Goal: Task Accomplishment & Management: Manage account settings

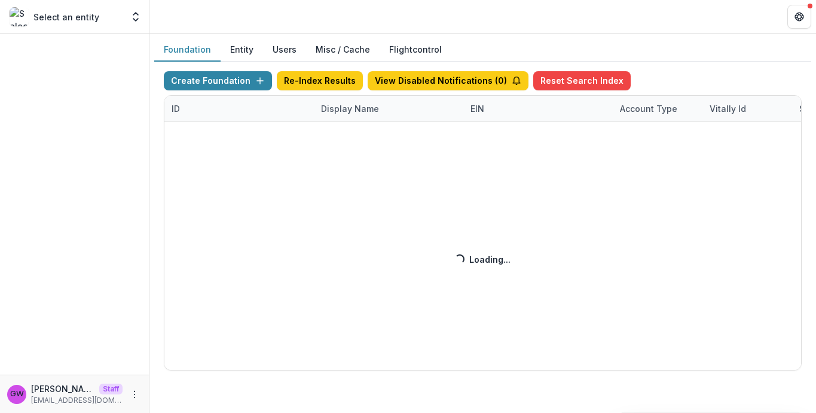
click at [355, 113] on div "Create Foundation Re-Index Results View Disabled Notifications ( 0 ) Reset Sear…" at bounding box center [483, 220] width 638 height 299
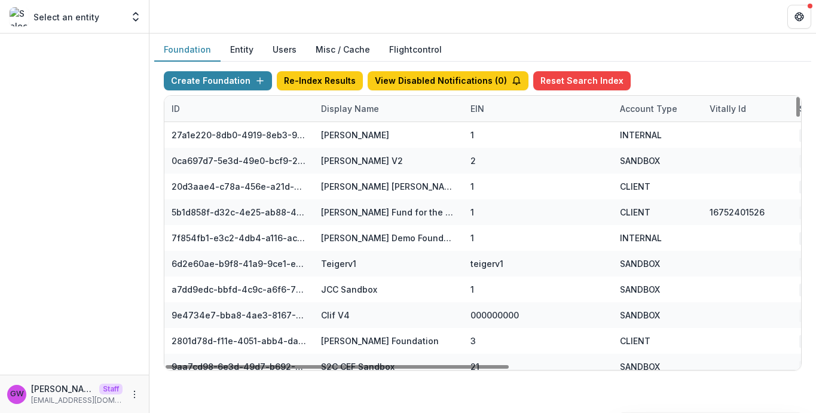
click at [355, 113] on div "Display Name" at bounding box center [350, 108] width 72 height 13
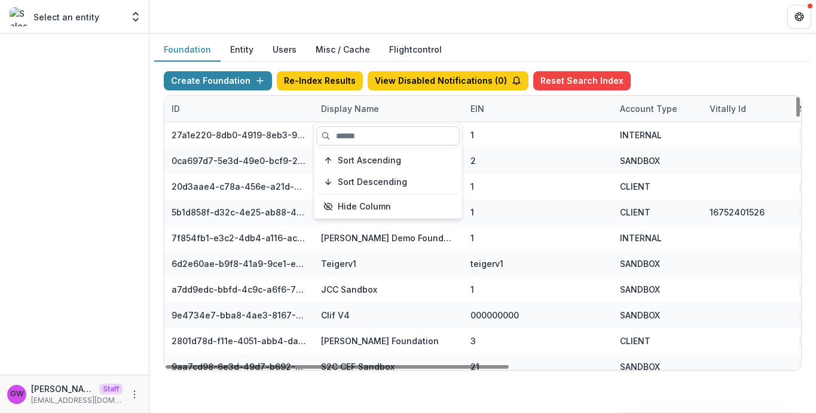
click at [353, 136] on input at bounding box center [387, 135] width 143 height 19
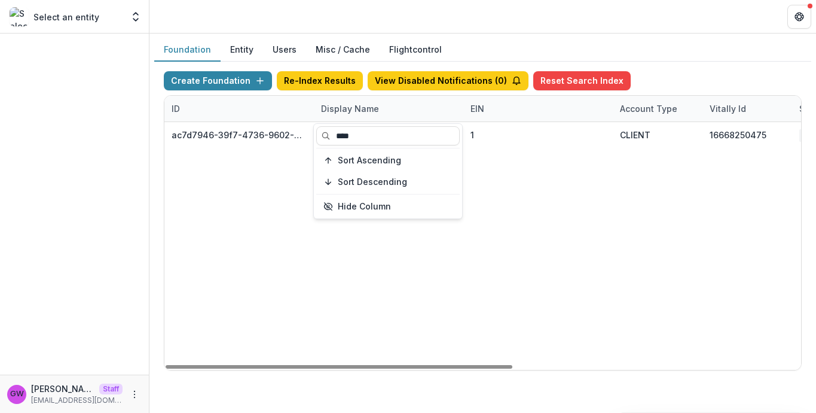
type input "****"
click at [732, 56] on div "Foundation Entity Users Misc / Cache Flightcontrol" at bounding box center [482, 49] width 657 height 23
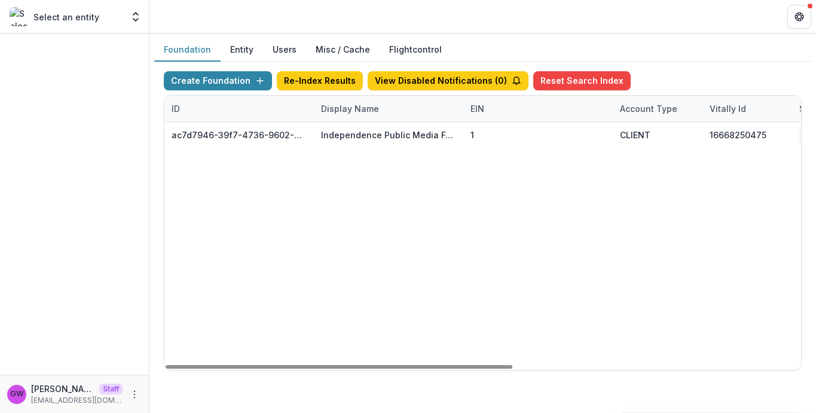
scroll to position [0, 529]
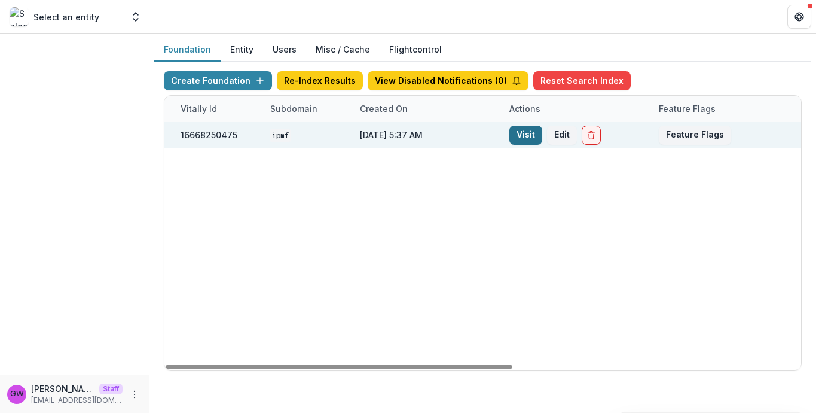
click at [520, 142] on link "Visit" at bounding box center [525, 135] width 33 height 19
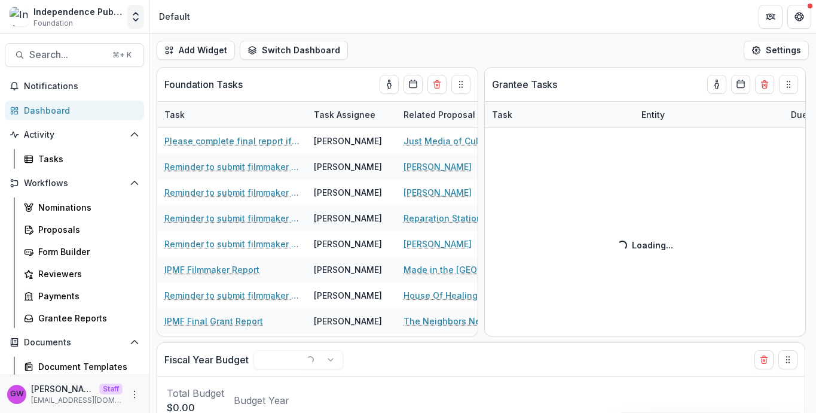
click at [140, 23] on button "Open entity switcher" at bounding box center [135, 17] width 17 height 24
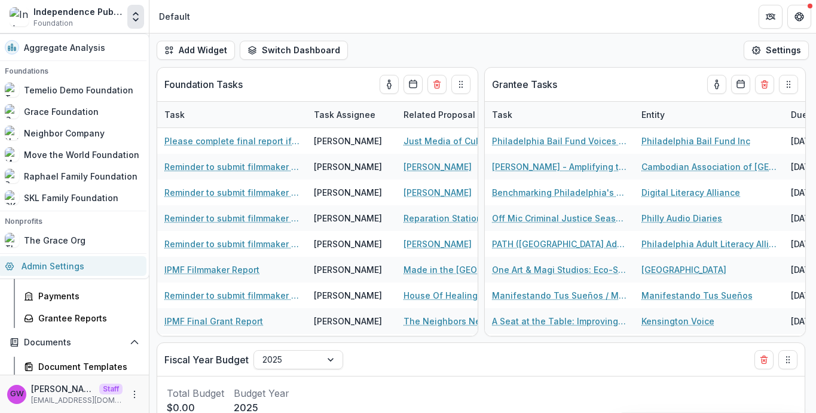
click at [72, 266] on link "Admin Settings" at bounding box center [72, 266] width 149 height 20
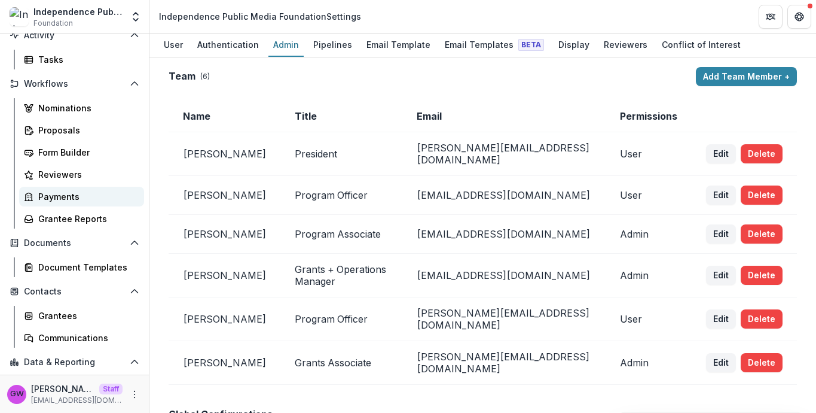
scroll to position [108, 0]
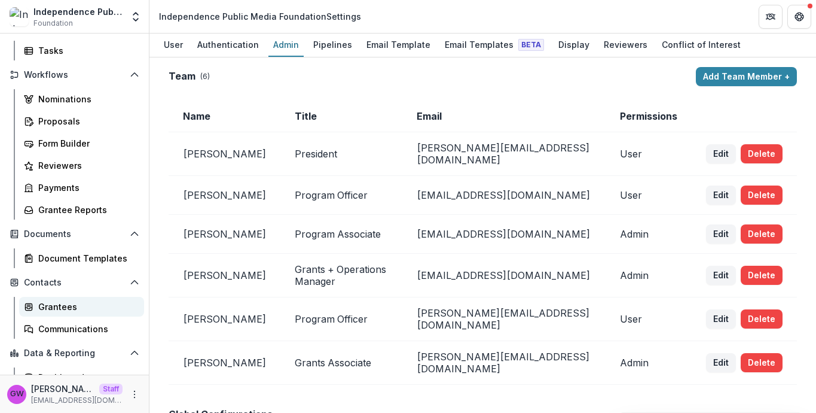
click at [60, 310] on div "Grantees" at bounding box center [86, 306] width 96 height 13
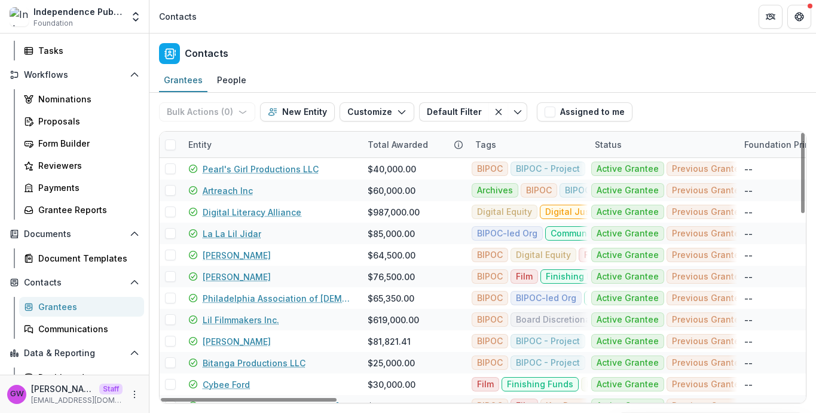
click at [249, 150] on div "Entity" at bounding box center [270, 145] width 179 height 26
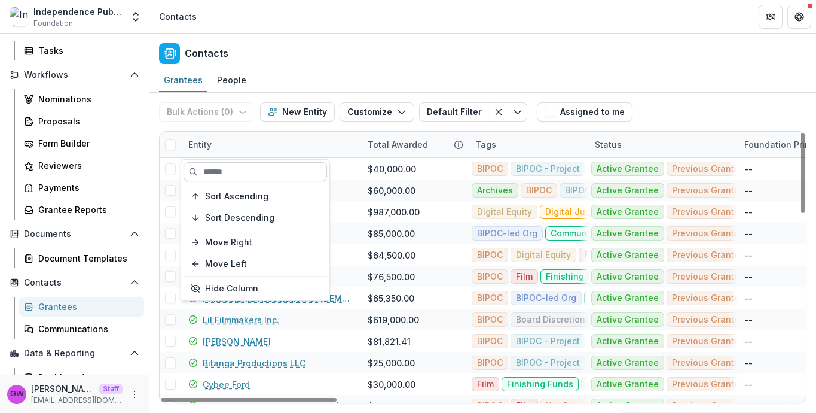
click at [249, 179] on input at bounding box center [255, 171] width 143 height 19
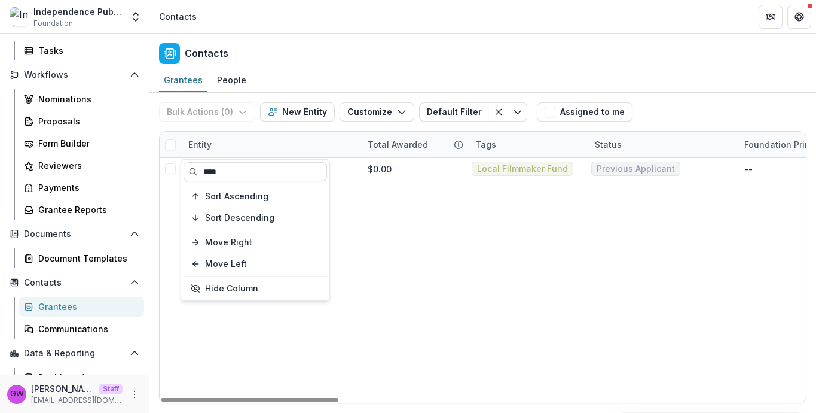
type input "****"
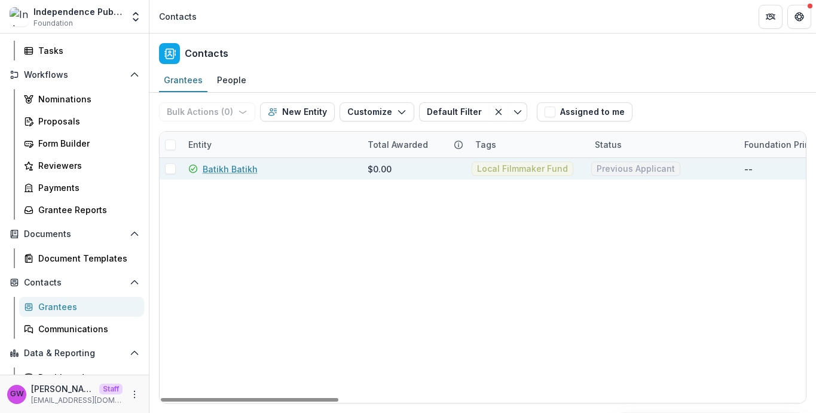
click at [230, 166] on link "Batikh Batikh" at bounding box center [230, 169] width 55 height 13
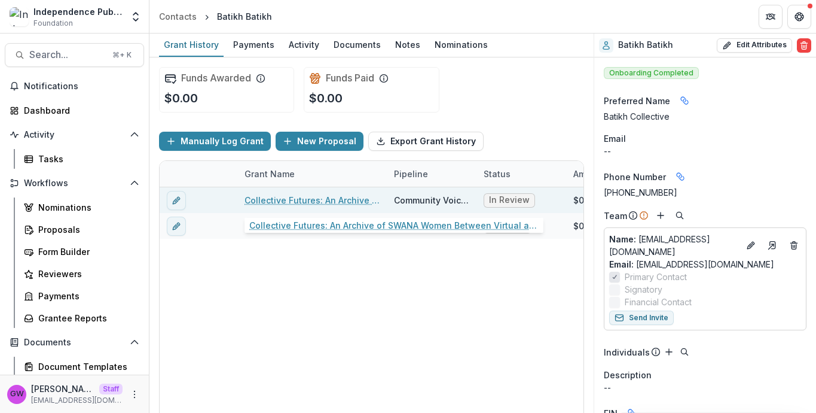
click at [303, 201] on link "Collective Futures: An Archive of SWANA Women Between Virtual and Real Spaces" at bounding box center [312, 200] width 135 height 13
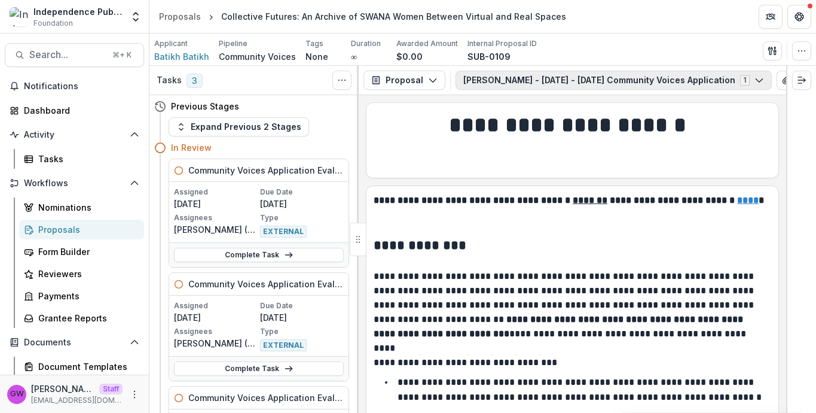
click at [516, 81] on button "Sarah Trad - 2025 - 2025 Community Voices Application 1" at bounding box center [614, 80] width 316 height 19
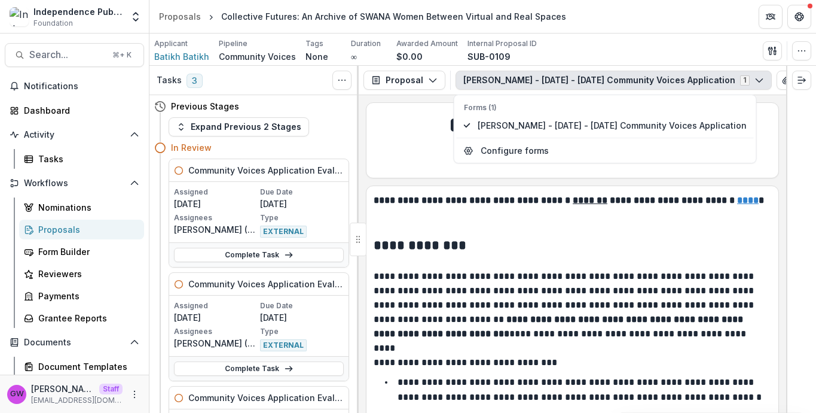
click at [414, 108] on div "**********" at bounding box center [572, 137] width 412 height 68
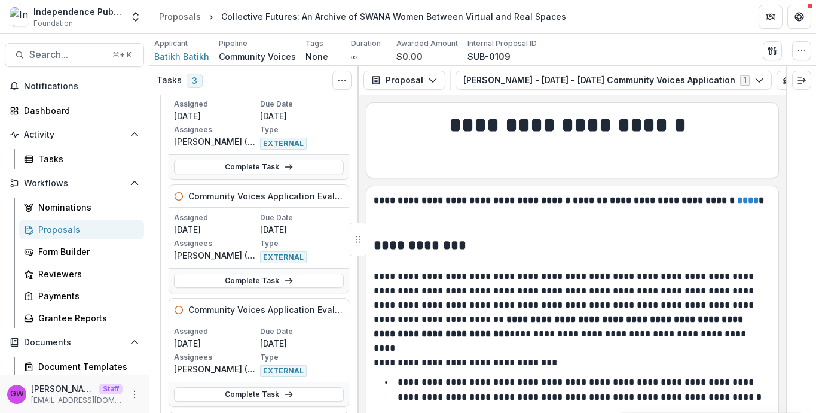
scroll to position [26, 0]
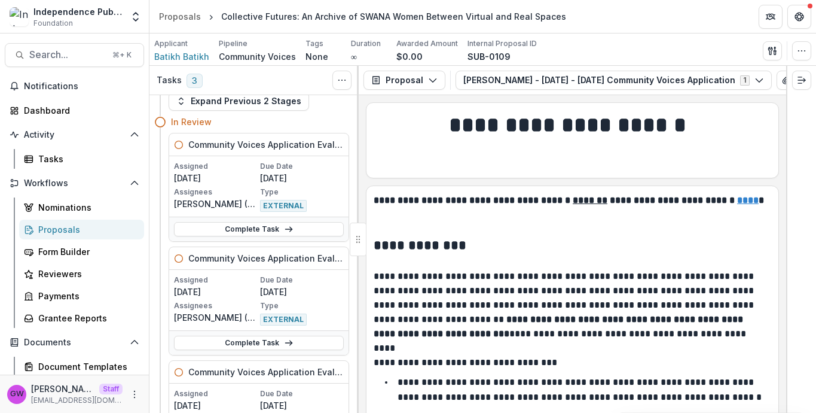
click at [360, 128] on div "**********" at bounding box center [572, 253] width 427 height 317
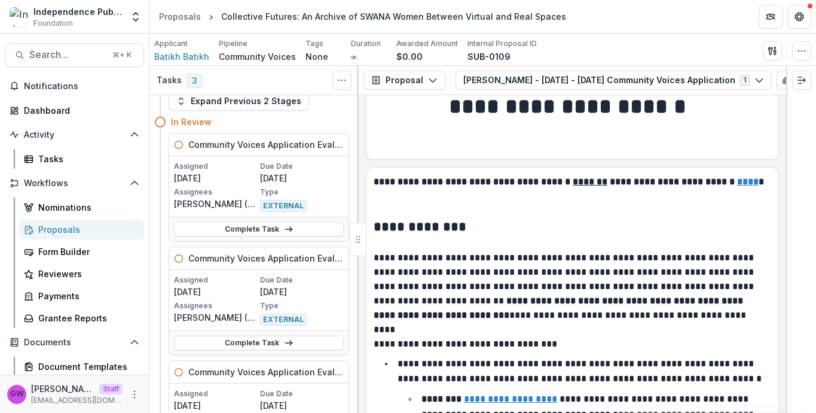
scroll to position [3, 0]
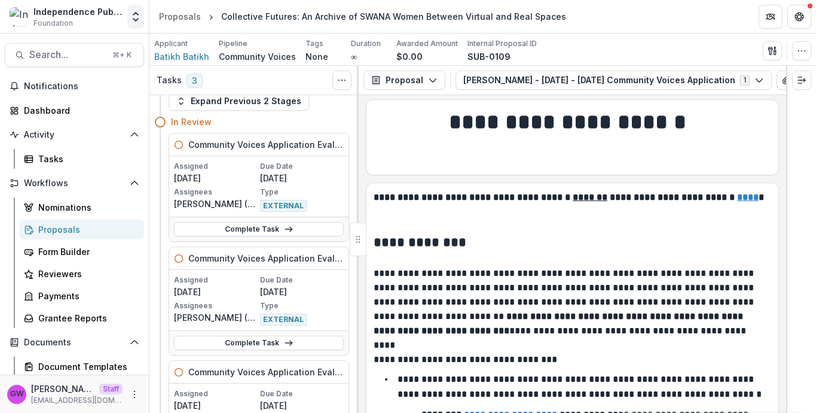
click at [136, 11] on icon "Open entity switcher" at bounding box center [136, 17] width 12 height 12
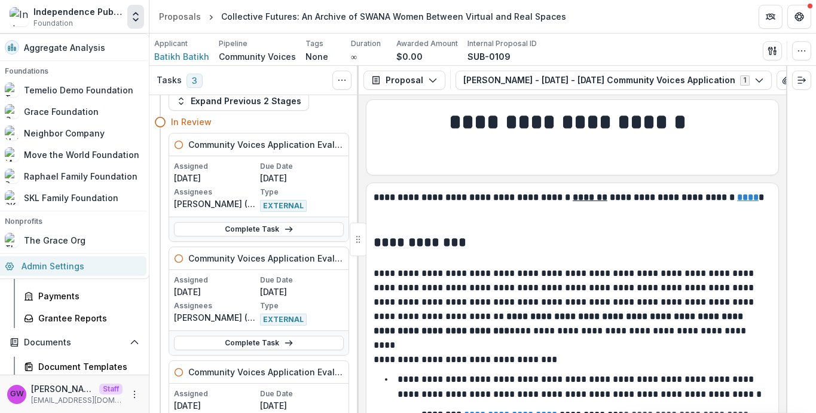
click at [72, 265] on link "Admin Settings" at bounding box center [72, 266] width 149 height 20
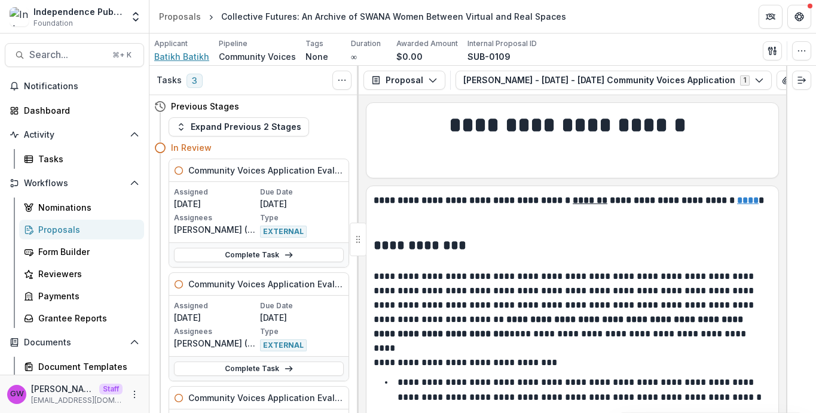
click at [190, 56] on span "Batikh Batikh" at bounding box center [181, 56] width 55 height 13
click at [135, 20] on polyline "Open entity switcher" at bounding box center [135, 20] width 5 height 2
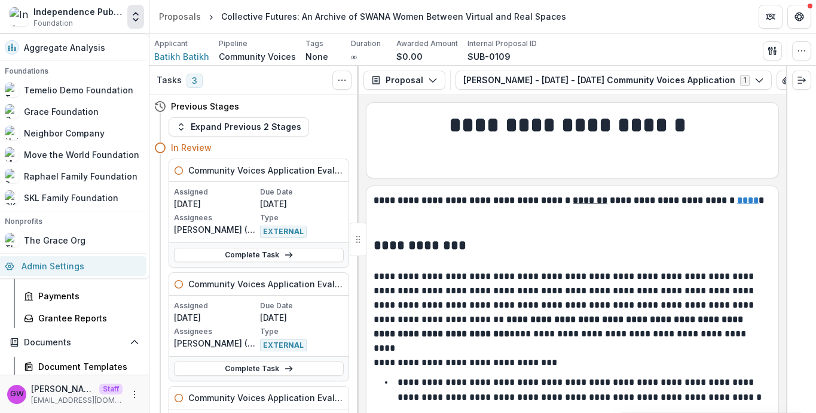
click at [88, 268] on link "Admin Settings" at bounding box center [72, 266] width 149 height 20
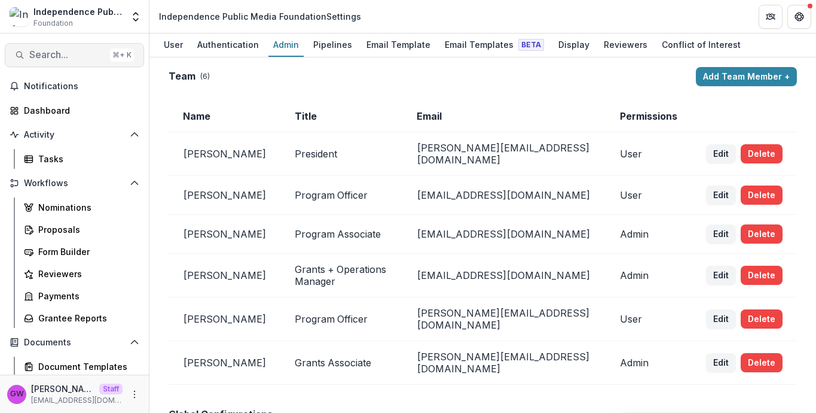
click at [77, 53] on span "Search..." at bounding box center [67, 54] width 76 height 11
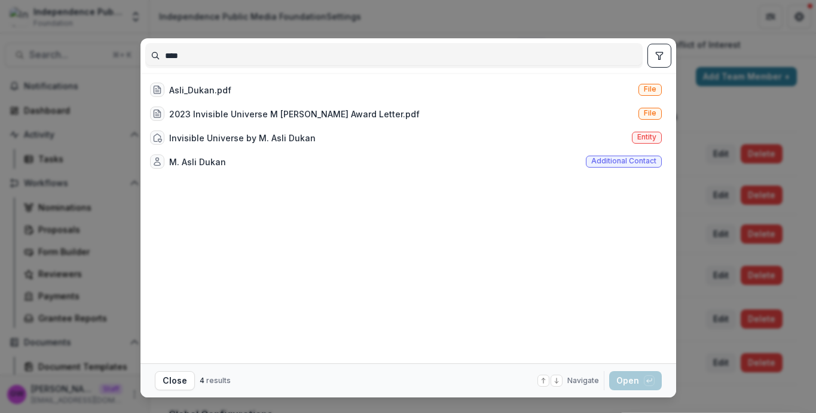
type input "****"
click at [86, 17] on div "**** Asli_Dukan.pdf File 2023 Invisible Universe M Asli Dukan Award Letter.pdf …" at bounding box center [408, 206] width 816 height 413
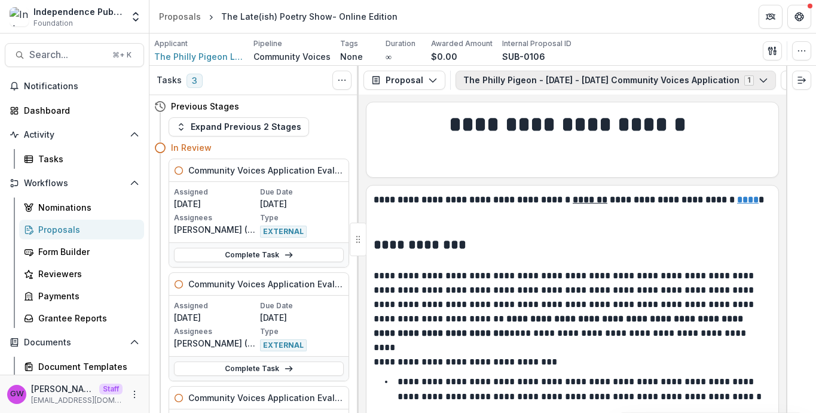
click at [583, 83] on button "The Philly Pigeon - [DATE] - [DATE] Community Voices Application 1" at bounding box center [616, 80] width 320 height 19
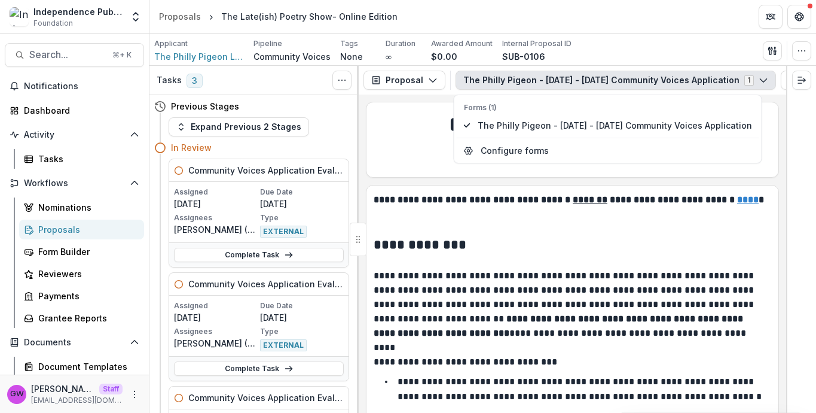
click at [682, 47] on div "Applicant The Philly Pigeon LLC Pipeline Community Voices Tags None All tags Du…" at bounding box center [482, 50] width 657 height 25
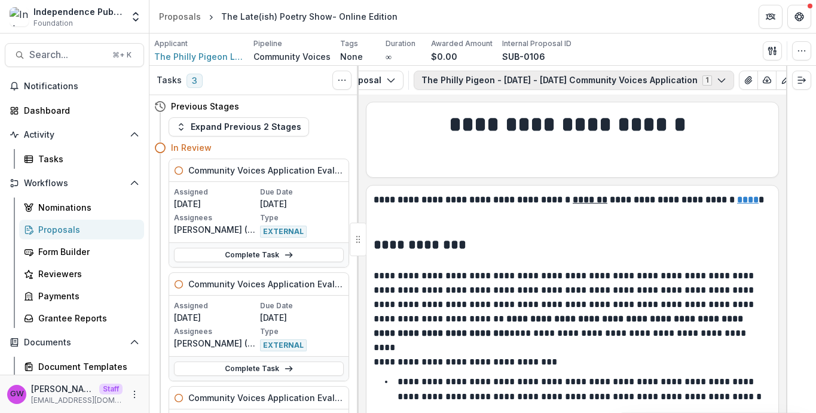
scroll to position [0, 74]
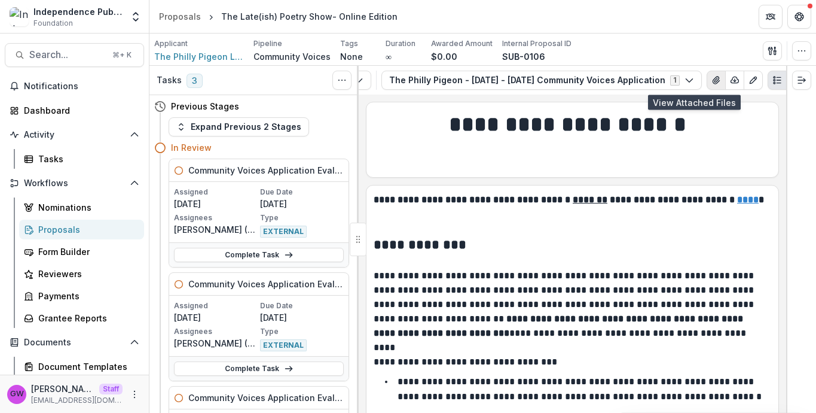
click at [711, 78] on icon "View Attached Files" at bounding box center [716, 80] width 10 height 10
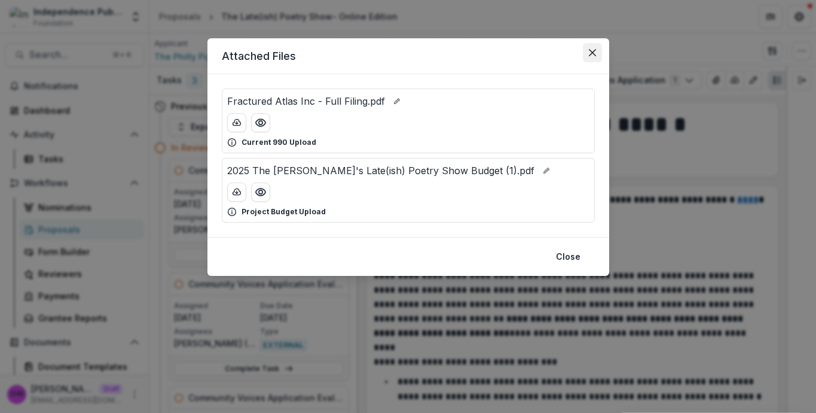
click at [592, 56] on icon "Close" at bounding box center [592, 52] width 7 height 7
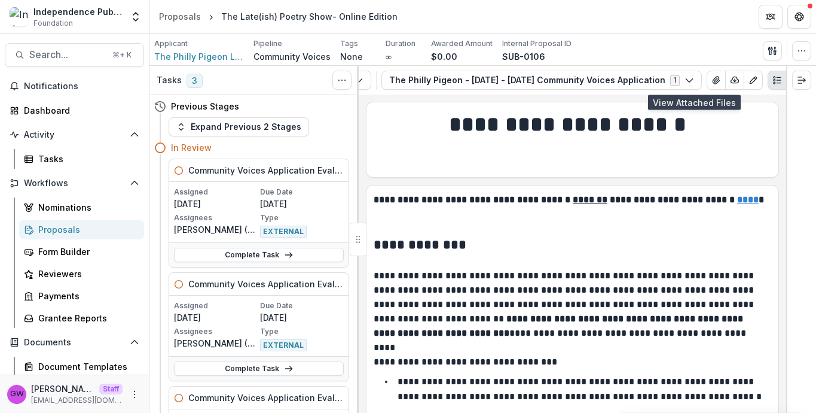
click at [791, 81] on icon "PDF view" at bounding box center [796, 80] width 10 height 10
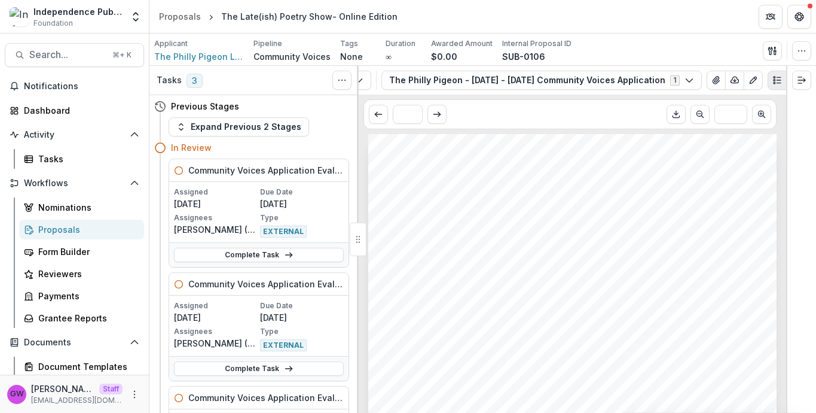
click at [772, 81] on icon "Plaintext view" at bounding box center [777, 80] width 10 height 10
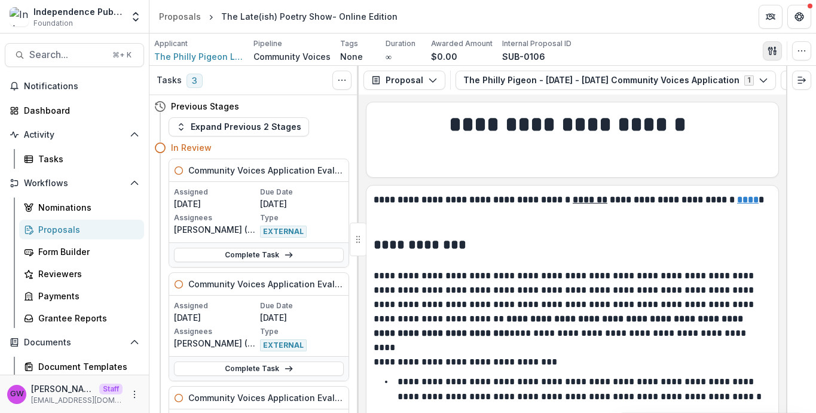
click at [775, 50] on line "button" at bounding box center [775, 49] width 0 height 4
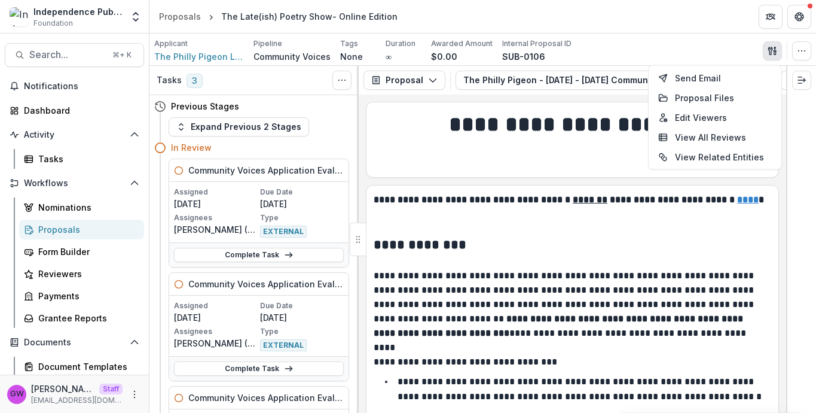
click at [732, 41] on div "Applicant The Philly Pigeon LLC Pipeline Community Voices Tags None All tags Du…" at bounding box center [482, 50] width 657 height 25
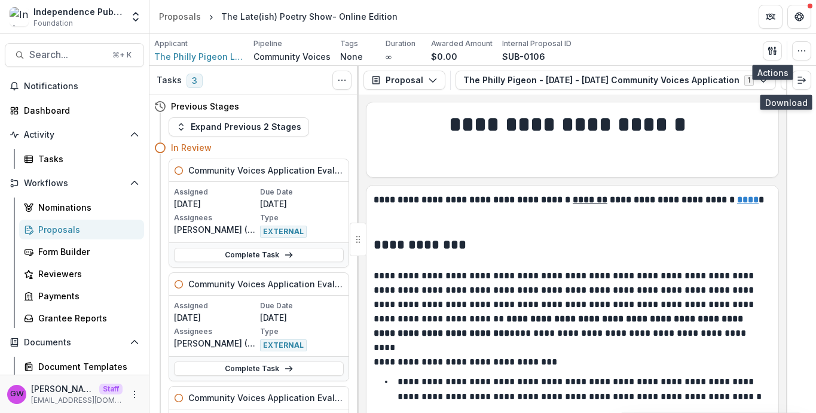
click at [799, 85] on button "button" at bounding box center [808, 80] width 19 height 19
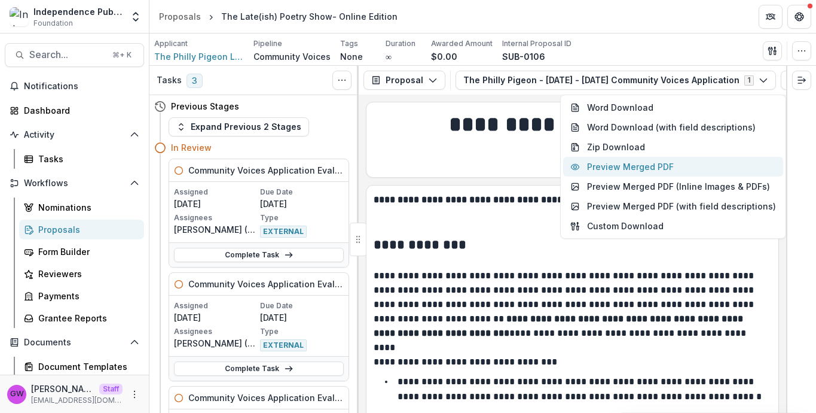
click at [684, 167] on button "Preview Merged PDF" at bounding box center [673, 167] width 220 height 20
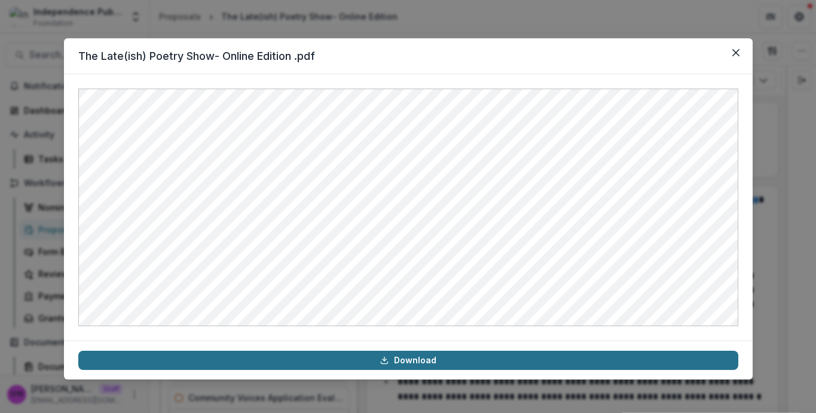
click at [365, 363] on link "Download" at bounding box center [408, 359] width 660 height 19
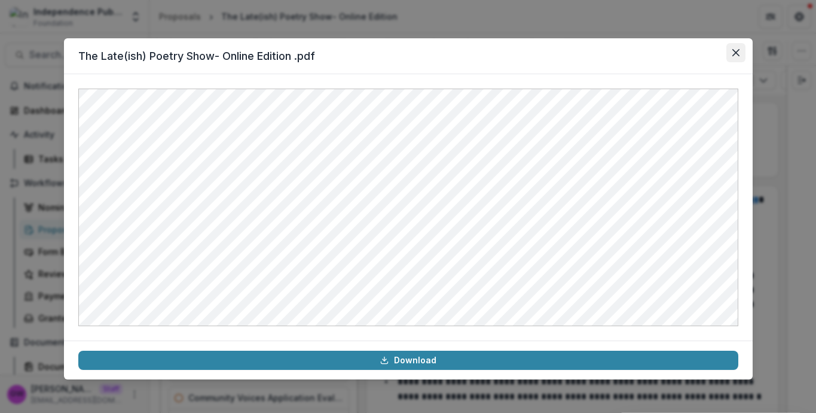
click at [736, 52] on icon "Close" at bounding box center [735, 52] width 7 height 7
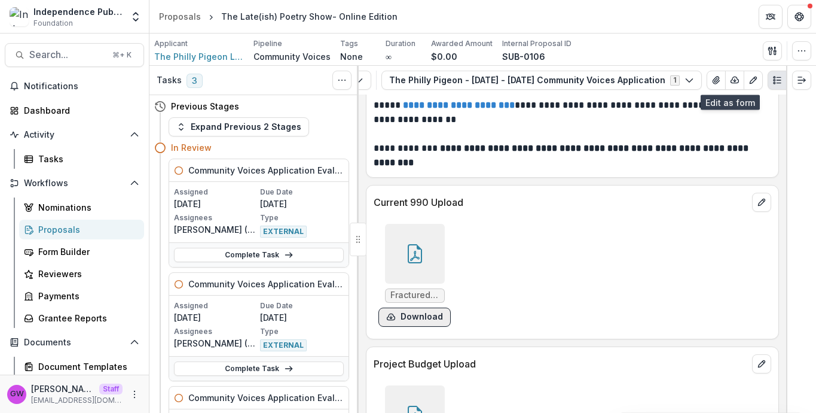
scroll to position [8666, 0]
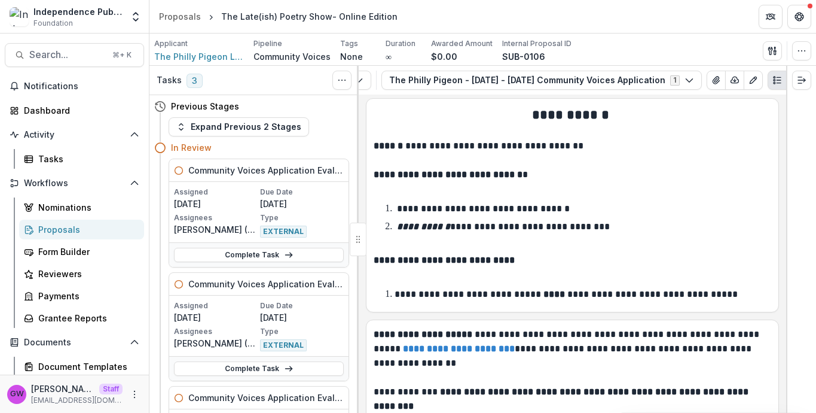
scroll to position [8391, 0]
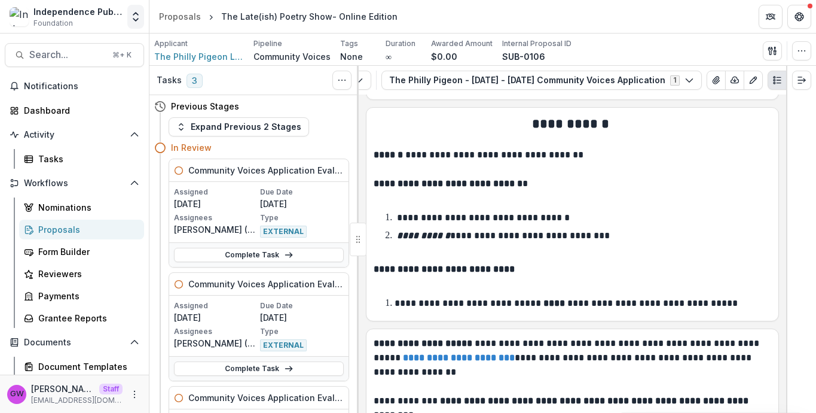
click at [138, 25] on button "Open entity switcher" at bounding box center [135, 17] width 17 height 24
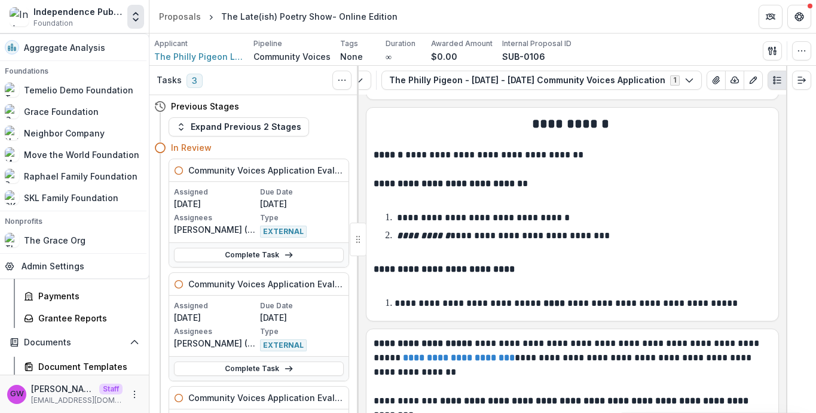
click at [485, 11] on header "Proposals The Late(ish) Poetry Show- Online Edition" at bounding box center [482, 16] width 667 height 33
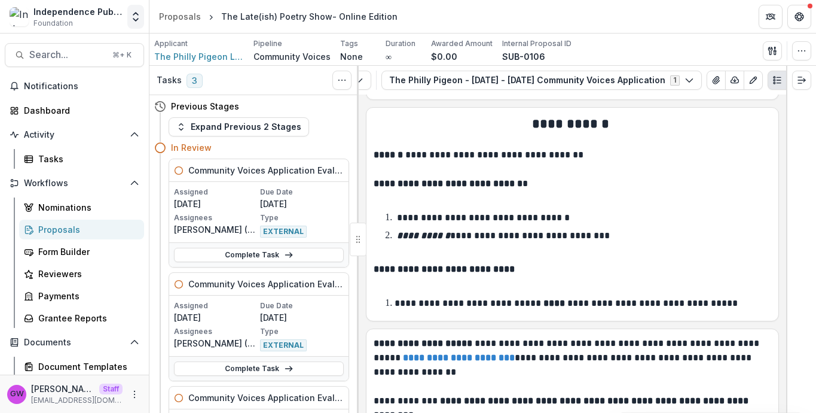
click at [136, 22] on icon "Open entity switcher" at bounding box center [136, 17] width 12 height 12
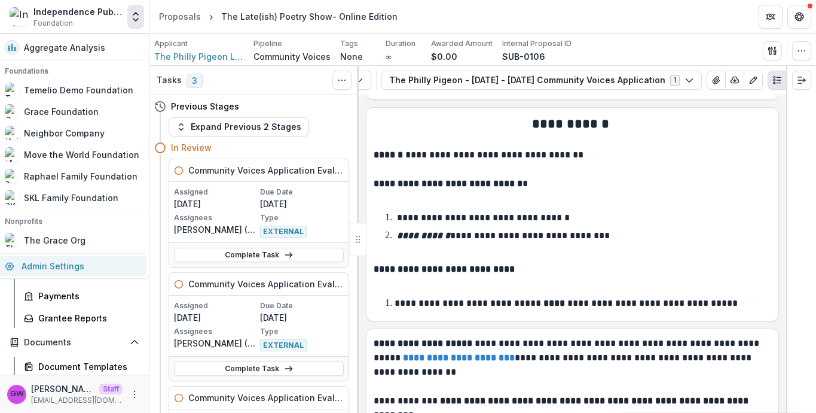
click at [75, 266] on link "Admin Settings" at bounding box center [72, 266] width 149 height 20
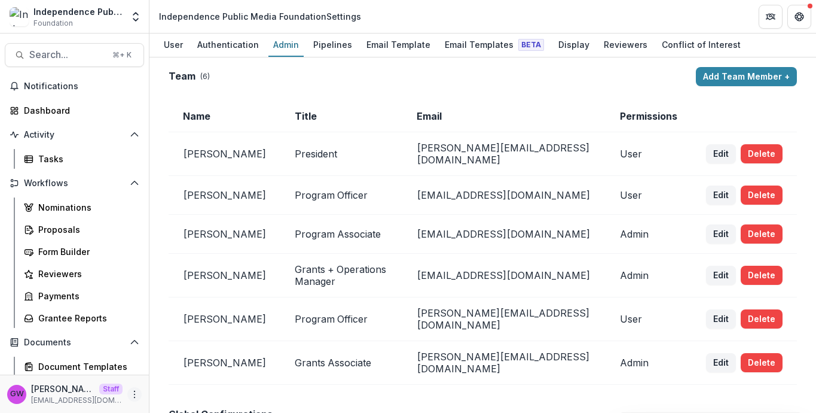
click at [130, 393] on icon "More" at bounding box center [135, 394] width 10 height 10
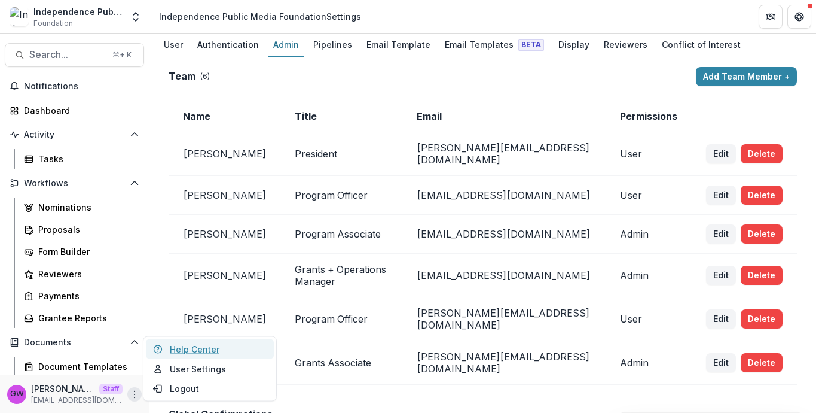
click at [202, 350] on link "Help Center" at bounding box center [210, 349] width 128 height 20
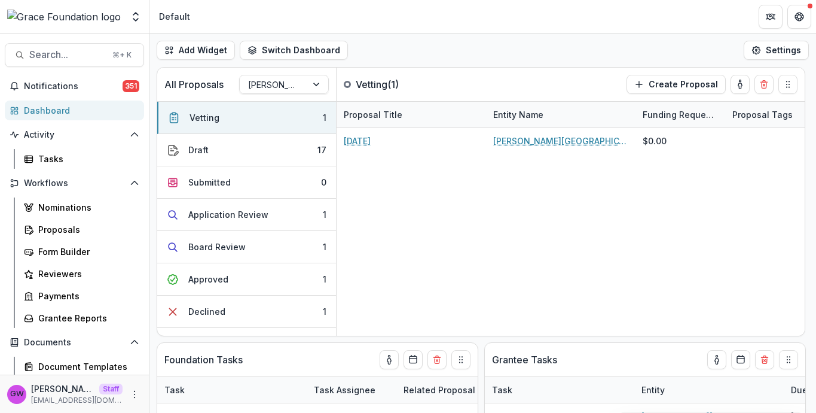
select select "******"
click at [66, 160] on div "Tasks" at bounding box center [86, 158] width 96 height 13
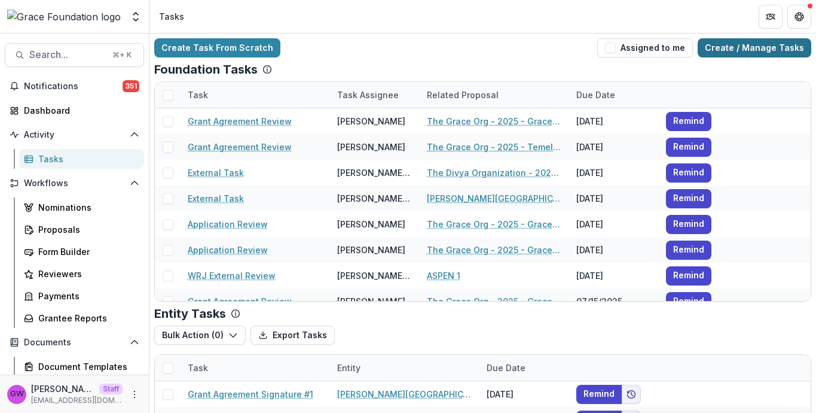
click at [736, 55] on link "Create / Manage Tasks" at bounding box center [755, 47] width 114 height 19
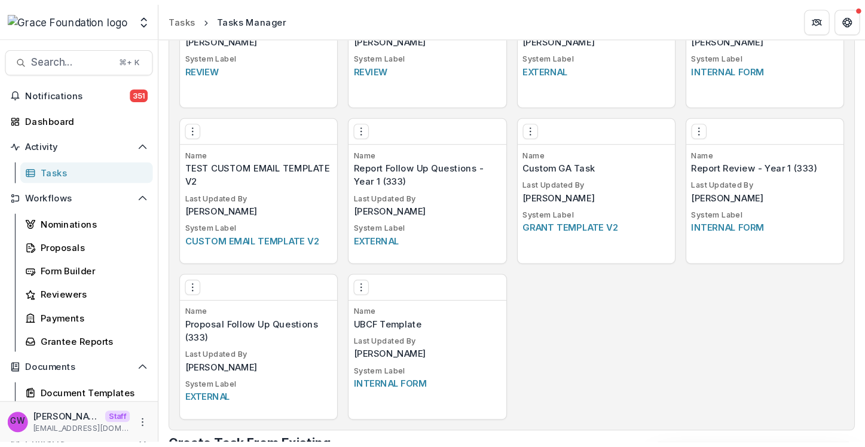
scroll to position [1010, 0]
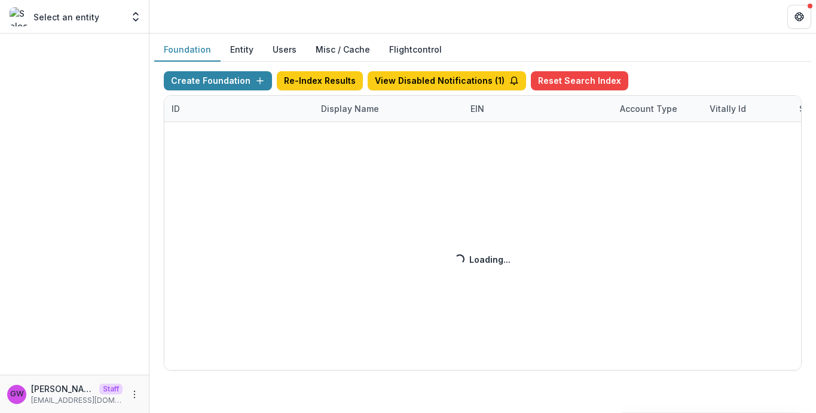
click at [352, 103] on div "Create Foundation Re-Index Results View Disabled Notifications ( 1 ) Reset Sear…" at bounding box center [483, 220] width 638 height 299
click at [341, 106] on div "Display Name" at bounding box center [350, 108] width 72 height 13
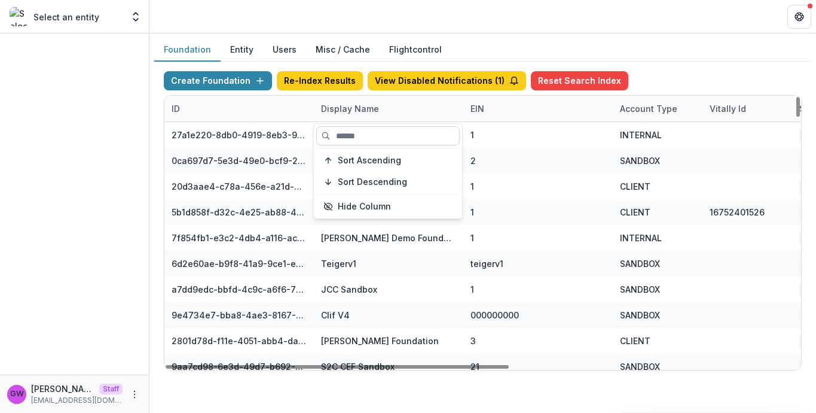
click at [343, 129] on input at bounding box center [387, 135] width 143 height 19
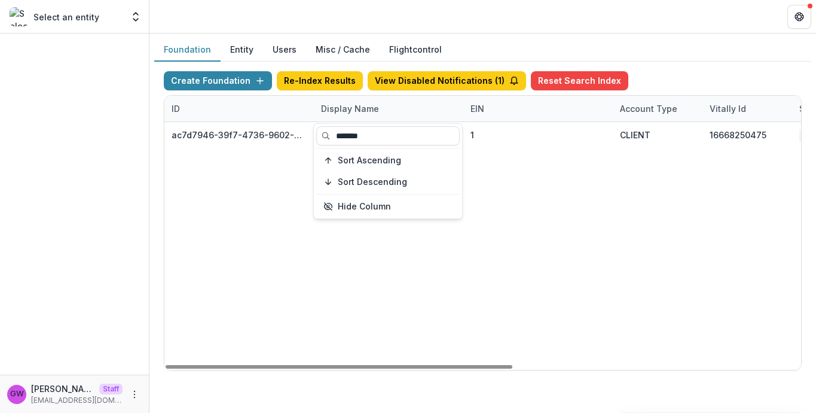
type input "*******"
click at [637, 62] on div "Create Foundation Re-Index Results View Disabled Notifications ( 1 ) Reset Sear…" at bounding box center [482, 221] width 657 height 318
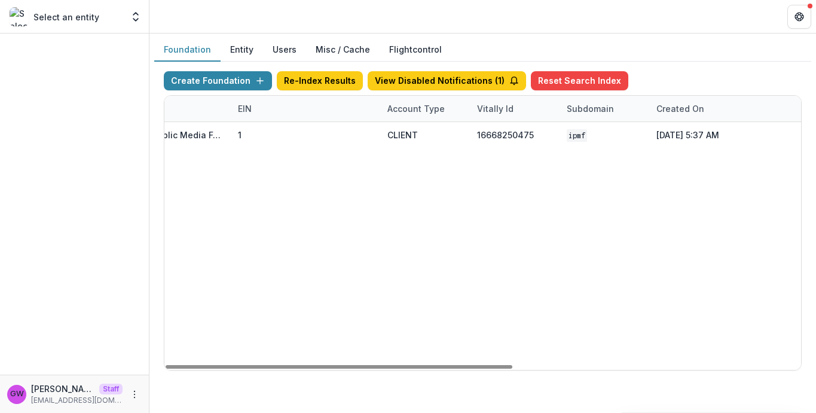
scroll to position [0, 529]
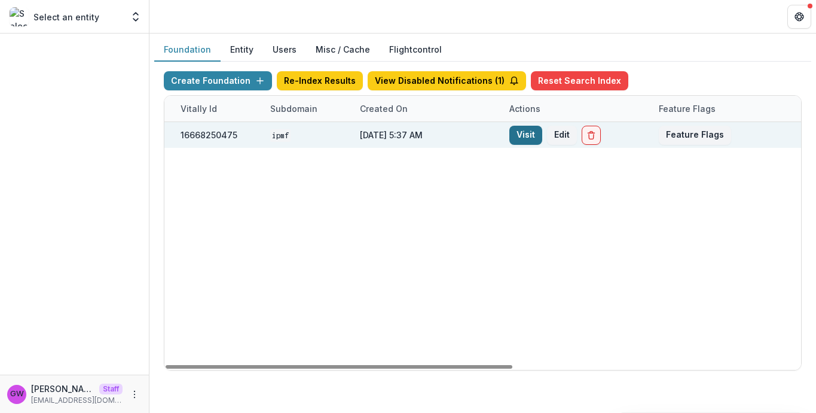
click at [515, 132] on link "Visit" at bounding box center [525, 135] width 33 height 19
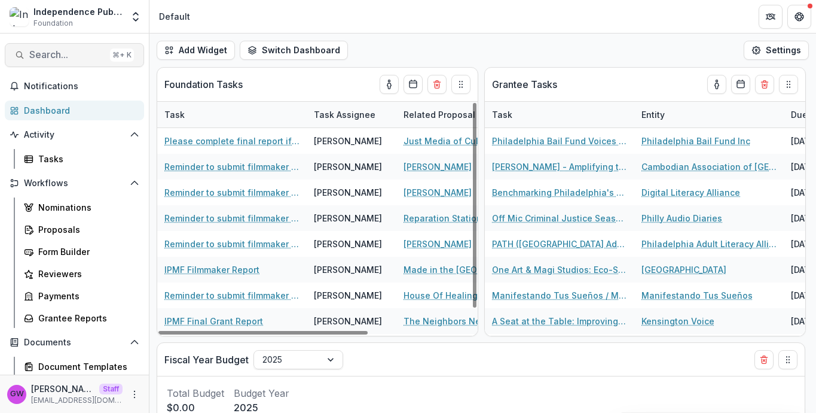
click at [55, 56] on span "Search..." at bounding box center [67, 54] width 76 height 11
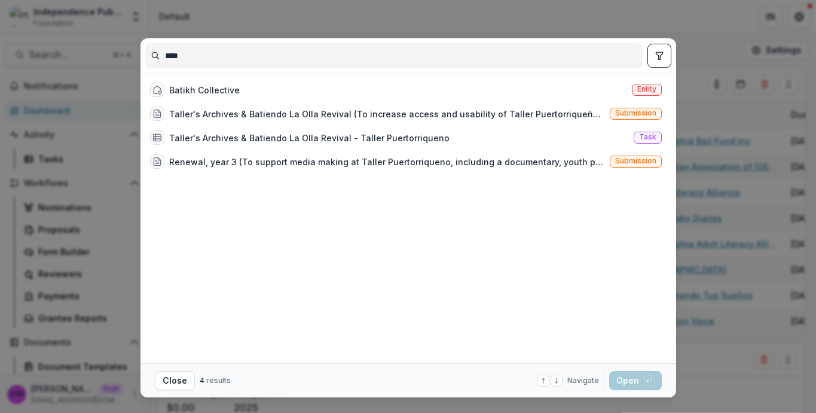
type input "****"
click at [719, 186] on div "**** Batikh Collective Entity Taller's Archives & Batiendo La Olla Revival (To …" at bounding box center [408, 206] width 816 height 413
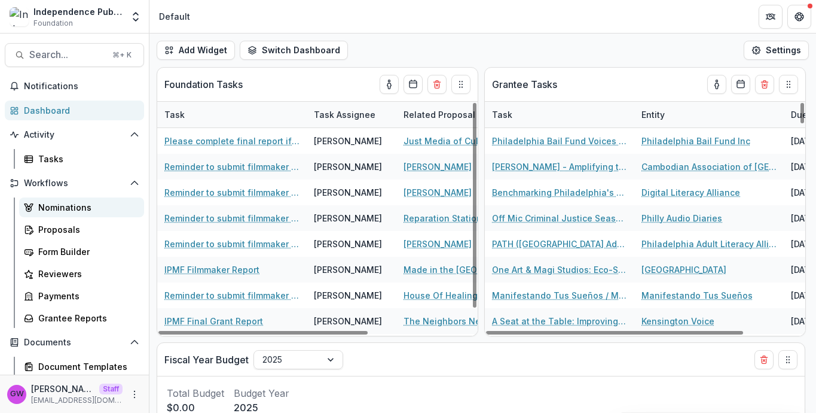
scroll to position [143, 0]
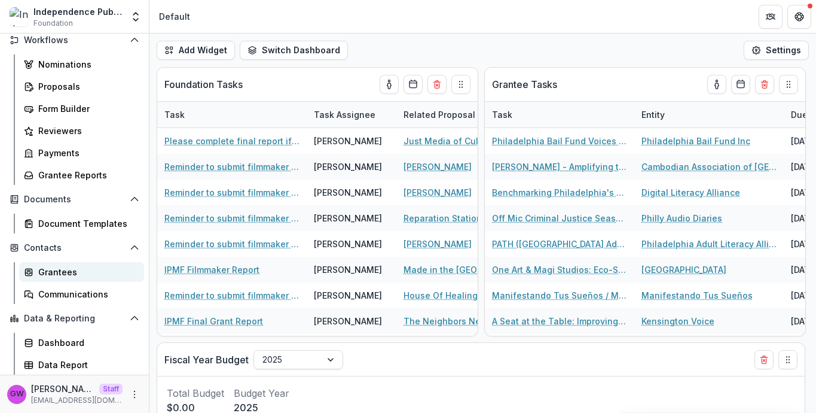
click at [65, 272] on div "Grantees" at bounding box center [86, 271] width 96 height 13
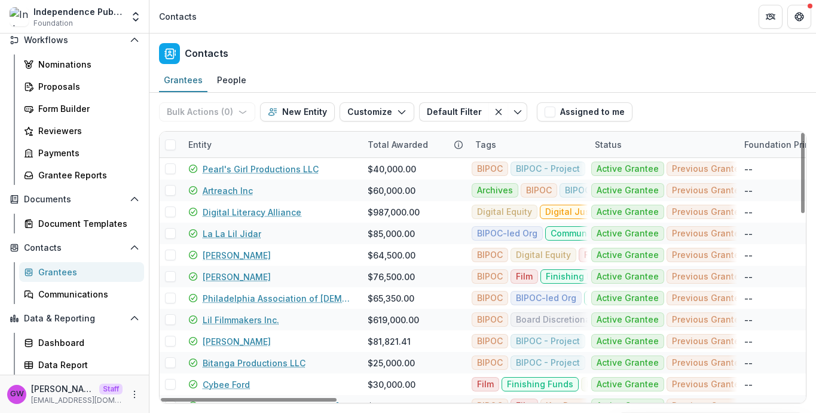
click at [263, 139] on div "Entity" at bounding box center [270, 145] width 179 height 26
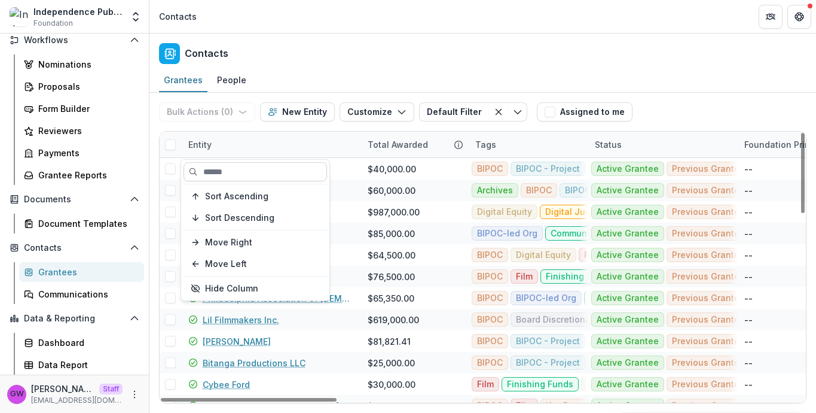
click at [250, 171] on input at bounding box center [255, 171] width 143 height 19
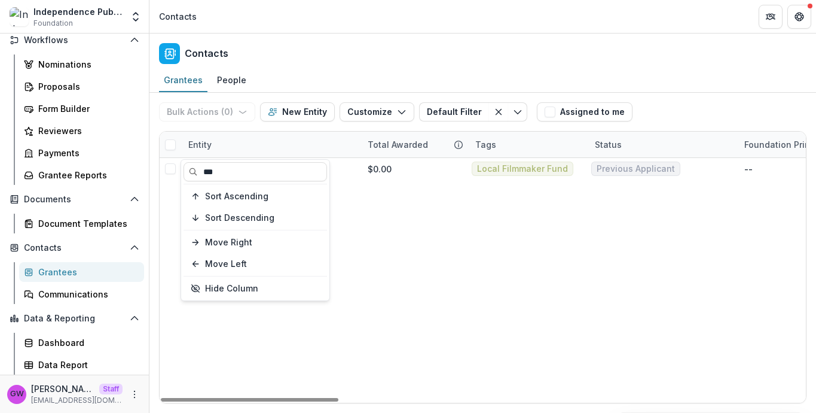
type input "***"
click at [677, 85] on div "Grantees People" at bounding box center [482, 81] width 667 height 24
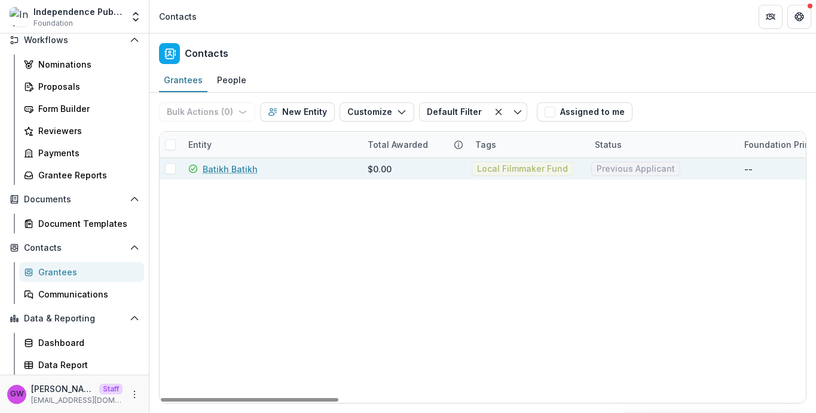
click at [227, 167] on link "Batikh Batikh" at bounding box center [230, 169] width 55 height 13
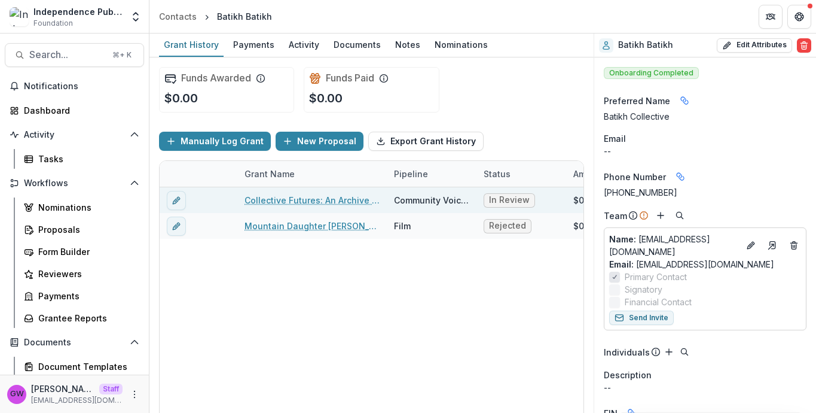
click at [297, 197] on link "Collective Futures: An Archive of SWANA Women Between Virtual and Real Spaces" at bounding box center [312, 200] width 135 height 13
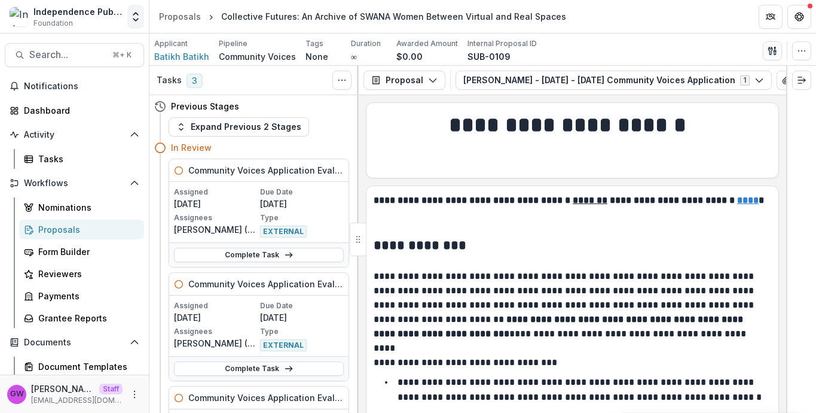
click at [132, 12] on icon "Open entity switcher" at bounding box center [136, 17] width 12 height 12
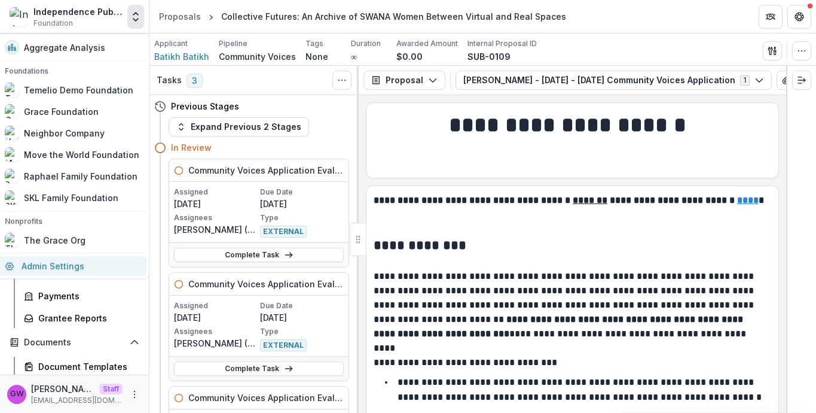
click at [54, 261] on link "Admin Settings" at bounding box center [72, 266] width 149 height 20
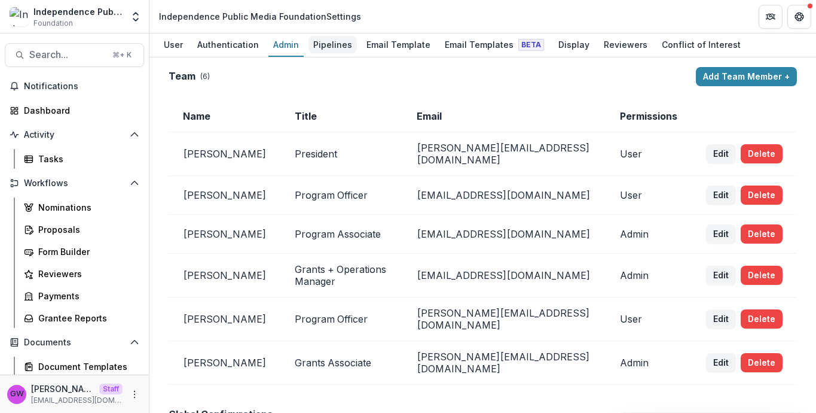
click at [314, 45] on div "Pipelines" at bounding box center [332, 44] width 48 height 17
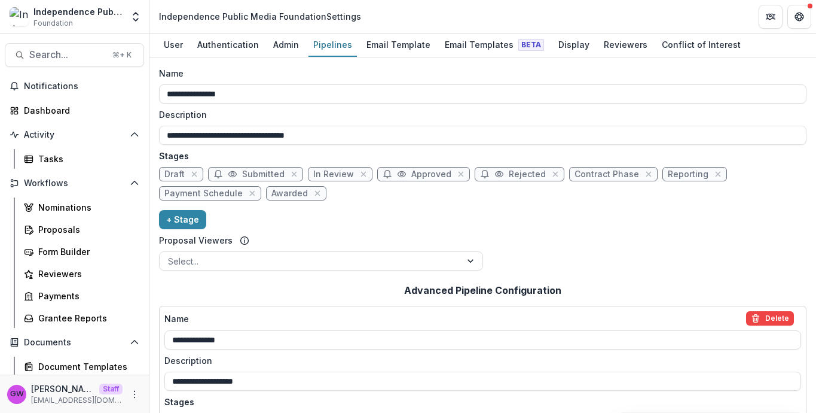
click at [333, 175] on span "In Review" at bounding box center [333, 174] width 41 height 10
select select "******"
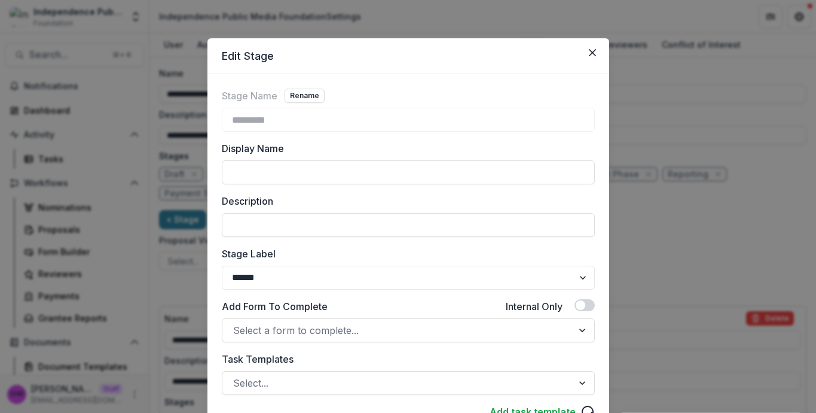
click at [659, 246] on div "Edit Stage Stage Name Rename ********* Display Name Description Stage Label ***…" at bounding box center [408, 206] width 816 height 413
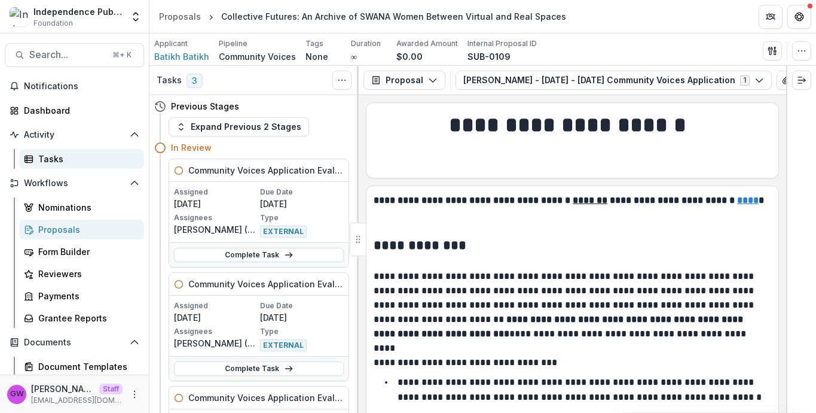
click at [62, 158] on div "Tasks" at bounding box center [86, 158] width 96 height 13
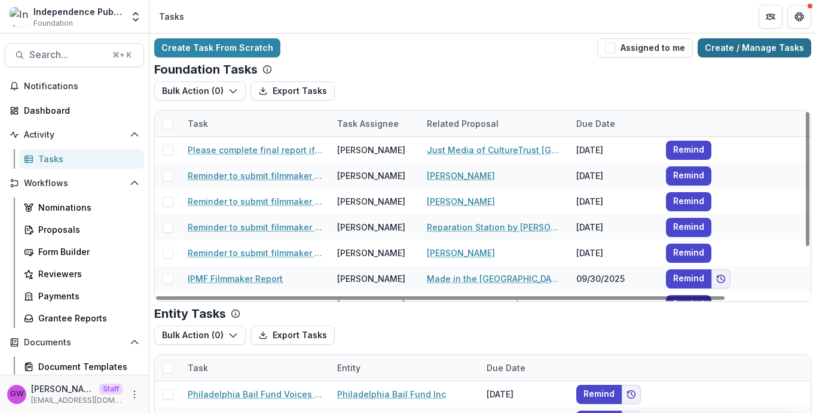
click at [743, 55] on link "Create / Manage Tasks" at bounding box center [755, 47] width 114 height 19
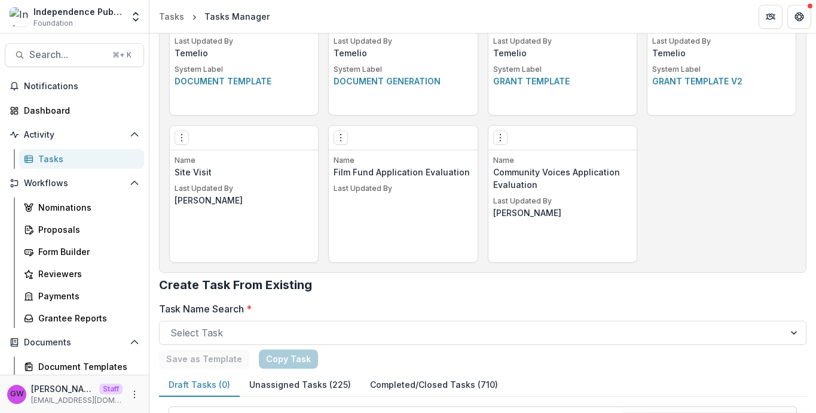
scroll to position [695, 0]
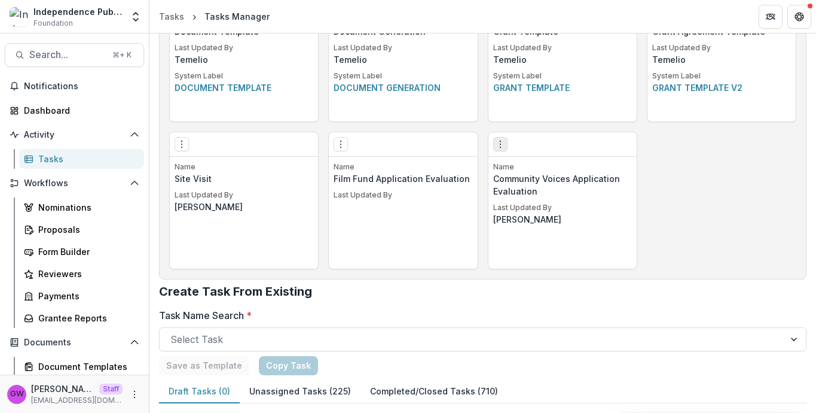
click at [497, 142] on icon "Options" at bounding box center [501, 144] width 10 height 10
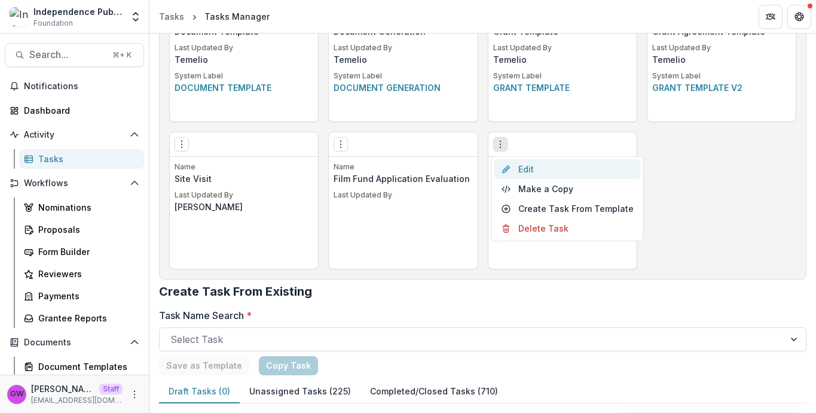
click at [532, 168] on link "Edit" at bounding box center [567, 169] width 146 height 20
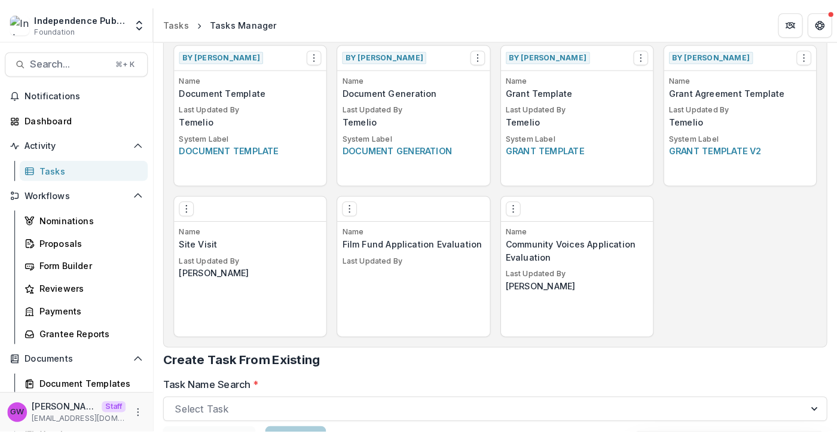
scroll to position [641, 0]
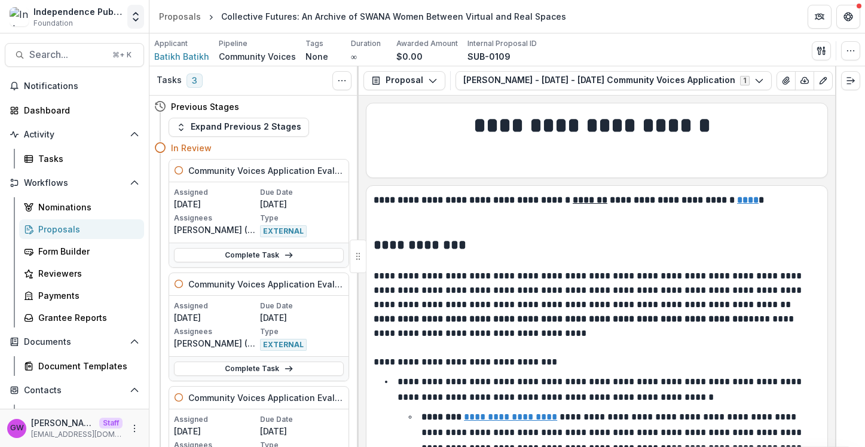
click at [133, 11] on icon "Open entity switcher" at bounding box center [136, 17] width 12 height 12
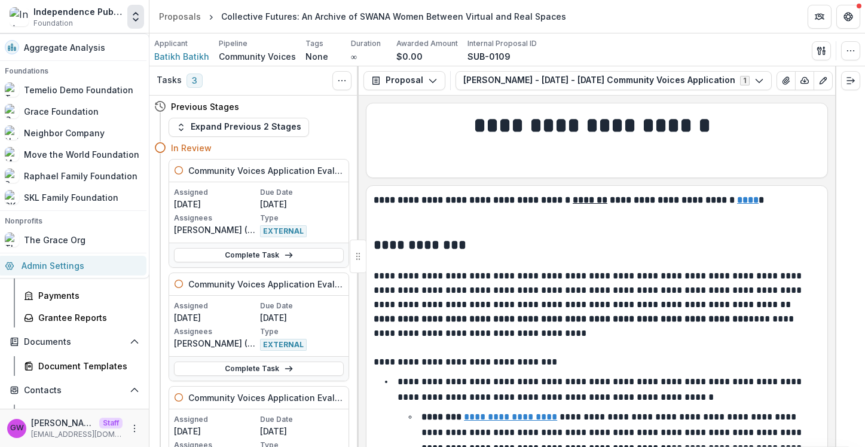
click at [69, 273] on link "Admin Settings" at bounding box center [72, 266] width 149 height 20
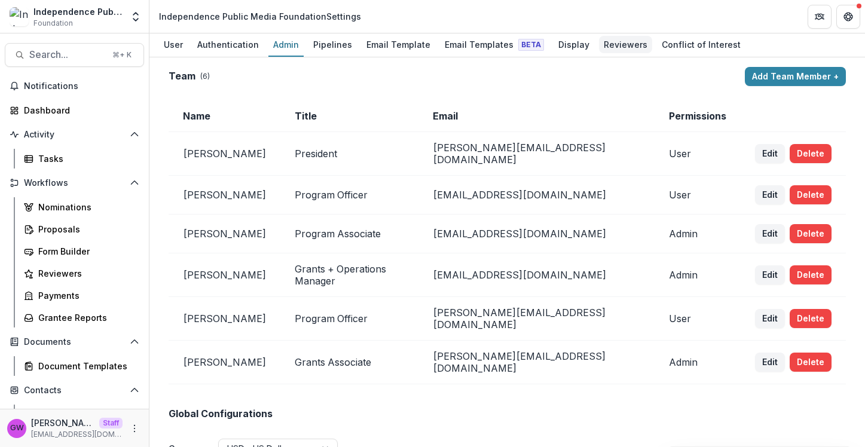
click at [601, 42] on div "Reviewers" at bounding box center [625, 44] width 53 height 17
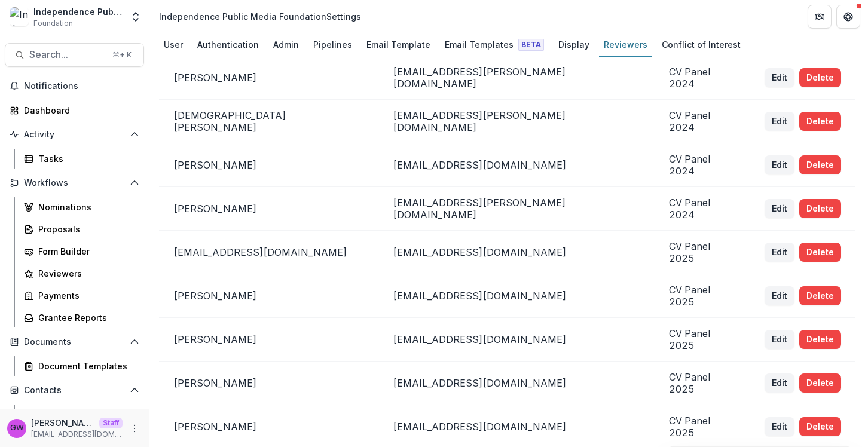
scroll to position [401, 0]
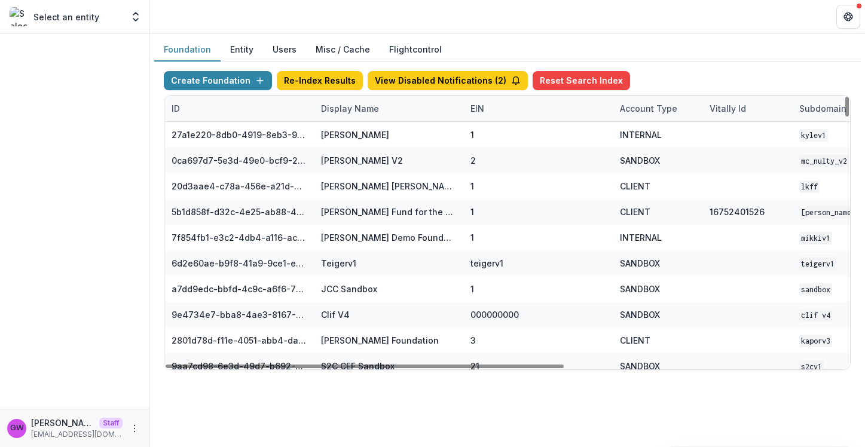
click at [363, 106] on div "Display Name" at bounding box center [350, 108] width 72 height 13
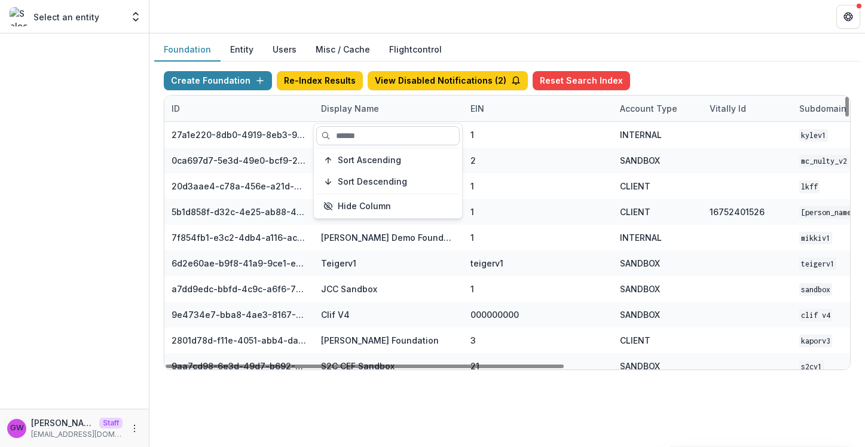
click at [353, 136] on input at bounding box center [387, 135] width 143 height 19
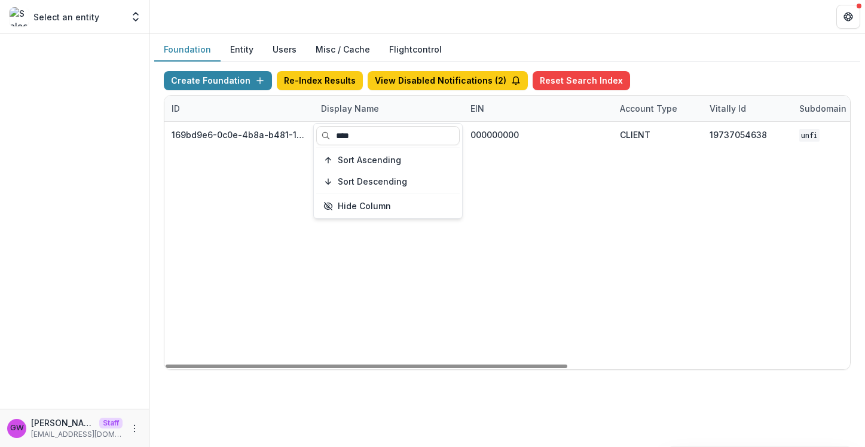
type input "****"
click at [662, 53] on div "Foundation Entity Users Misc / Cache Flightcontrol" at bounding box center [507, 49] width 706 height 23
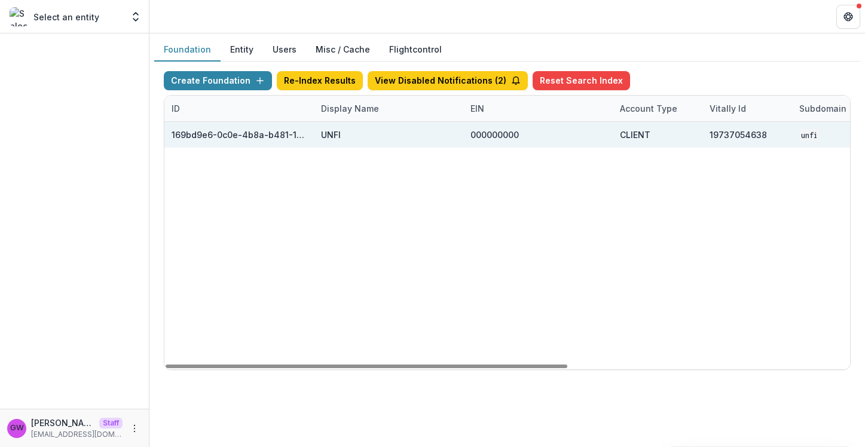
scroll to position [0, 480]
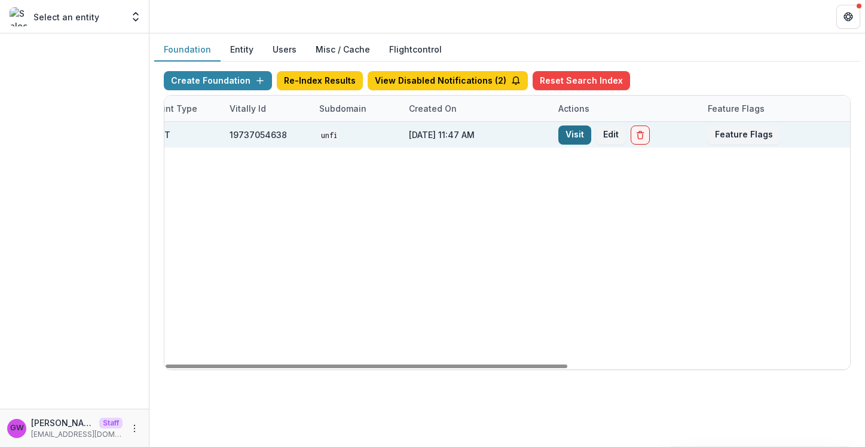
click at [577, 130] on link "Visit" at bounding box center [574, 135] width 33 height 19
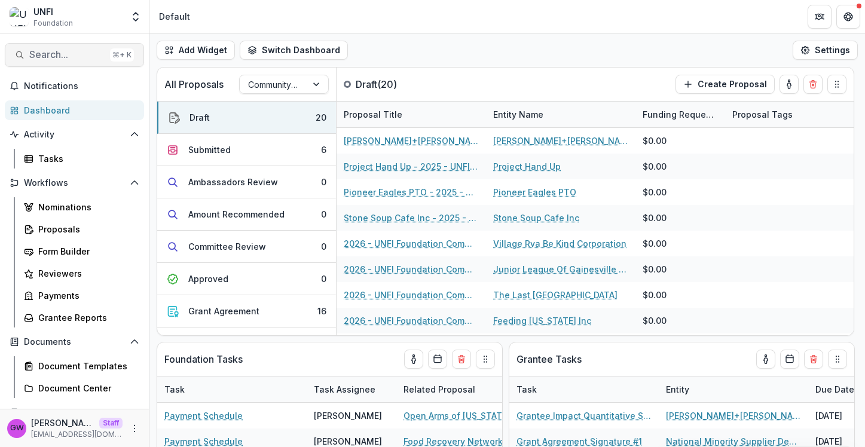
click at [63, 55] on span "Search..." at bounding box center [67, 54] width 76 height 11
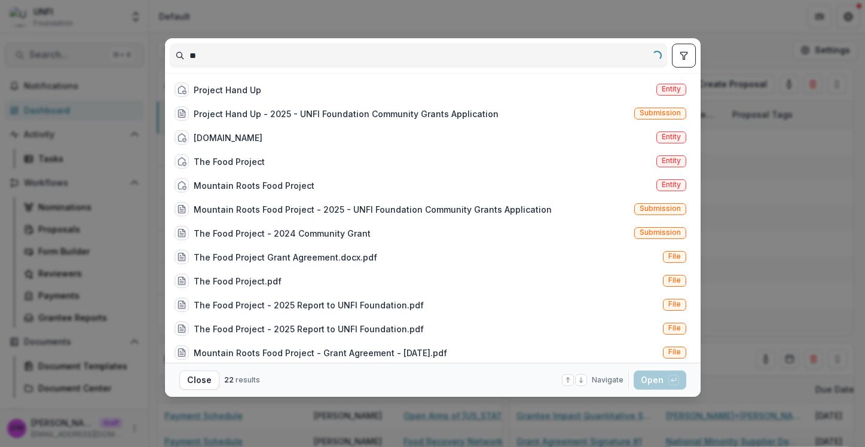
type input "*"
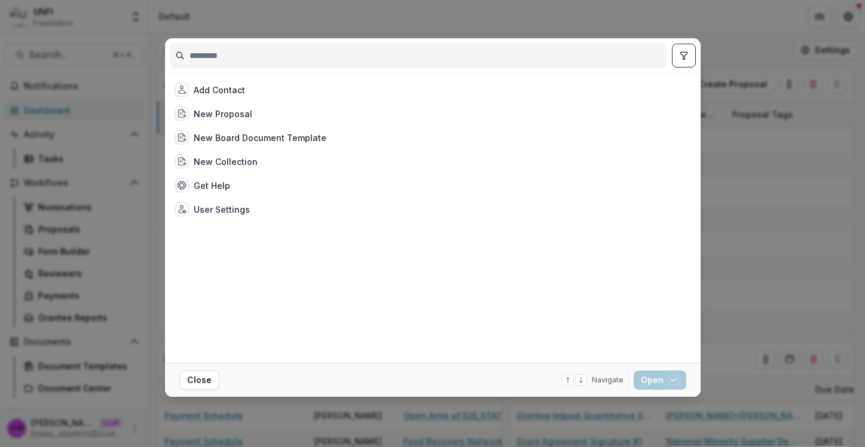
click at [55, 28] on div "Add Contact New Proposal New Board Document Template New Collection Get Help Us…" at bounding box center [432, 223] width 865 height 447
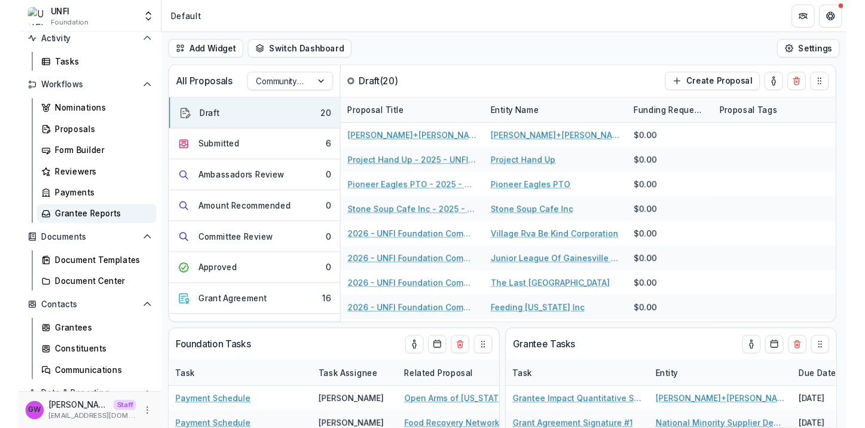
scroll to position [118, 0]
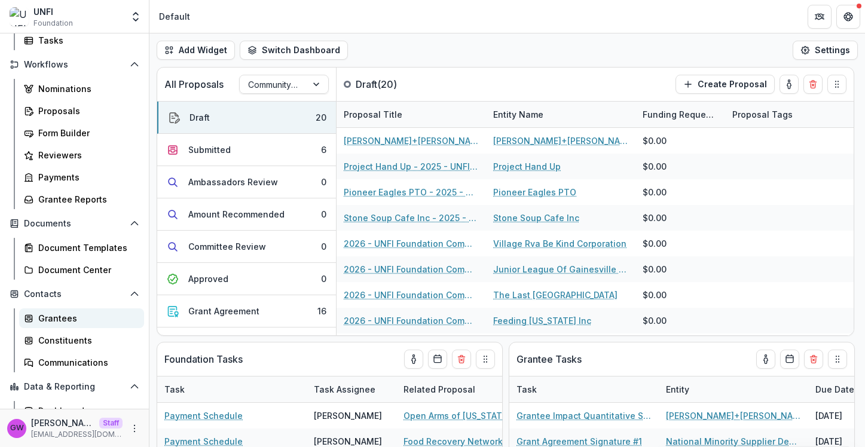
click at [62, 318] on div "Grantees" at bounding box center [86, 318] width 96 height 13
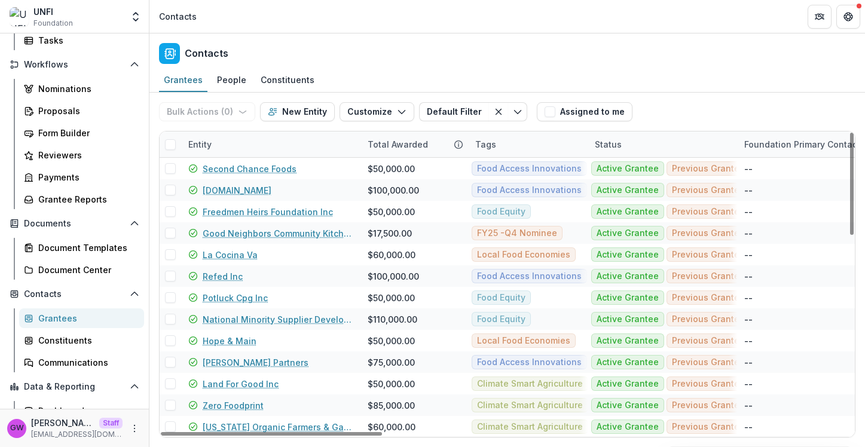
click at [237, 143] on div "Entity" at bounding box center [270, 145] width 179 height 26
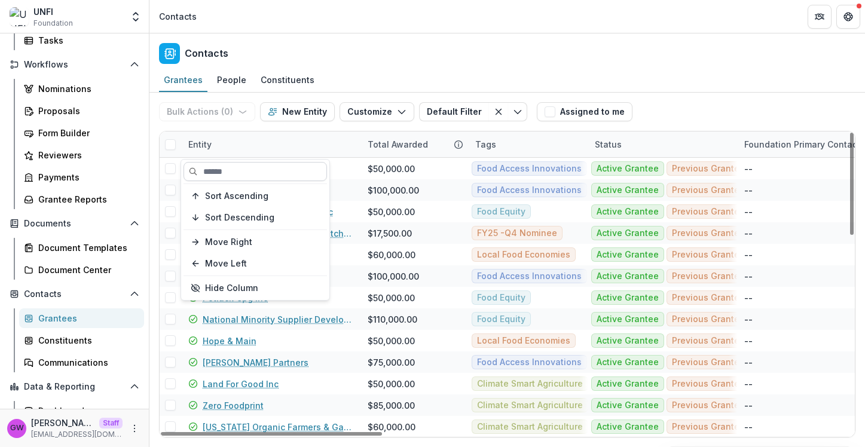
click at [252, 172] on input at bounding box center [255, 171] width 143 height 19
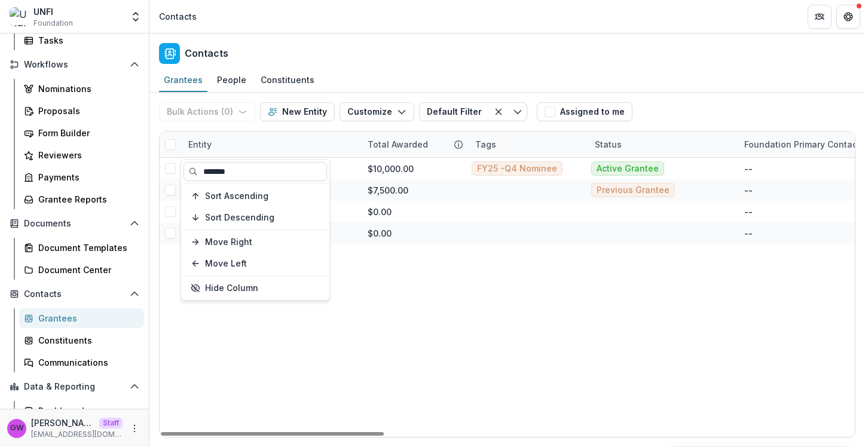
type input "*******"
click at [765, 96] on div "Bulk Actions ( 0 ) Send Email Create Proposals Create Tasks New Entity Customiz…" at bounding box center [507, 112] width 696 height 38
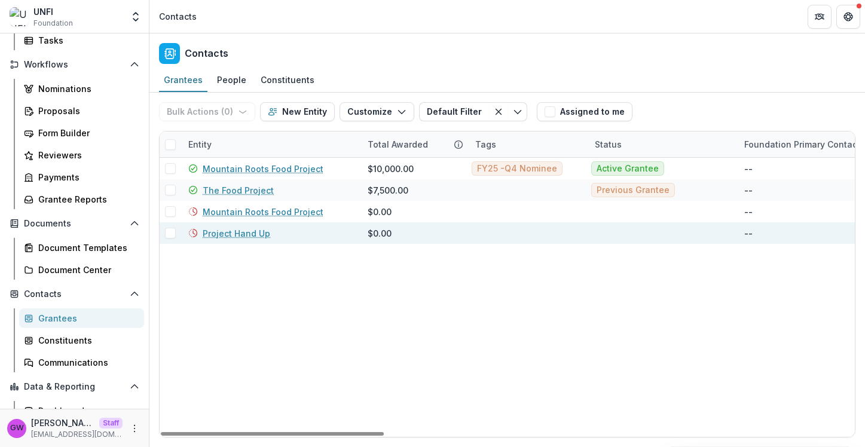
click at [254, 233] on link "Project Hand Up" at bounding box center [237, 233] width 68 height 13
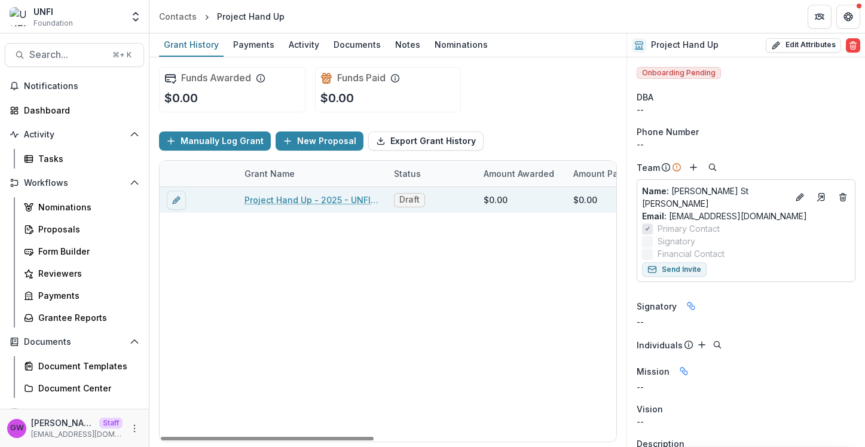
click at [333, 195] on link "Project Hand Up - 2025 - UNFI Foundation Community Grants Application" at bounding box center [312, 200] width 135 height 13
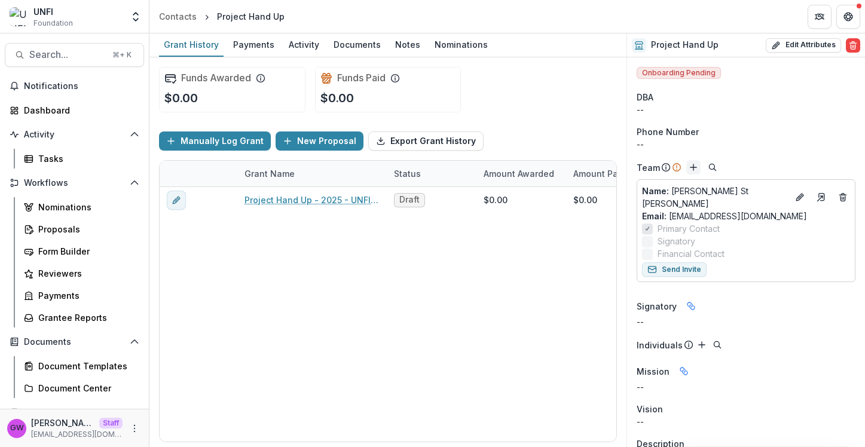
click at [691, 167] on icon "Add" at bounding box center [694, 168] width 10 height 10
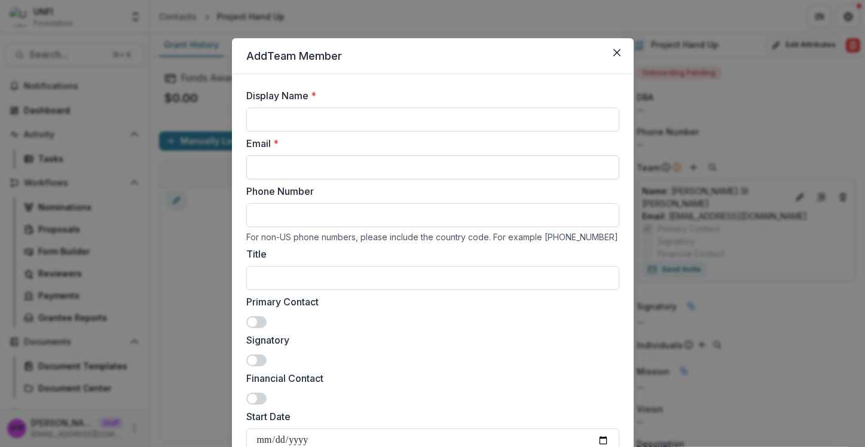
click at [322, 169] on input "Email *" at bounding box center [432, 167] width 373 height 24
paste input "**********"
type input "**********"
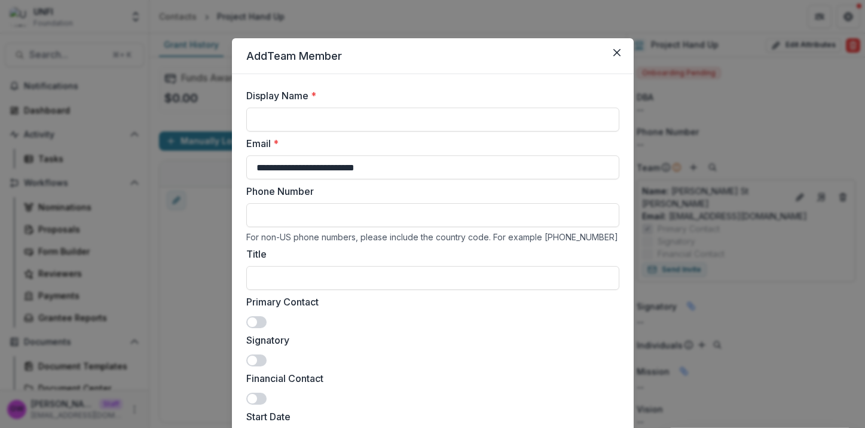
click at [704, 99] on div "**********" at bounding box center [432, 214] width 865 height 428
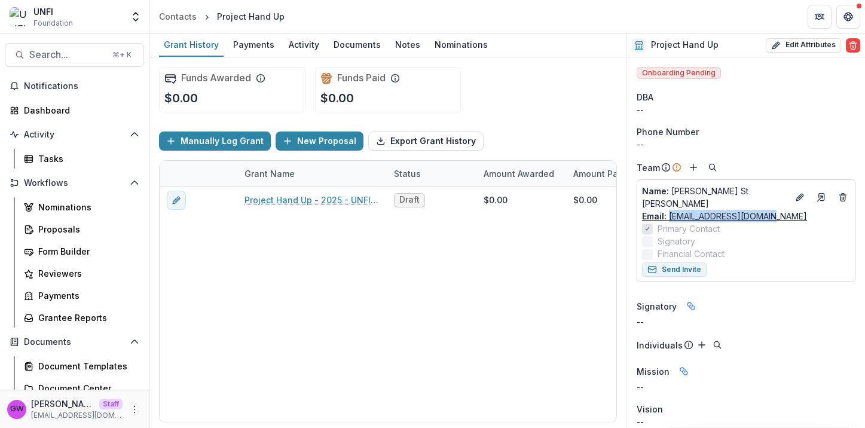
drag, startPoint x: 771, startPoint y: 213, endPoint x: 668, endPoint y: 215, distance: 102.8
click at [668, 215] on div "Email: info@projecthandup.net" at bounding box center [746, 216] width 208 height 13
click at [693, 169] on icon "Add" at bounding box center [694, 168] width 10 height 10
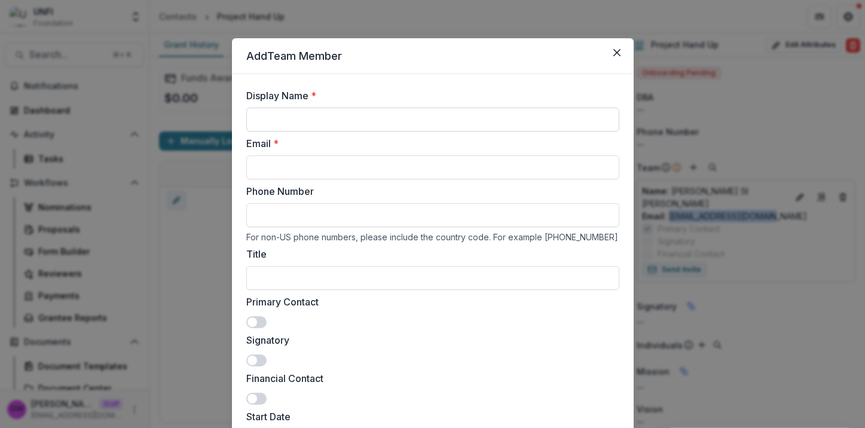
click at [454, 115] on input "Display Name *" at bounding box center [432, 120] width 373 height 24
click at [713, 155] on div "Add Team Member Display Name * Email * Phone Number For non-US phone numbers, p…" at bounding box center [432, 214] width 865 height 428
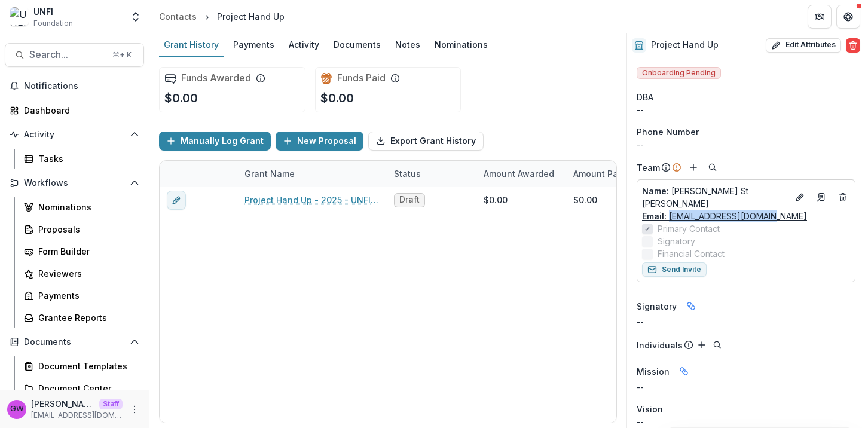
drag, startPoint x: 773, startPoint y: 207, endPoint x: 669, endPoint y: 213, distance: 104.2
click at [669, 213] on div "Email: info@projecthandup.net" at bounding box center [746, 216] width 208 height 13
copy link "info@projecthandup.net"
click at [693, 169] on line "Add" at bounding box center [693, 167] width 0 height 6
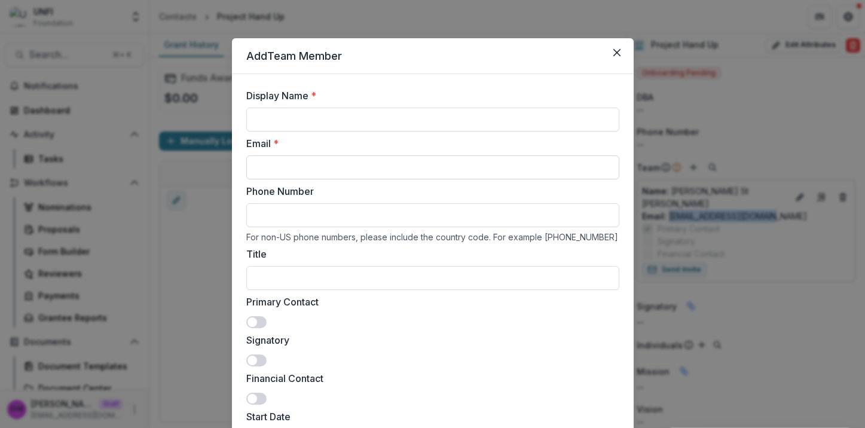
click at [313, 168] on input "Email *" at bounding box center [432, 167] width 373 height 24
paste input "**********"
type input "**********"
click at [381, 121] on input "Display Name *" at bounding box center [432, 120] width 373 height 24
paste input "**********"
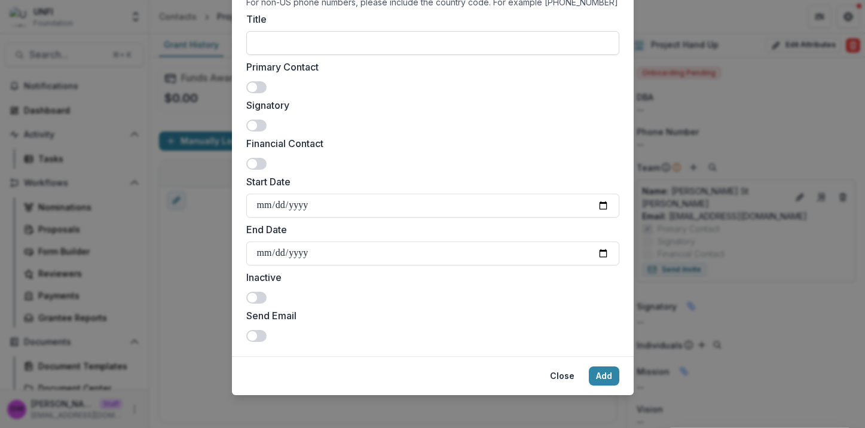
scroll to position [240, 0]
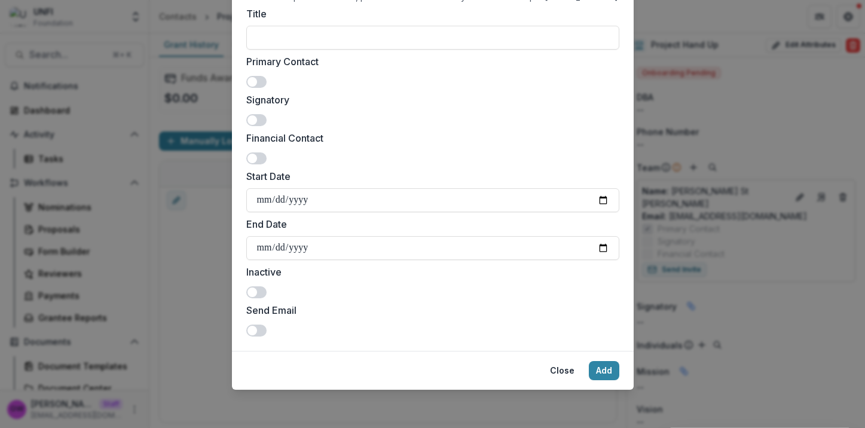
type input "**********"
click at [250, 331] on span at bounding box center [253, 331] width 10 height 10
click at [596, 367] on button "Add" at bounding box center [604, 370] width 30 height 19
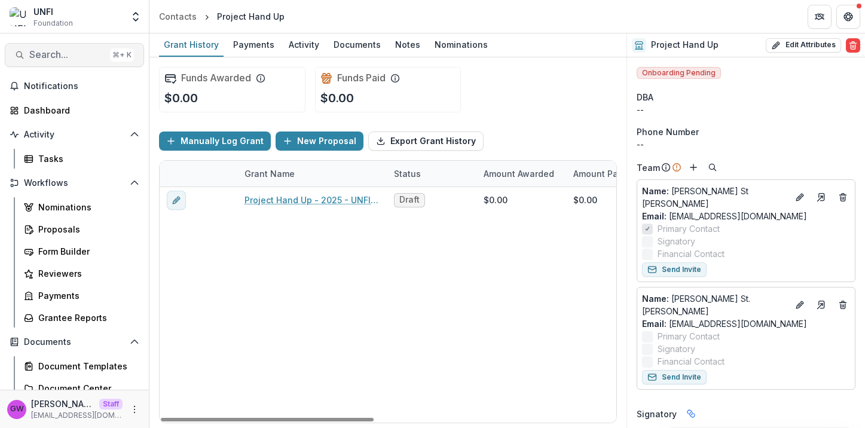
click at [73, 57] on span "Search..." at bounding box center [67, 54] width 76 height 11
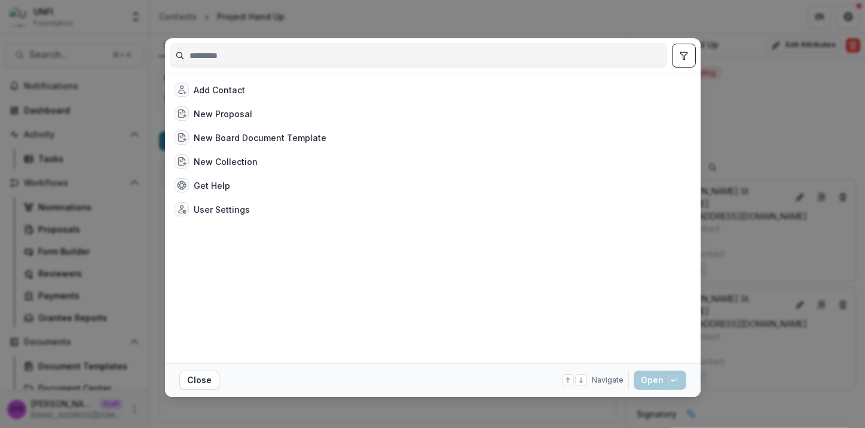
click at [61, 320] on div "Add Contact New Proposal New Board Document Template New Collection Get Help Us…" at bounding box center [432, 214] width 865 height 428
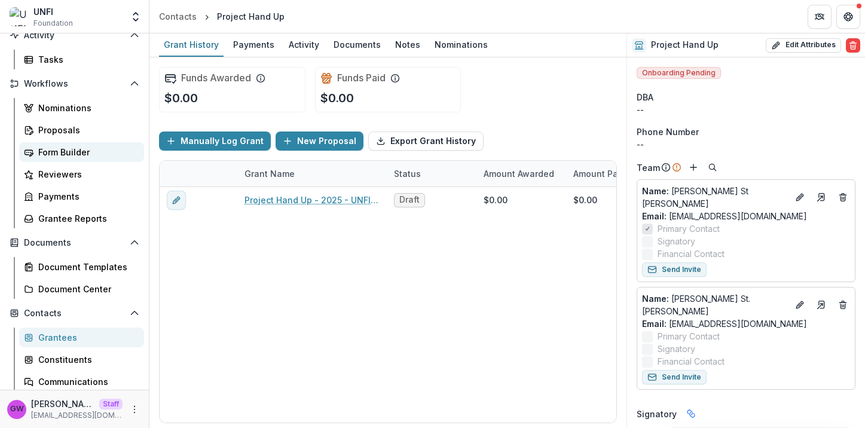
scroll to position [117, 0]
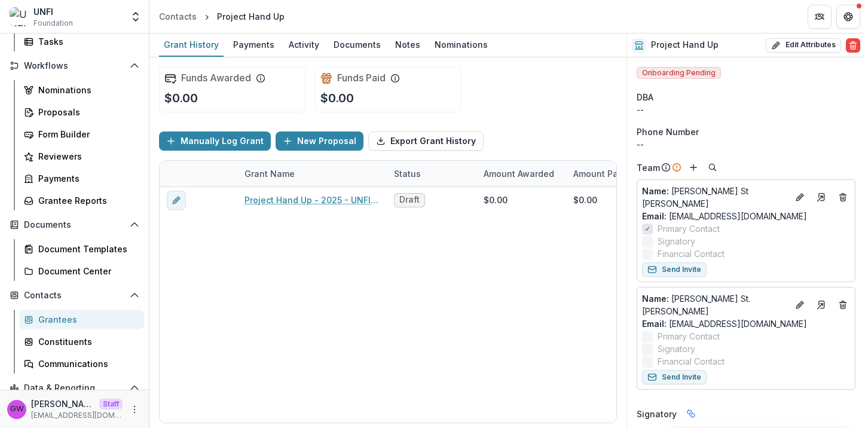
click at [63, 317] on div "Grantees" at bounding box center [86, 319] width 96 height 13
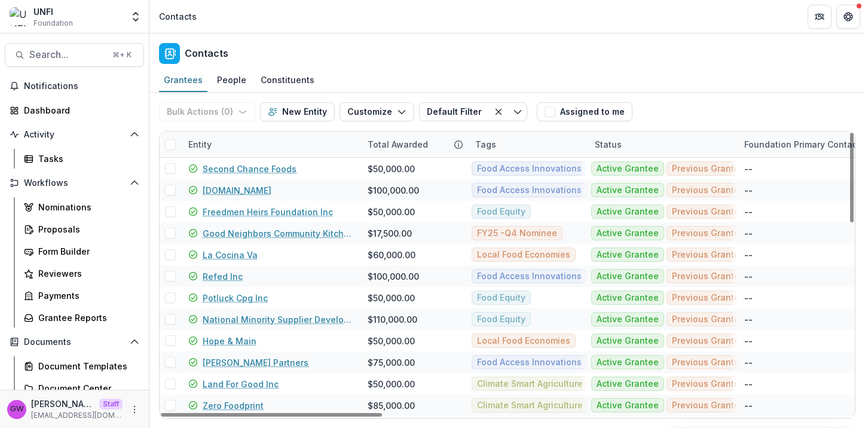
click at [223, 146] on div "Entity" at bounding box center [270, 145] width 179 height 26
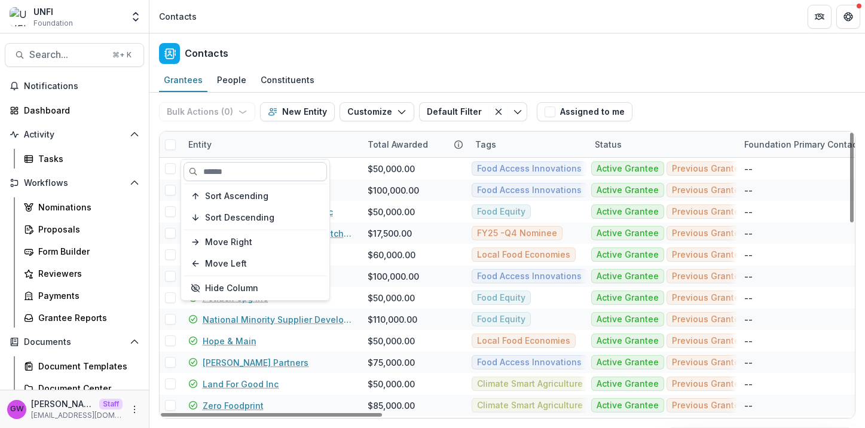
click at [229, 169] on input at bounding box center [255, 171] width 143 height 19
paste input "**********"
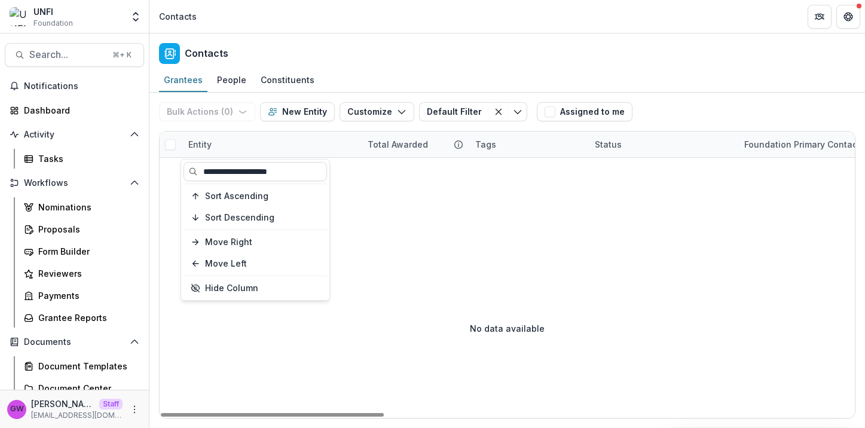
type input "**********"
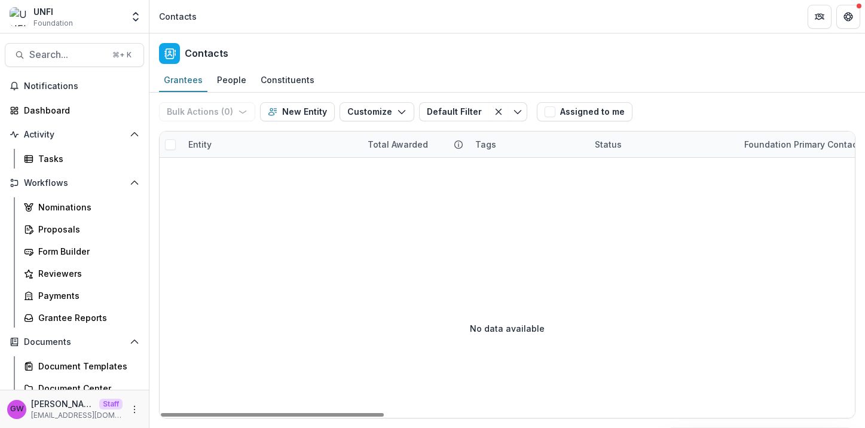
click at [698, 97] on div "Bulk Actions ( 0 ) Send Email Create Proposals Create Tasks New Entity Customiz…" at bounding box center [507, 112] width 696 height 38
click at [228, 148] on div "Entity" at bounding box center [270, 145] width 179 height 26
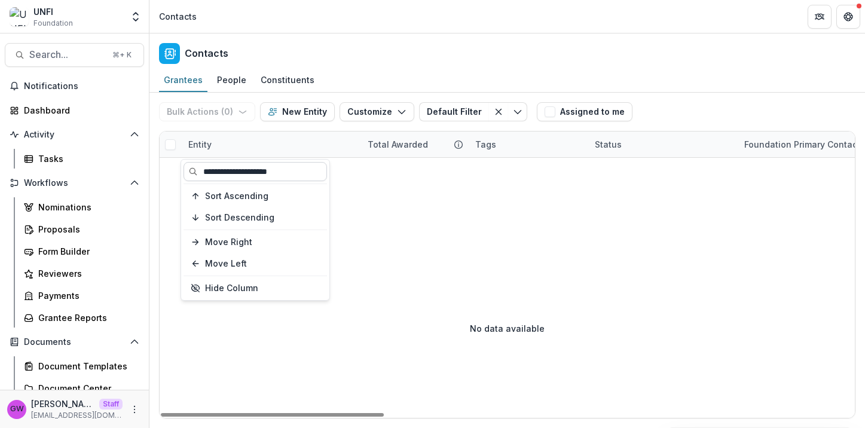
click at [219, 167] on input "**********" at bounding box center [255, 171] width 143 height 19
type input "***"
click at [728, 109] on div "Bulk Actions ( 0 ) Send Email Create Proposals Create Tasks New Entity Customiz…" at bounding box center [507, 112] width 696 height 38
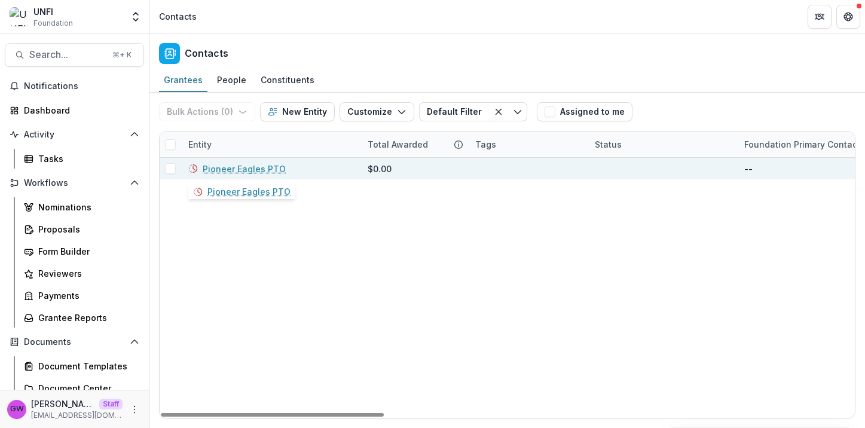
click at [257, 166] on link "Pioneer Eagles PTO" at bounding box center [244, 169] width 83 height 13
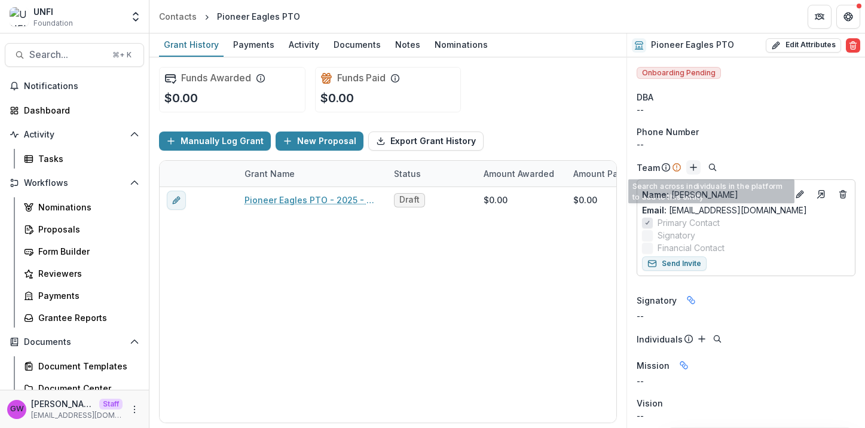
click at [692, 167] on line "Add" at bounding box center [694, 167] width 6 height 0
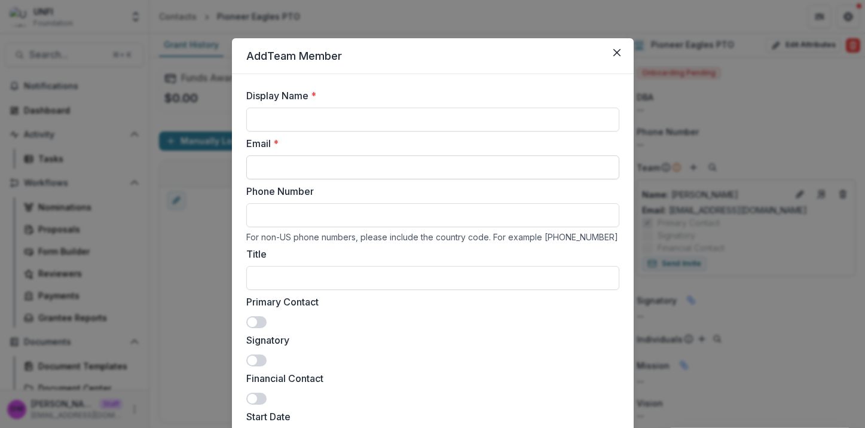
click at [359, 169] on input "Email *" at bounding box center [432, 167] width 373 height 24
paste input "**********"
type input "**********"
click at [375, 120] on input "Display Name *" at bounding box center [432, 120] width 373 height 24
type input "*********"
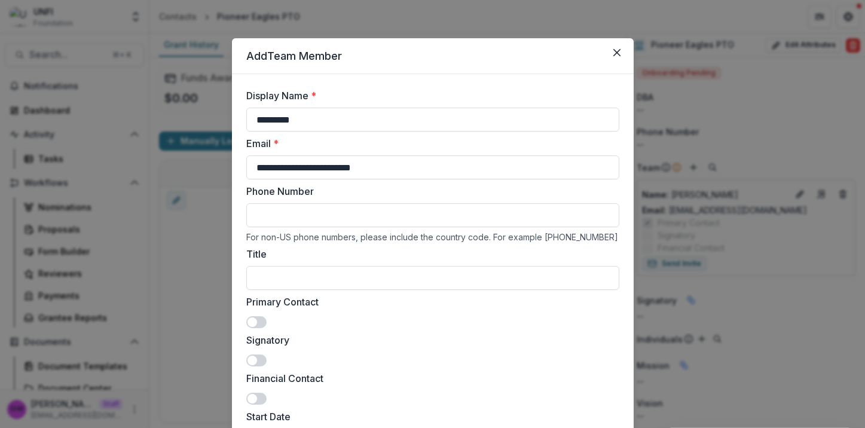
click at [431, 341] on label "Signatory" at bounding box center [429, 340] width 366 height 14
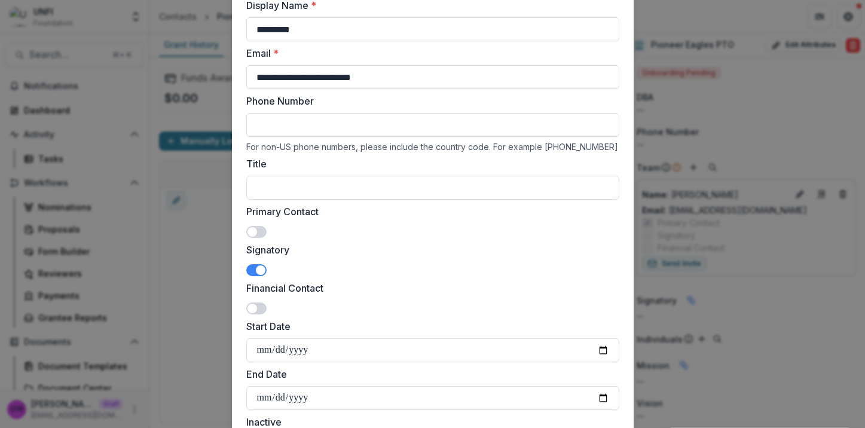
scroll to position [97, 0]
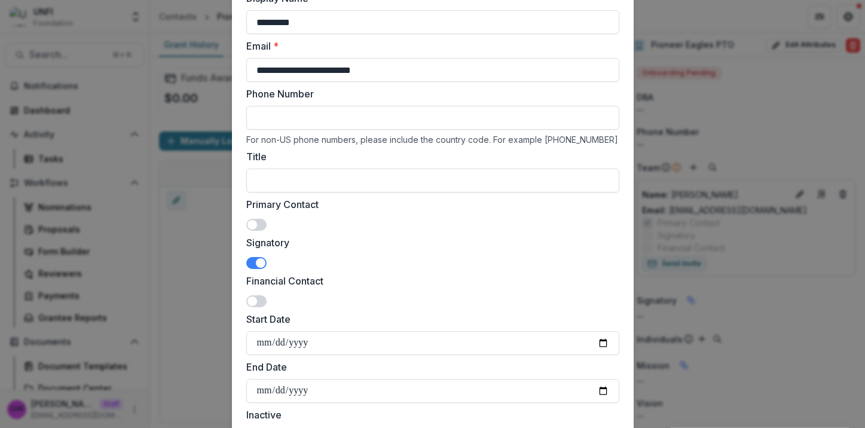
click at [257, 264] on span at bounding box center [261, 263] width 10 height 10
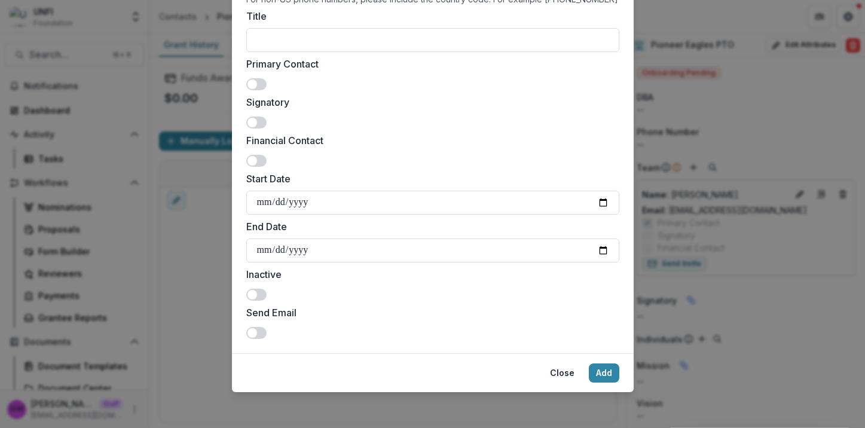
scroll to position [240, 0]
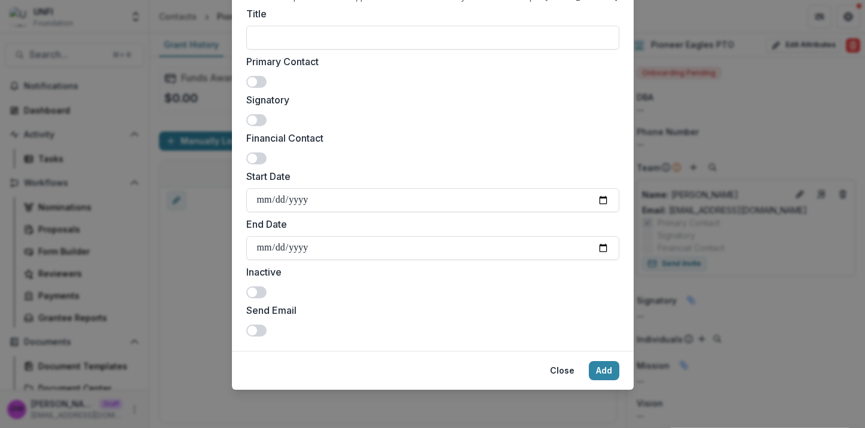
click at [255, 329] on span at bounding box center [256, 331] width 20 height 12
click at [600, 374] on button "Add" at bounding box center [604, 370] width 30 height 19
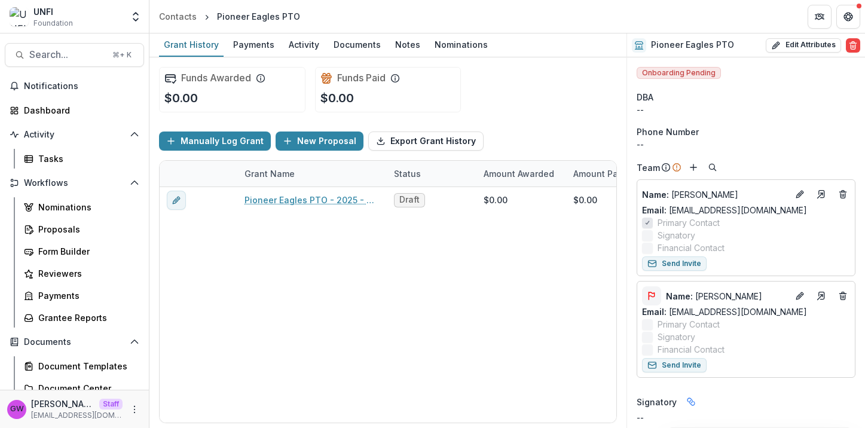
click at [653, 297] on icon "Flag" at bounding box center [651, 294] width 5 height 5
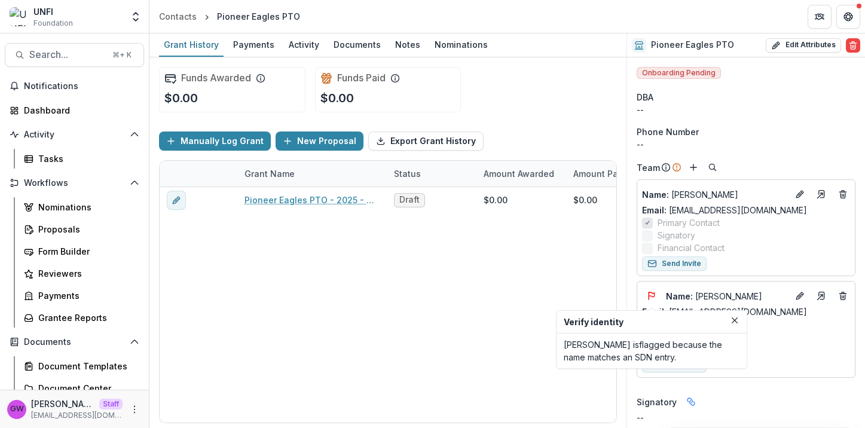
click at [771, 380] on div "Name : Anna Cook Email: mrs.cook1182@gmail.com Primary Contact Signatory Financ…" at bounding box center [746, 279] width 219 height 208
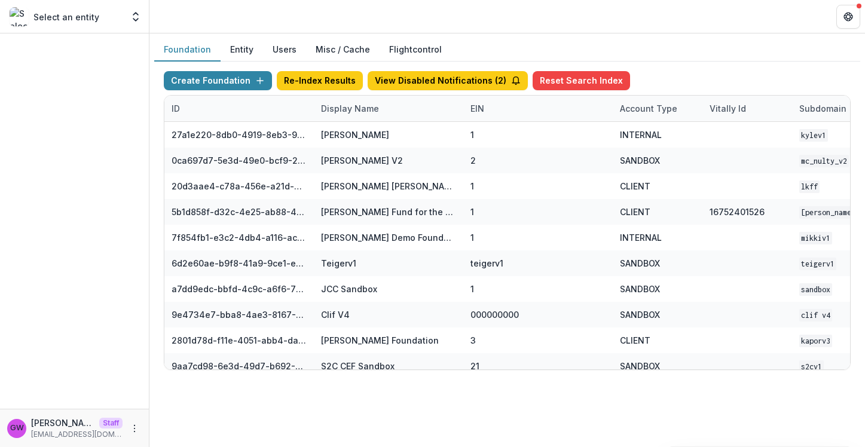
click at [272, 49] on button "Users" at bounding box center [284, 49] width 43 height 23
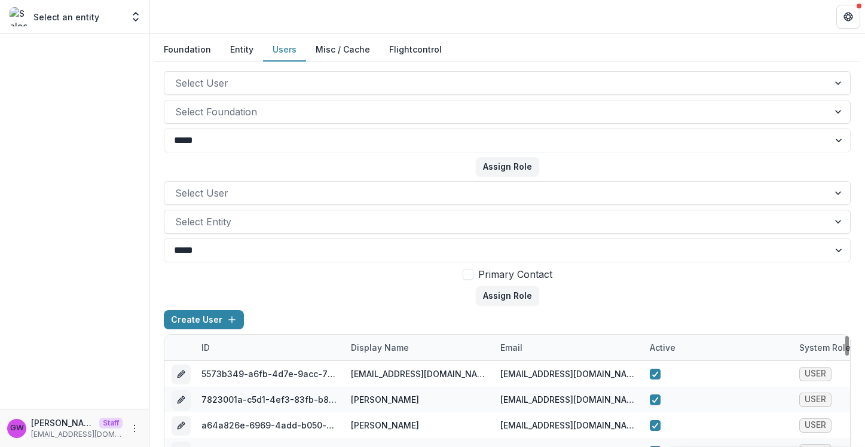
click at [503, 347] on div "email" at bounding box center [511, 347] width 36 height 13
click at [567, 250] on input at bounding box center [567, 249] width 143 height 19
paste input "**********"
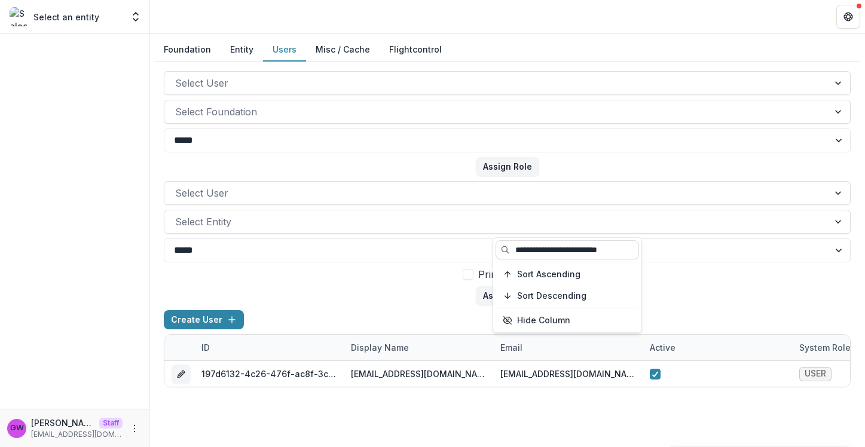
type input "**********"
click at [685, 287] on form "Select User Select Entity ***** **** Primary Contact Assign Role" at bounding box center [507, 243] width 687 height 124
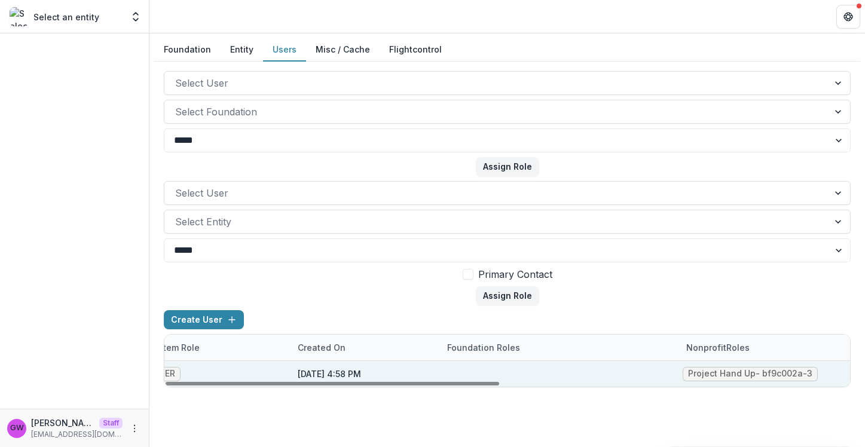
scroll to position [0, 719]
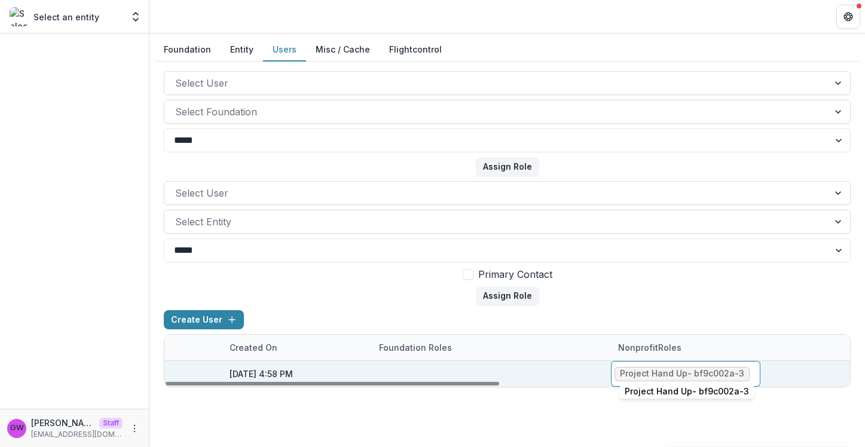
drag, startPoint x: 740, startPoint y: 373, endPoint x: 726, endPoint y: 373, distance: 14.3
drag, startPoint x: 694, startPoint y: 374, endPoint x: 741, endPoint y: 372, distance: 47.3
click at [741, 372] on div "Project Hand Up - bf9c002a-3" at bounding box center [682, 374] width 124 height 10
copy div "bf9c002a-3"
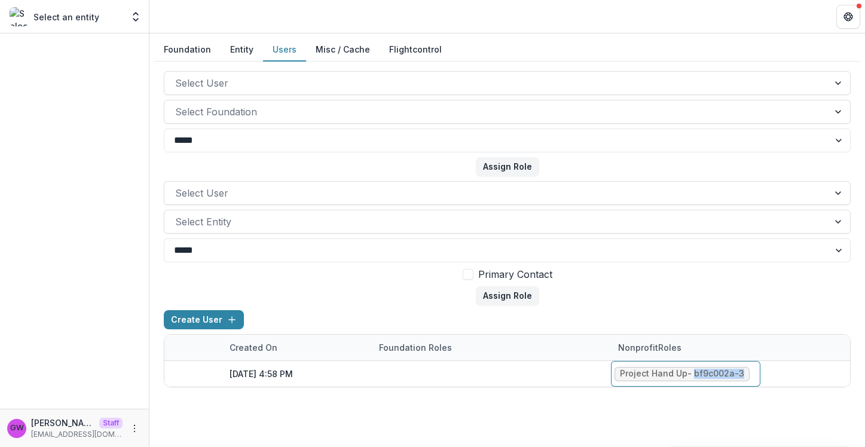
click at [243, 54] on button "Entity" at bounding box center [242, 49] width 42 height 23
click at [243, 44] on button "Entity" at bounding box center [242, 49] width 42 height 23
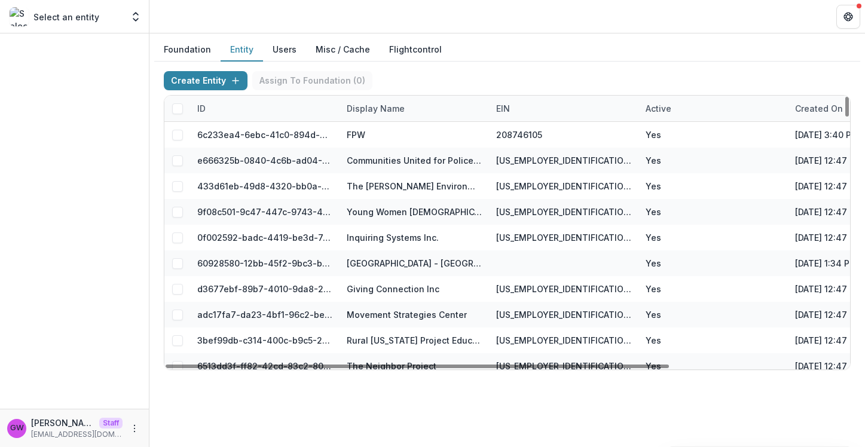
click at [242, 115] on div "ID" at bounding box center [264, 109] width 149 height 26
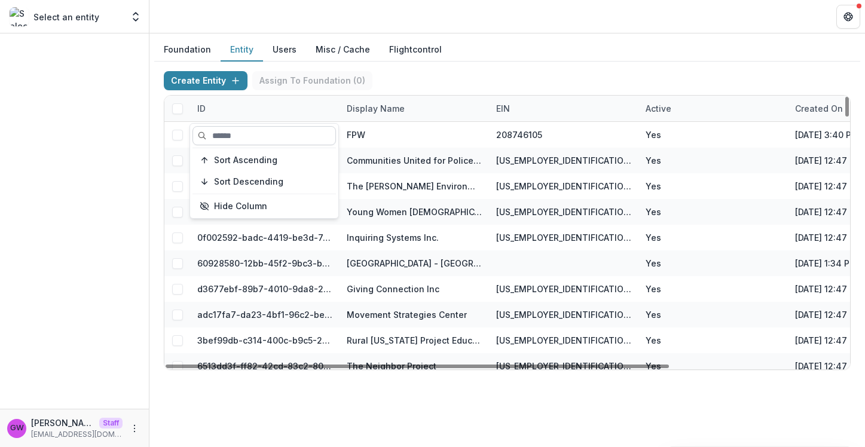
click at [236, 138] on input at bounding box center [264, 135] width 143 height 19
paste input "**********"
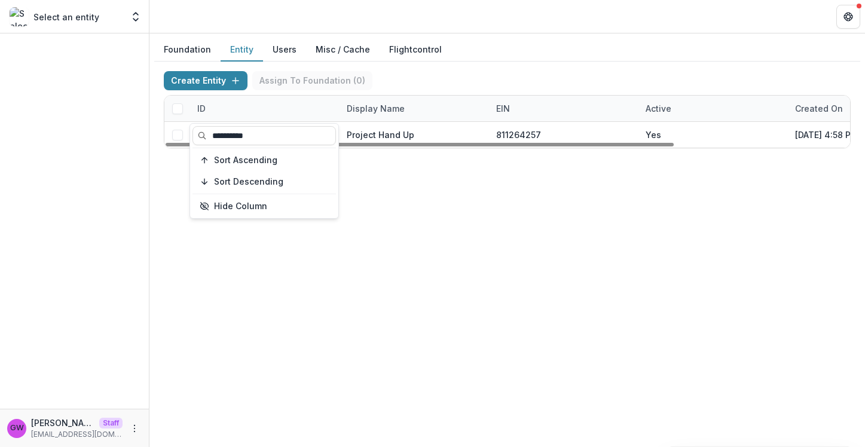
type input "**********"
click at [472, 75] on div "Create Entity Assign To Foundation ( 0 )" at bounding box center [507, 83] width 687 height 24
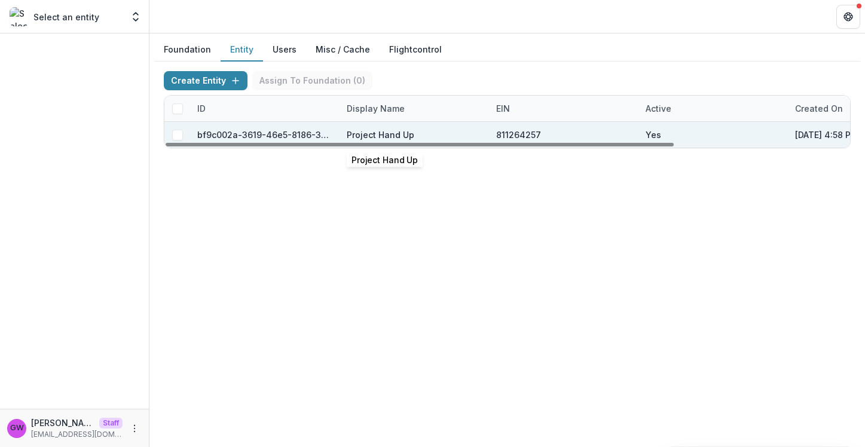
click at [438, 132] on div "Project Hand Up" at bounding box center [414, 135] width 135 height 26
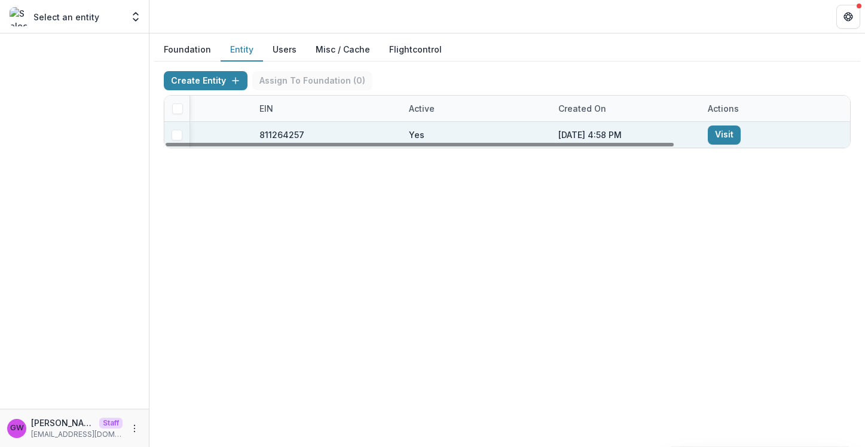
click at [718, 131] on link "Visit" at bounding box center [724, 135] width 33 height 19
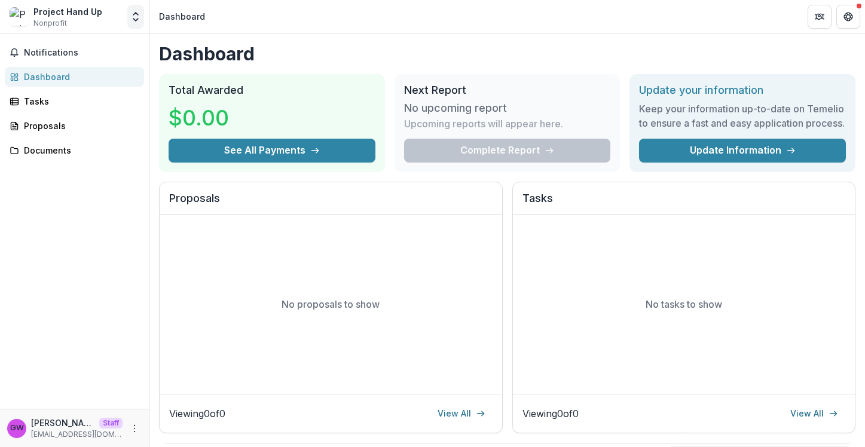
click at [136, 18] on icon "Open entity switcher" at bounding box center [136, 17] width 12 height 12
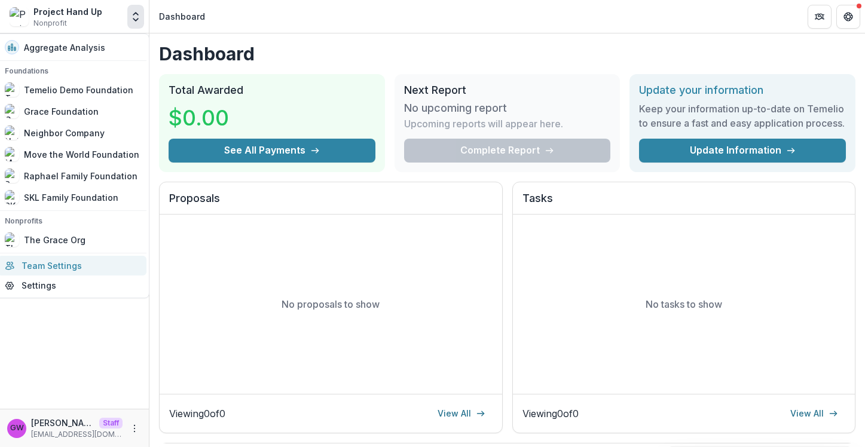
click at [90, 270] on link "Team Settings" at bounding box center [72, 266] width 149 height 20
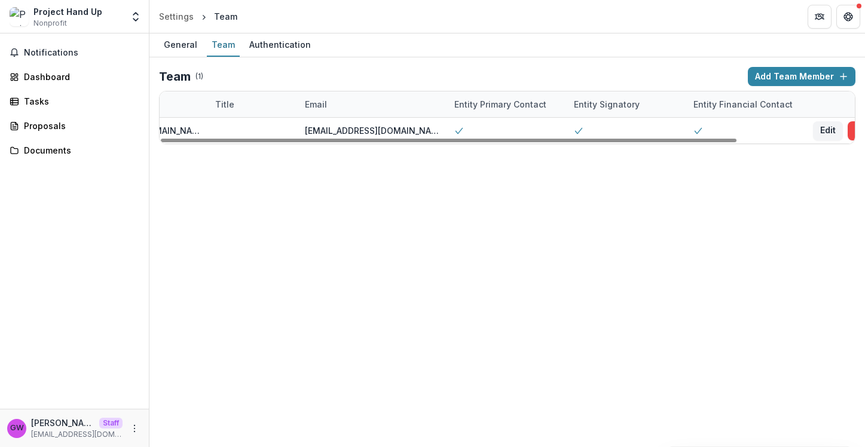
scroll to position [0, 142]
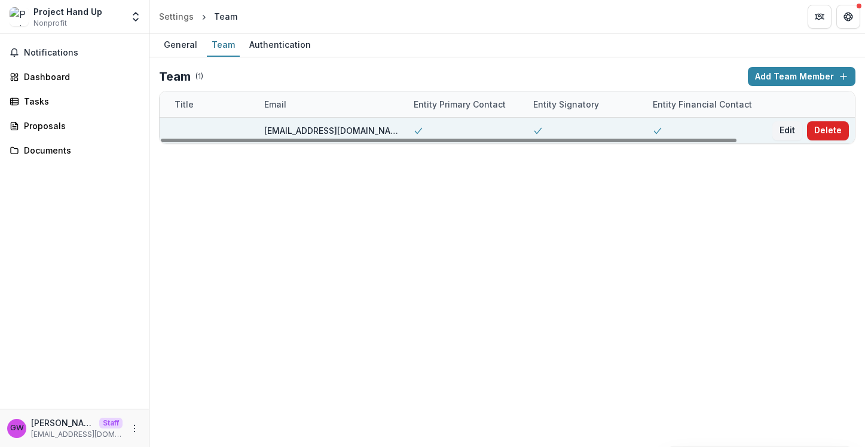
click at [828, 126] on button "Delete" at bounding box center [828, 130] width 42 height 19
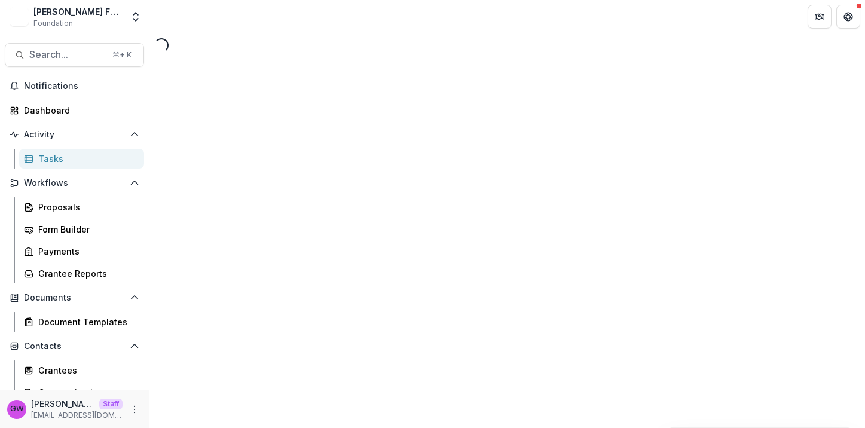
select select "********"
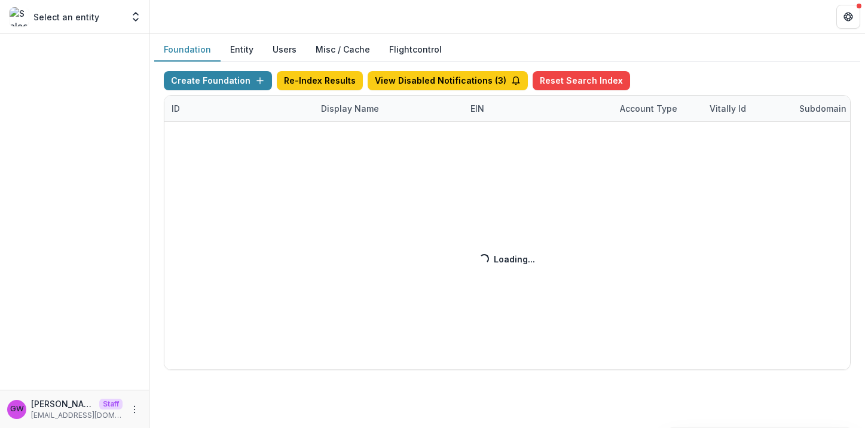
click at [346, 114] on div "Create Foundation Re-Index Results View Disabled Notifications ( 3 ) Reset Sear…" at bounding box center [507, 220] width 687 height 299
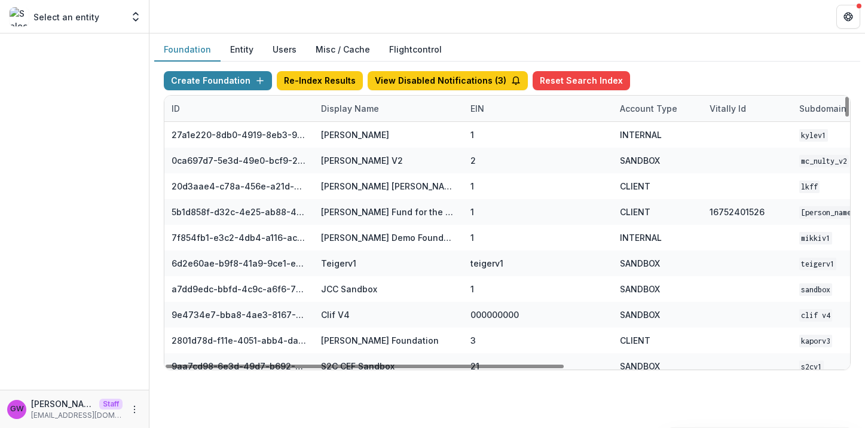
click at [356, 112] on div "Display Name" at bounding box center [350, 108] width 72 height 13
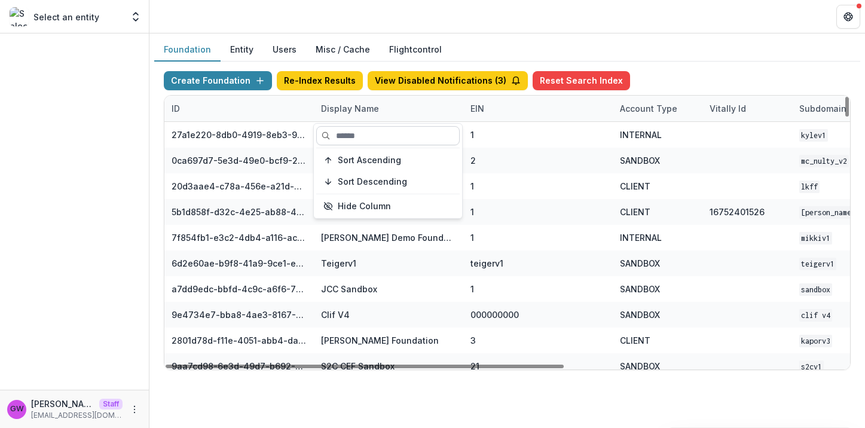
click at [356, 130] on input at bounding box center [387, 135] width 143 height 19
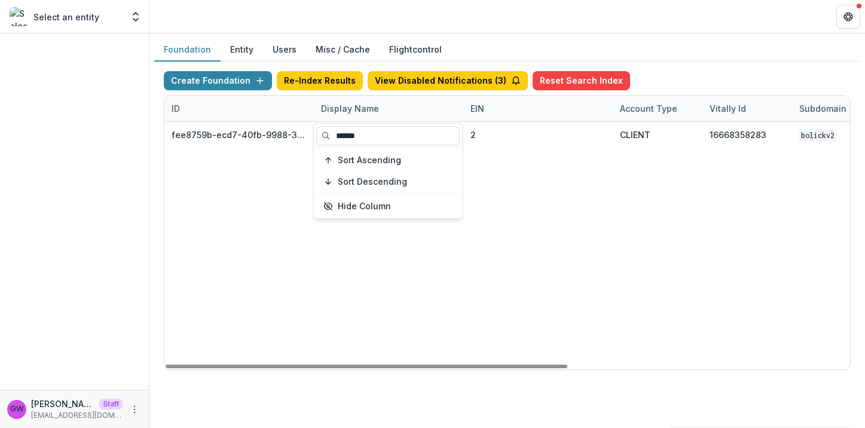
type input "******"
click at [689, 68] on div "Create Foundation Re-Index Results View Disabled Notifications ( 3 ) Reset Sear…" at bounding box center [507, 221] width 706 height 318
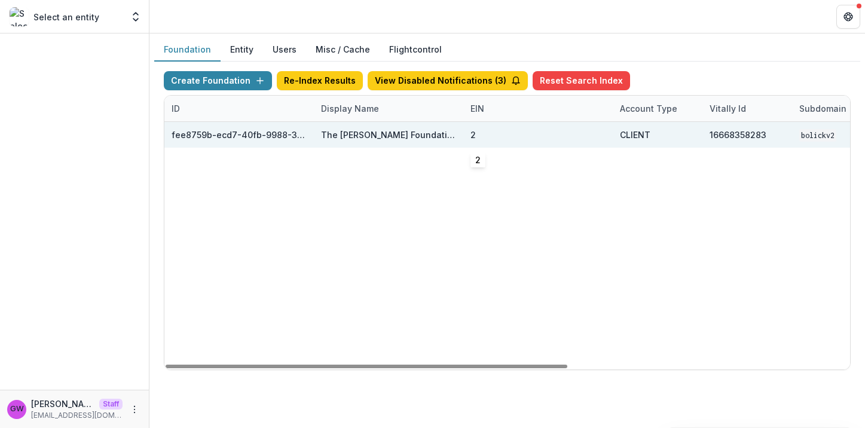
scroll to position [0, 480]
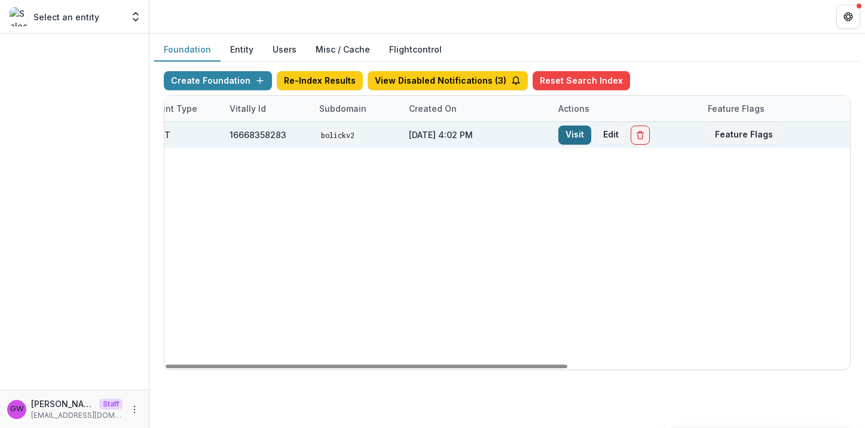
click at [580, 135] on link "Visit" at bounding box center [574, 135] width 33 height 19
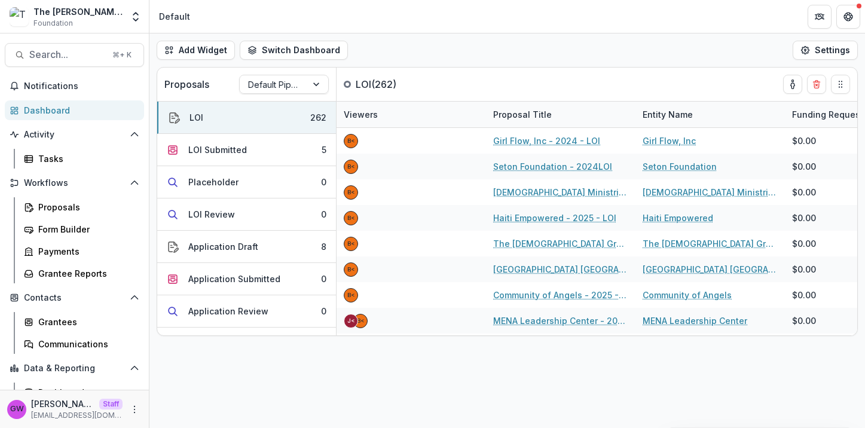
click at [90, 111] on div "Dashboard" at bounding box center [79, 110] width 111 height 13
click at [65, 205] on div "Proposals" at bounding box center [86, 207] width 96 height 13
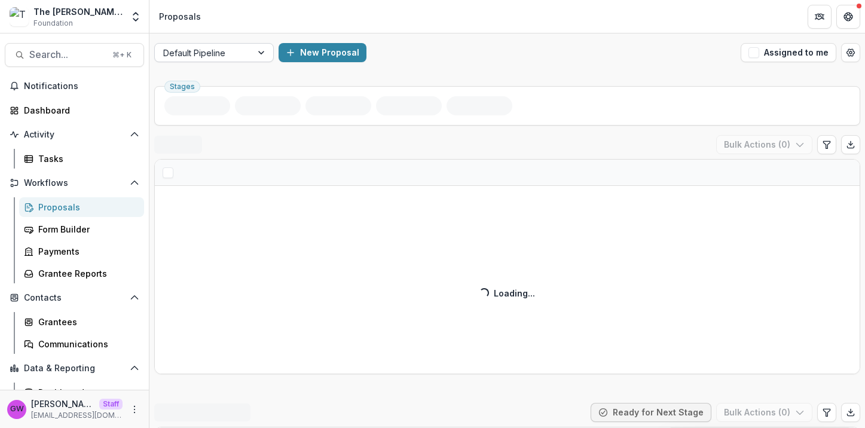
click at [248, 50] on div "Default Pipeline" at bounding box center [203, 52] width 97 height 17
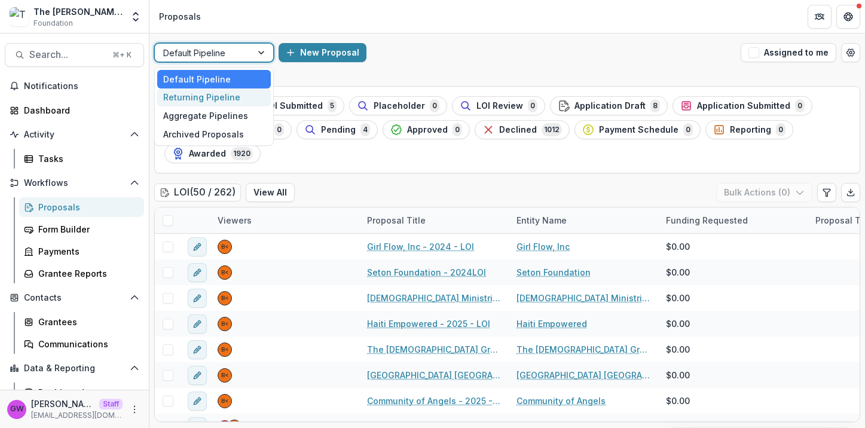
click at [231, 93] on div "Returning Pipeline" at bounding box center [214, 97] width 114 height 19
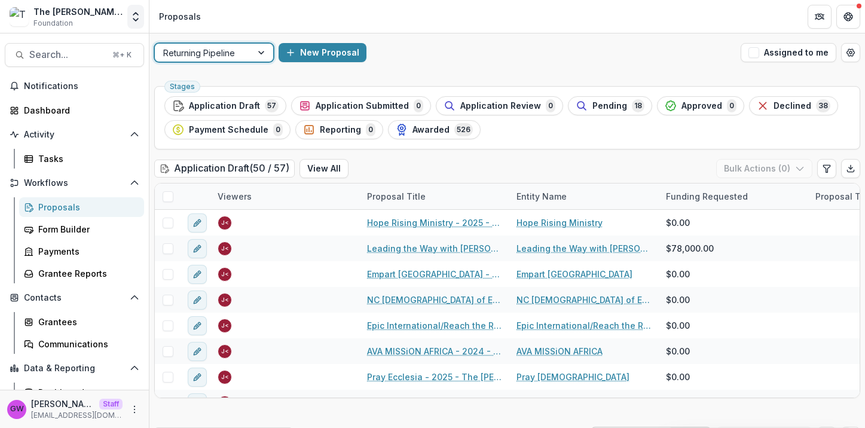
click at [136, 16] on icon "Open entity switcher" at bounding box center [136, 17] width 12 height 12
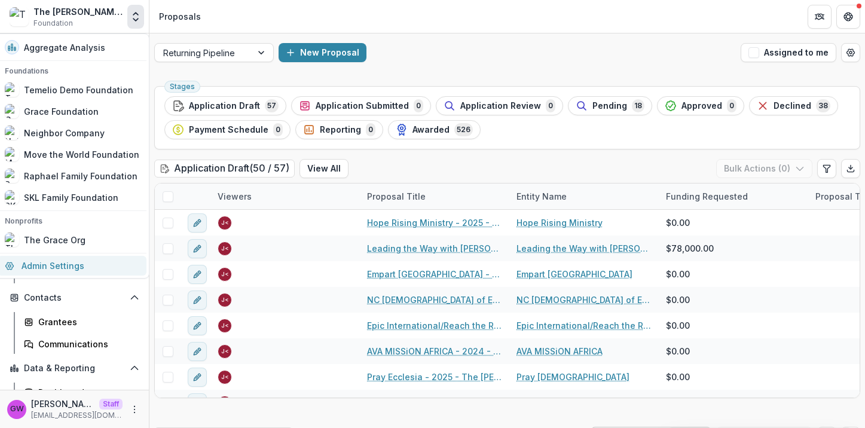
click at [74, 265] on link "Admin Settings" at bounding box center [72, 266] width 149 height 20
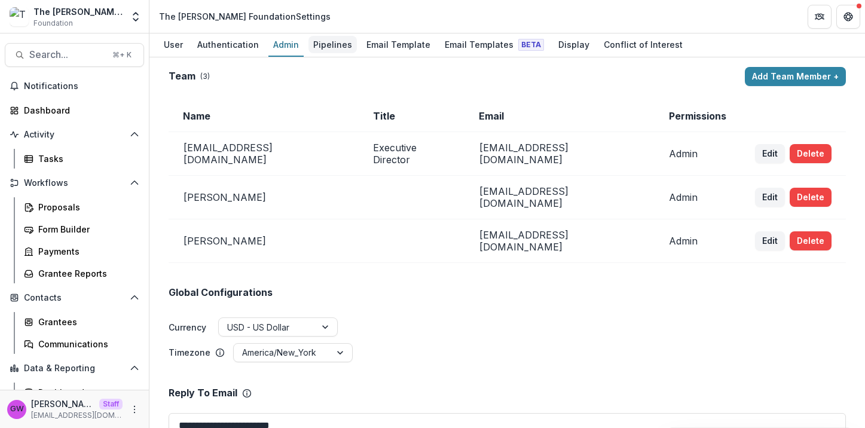
click at [340, 47] on div "Pipelines" at bounding box center [332, 44] width 48 height 17
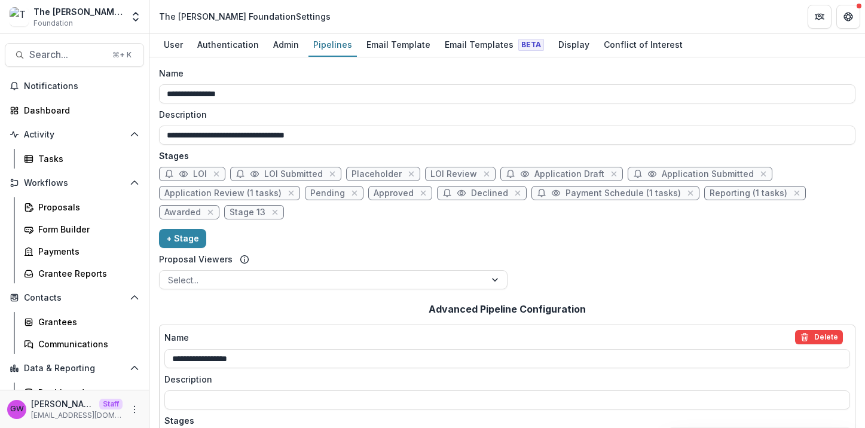
click at [365, 169] on span "Placeholder" at bounding box center [377, 174] width 50 height 10
select select "******"
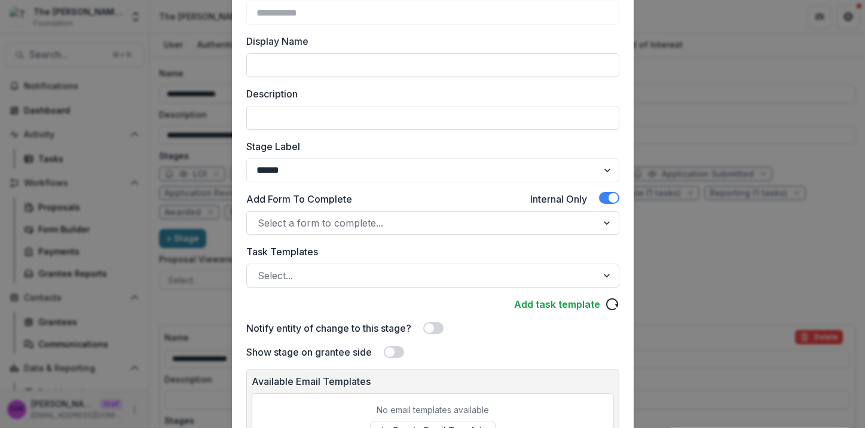
scroll to position [95, 0]
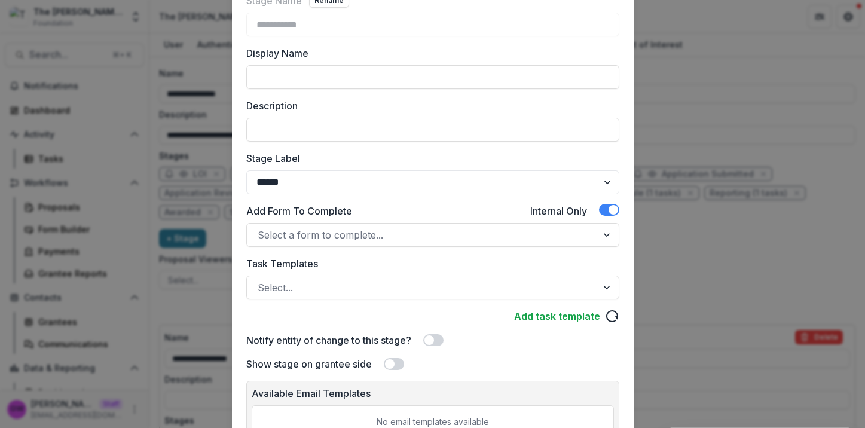
click at [684, 125] on div "**********" at bounding box center [432, 214] width 865 height 428
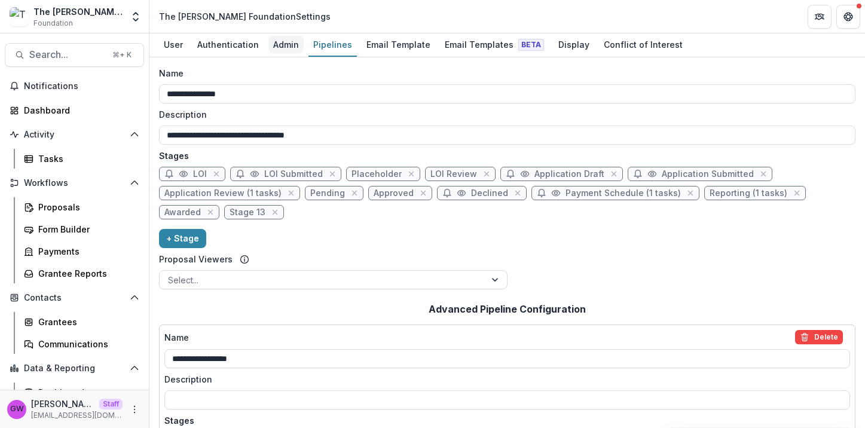
click at [286, 43] on div "Admin" at bounding box center [285, 44] width 35 height 17
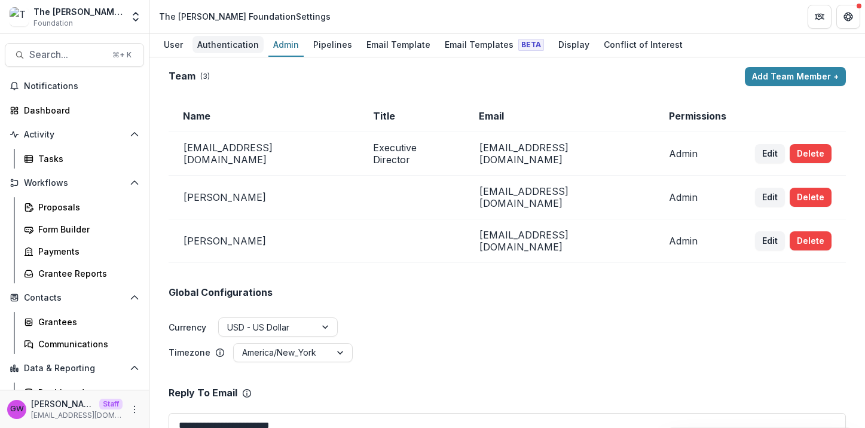
click at [232, 44] on div "Authentication" at bounding box center [228, 44] width 71 height 17
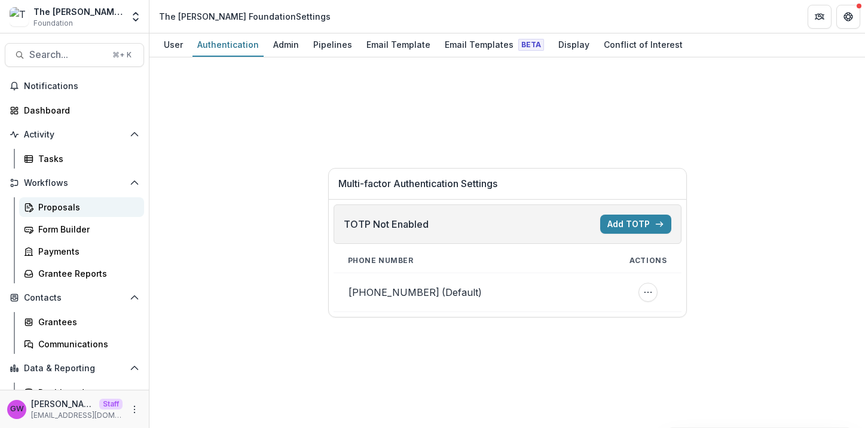
click at [77, 212] on div "Proposals" at bounding box center [86, 207] width 96 height 13
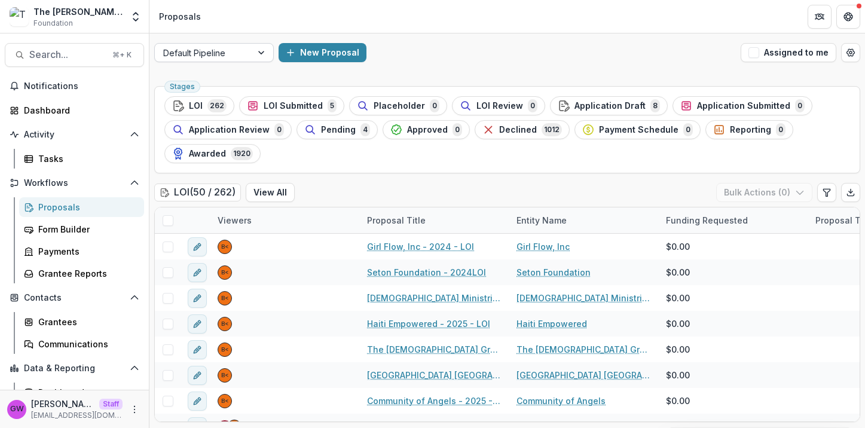
click at [245, 53] on div "Default Pipeline" at bounding box center [203, 52] width 97 height 17
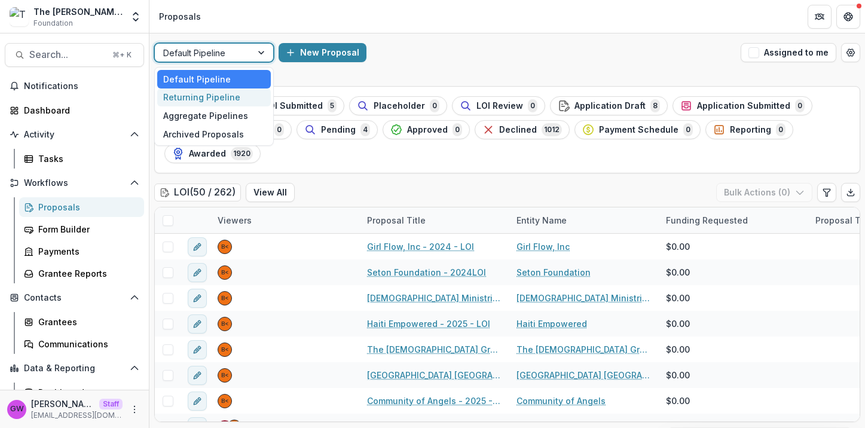
click at [231, 98] on div "Returning Pipeline" at bounding box center [214, 97] width 114 height 19
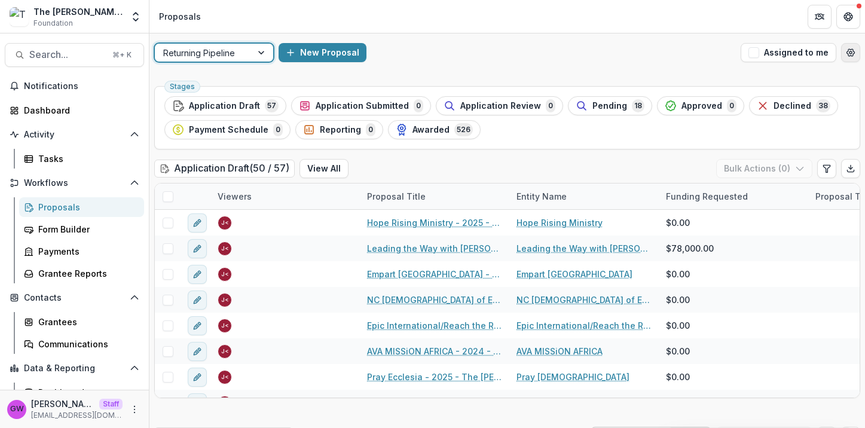
click at [847, 49] on icon "Open table manager" at bounding box center [851, 52] width 8 height 7
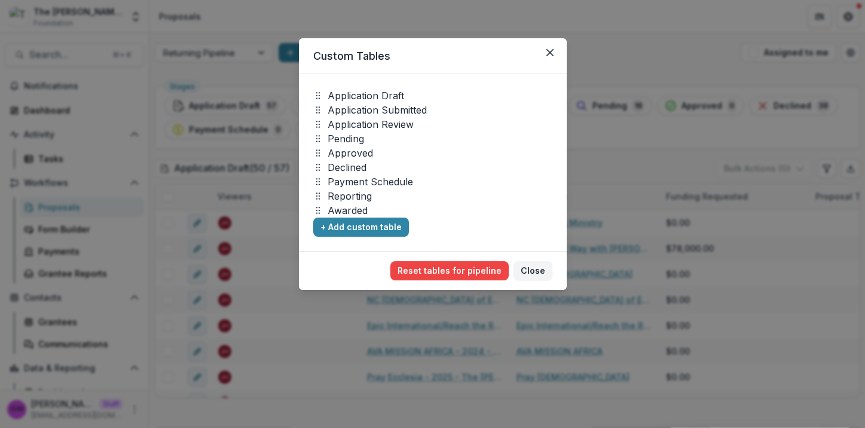
click at [679, 66] on div "Custom Tables Application Draft Application Submitted Application Review Pendin…" at bounding box center [432, 214] width 865 height 428
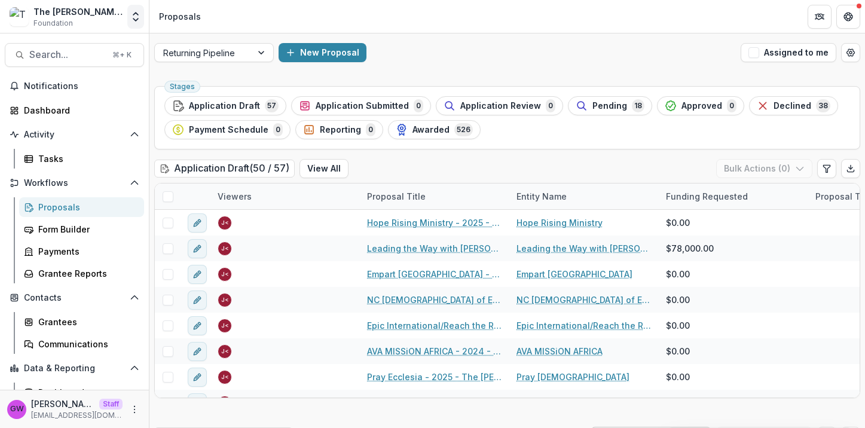
click at [140, 16] on icon "Open entity switcher" at bounding box center [136, 17] width 12 height 12
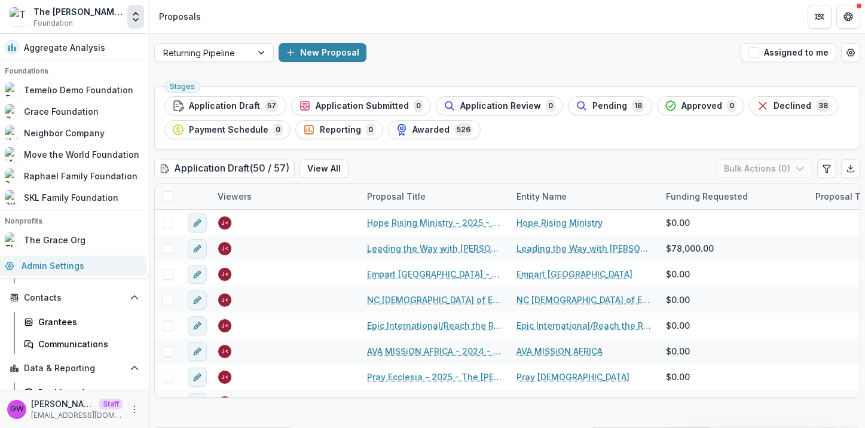
click at [75, 270] on link "Admin Settings" at bounding box center [72, 266] width 149 height 20
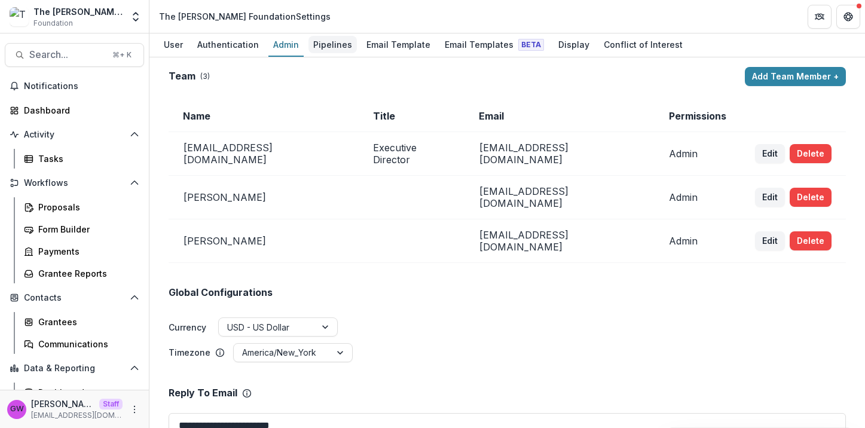
click at [324, 48] on div "Pipelines" at bounding box center [332, 44] width 48 height 17
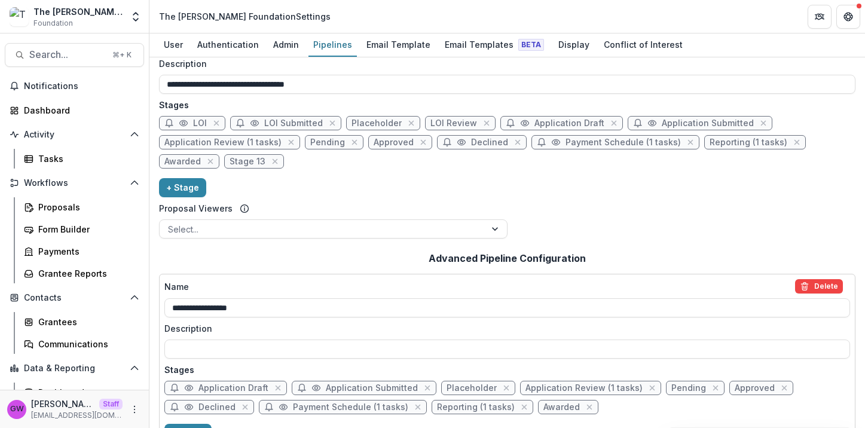
scroll to position [62, 0]
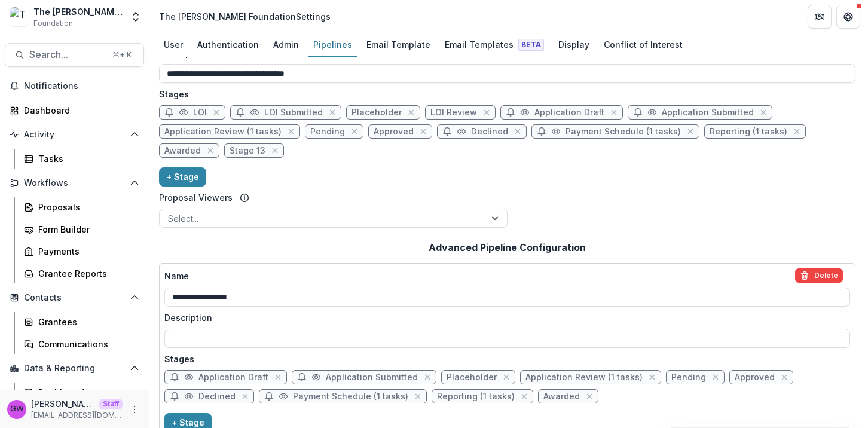
click at [462, 374] on span "Placeholder" at bounding box center [472, 377] width 50 height 10
select select "******"
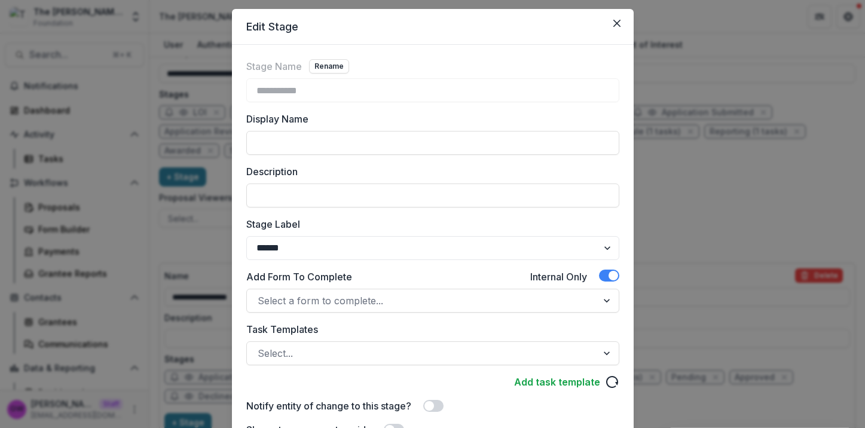
scroll to position [30, 0]
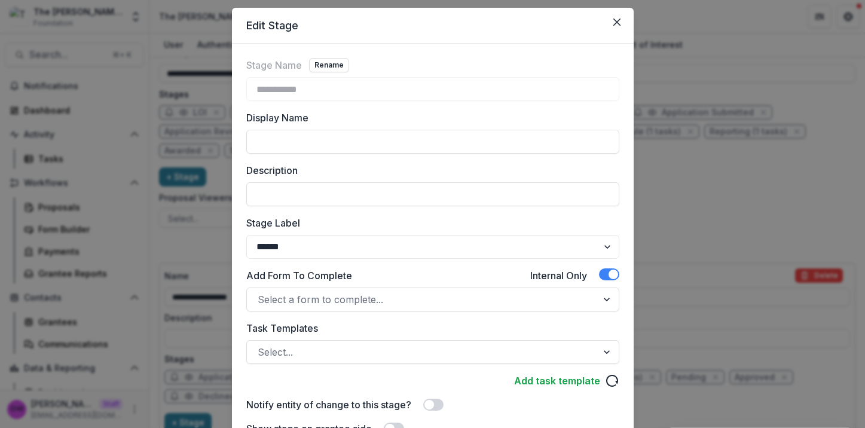
click at [668, 210] on div "**********" at bounding box center [432, 214] width 865 height 428
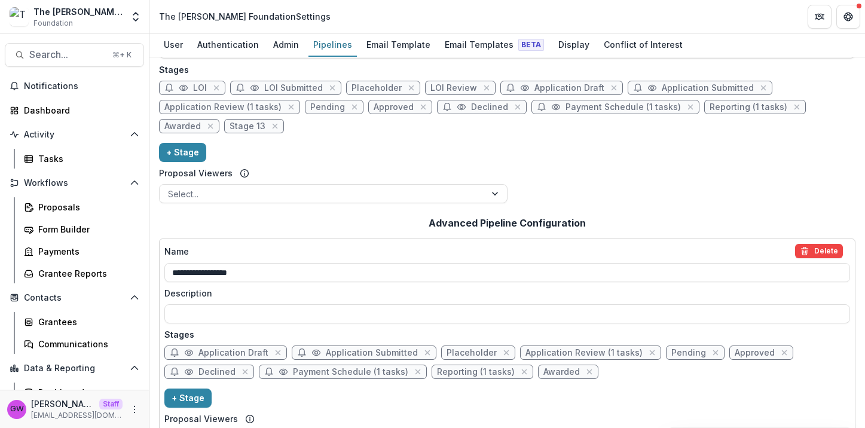
scroll to position [151, 0]
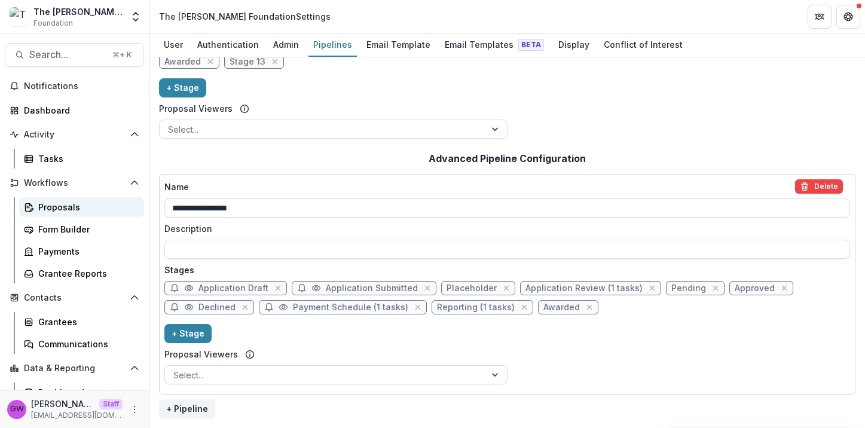
click at [72, 205] on div "Proposals" at bounding box center [86, 207] width 96 height 13
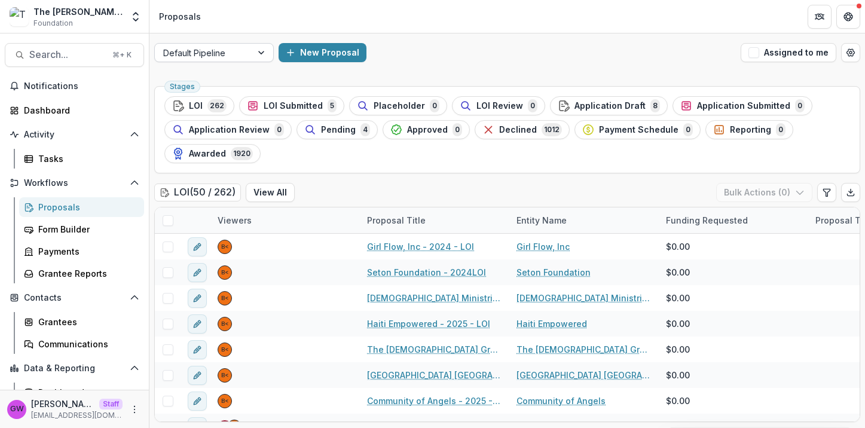
click at [265, 56] on div at bounding box center [263, 53] width 22 height 18
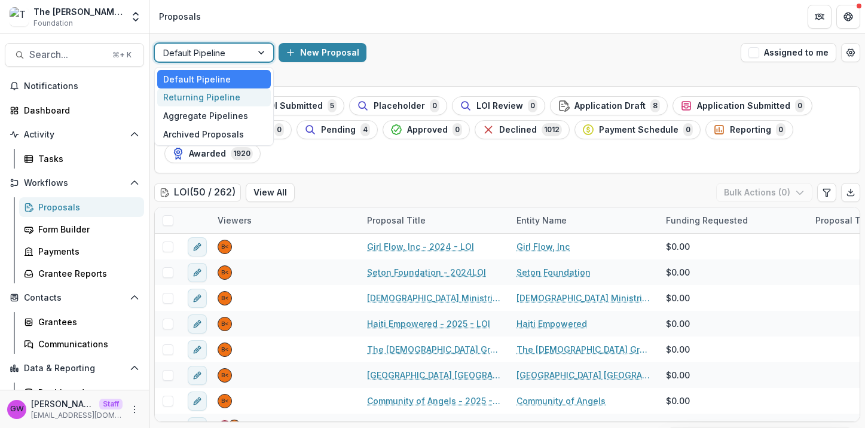
click at [256, 94] on div "Returning Pipeline" at bounding box center [214, 97] width 114 height 19
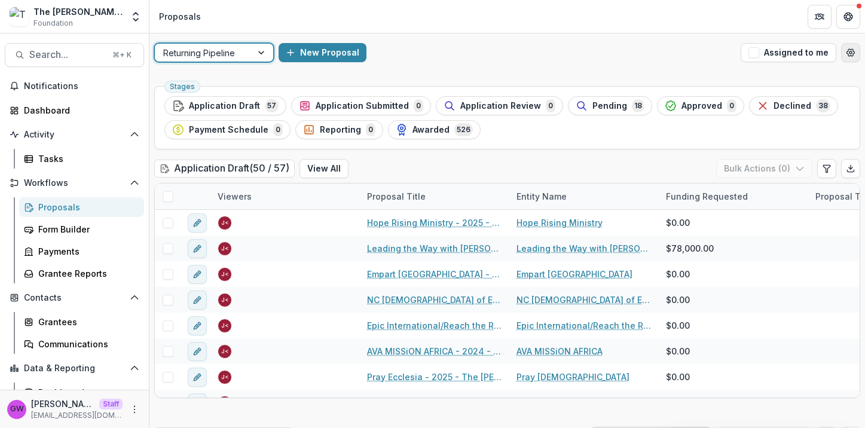
click at [856, 54] on button "Open table manager" at bounding box center [850, 52] width 19 height 19
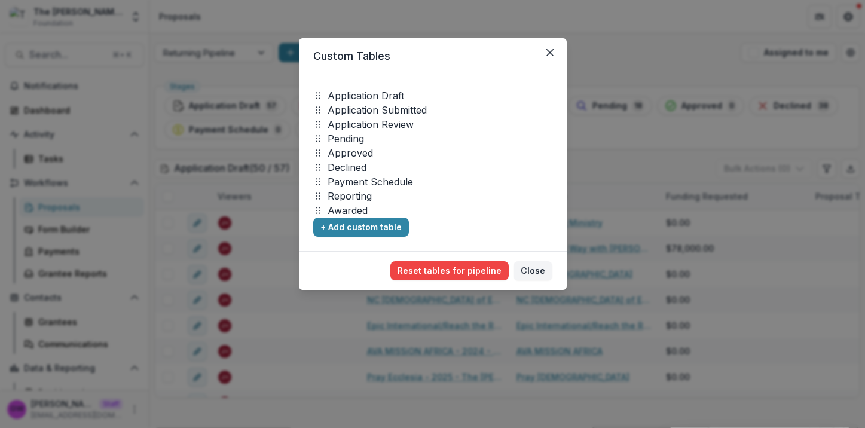
click at [699, 60] on div "Custom Tables Application Draft Application Submitted Application Review Pendin…" at bounding box center [432, 214] width 865 height 428
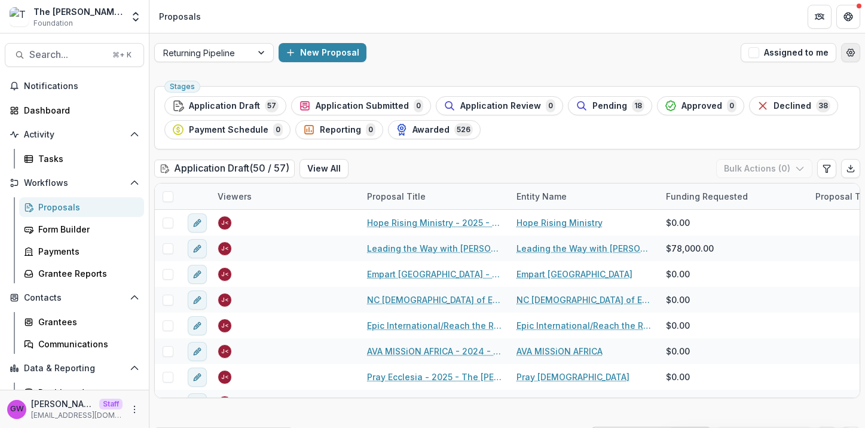
click at [846, 48] on icon "Open table manager" at bounding box center [851, 53] width 10 height 10
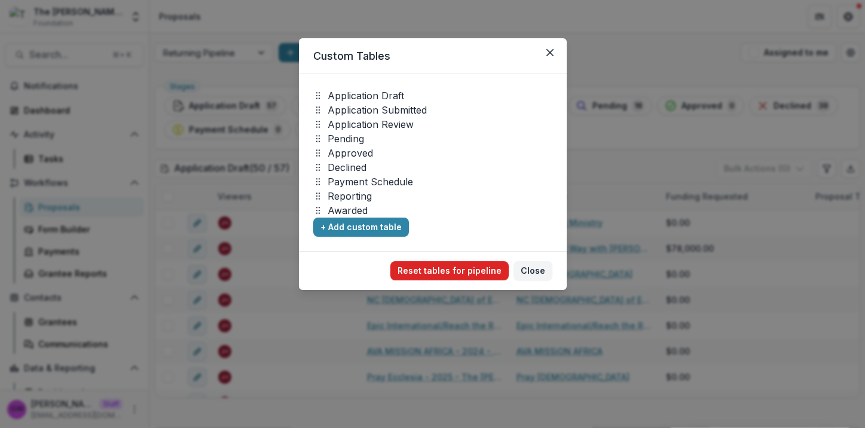
click at [479, 270] on button "Reset tables for pipeline" at bounding box center [449, 270] width 118 height 19
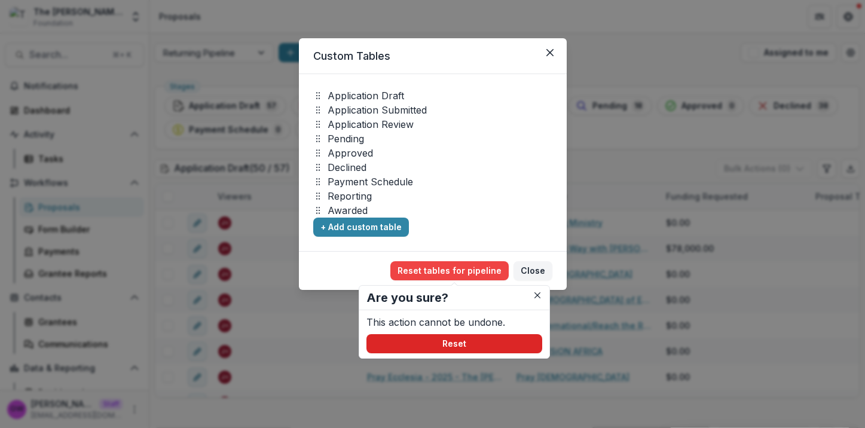
click at [480, 345] on button "Reset" at bounding box center [454, 343] width 176 height 19
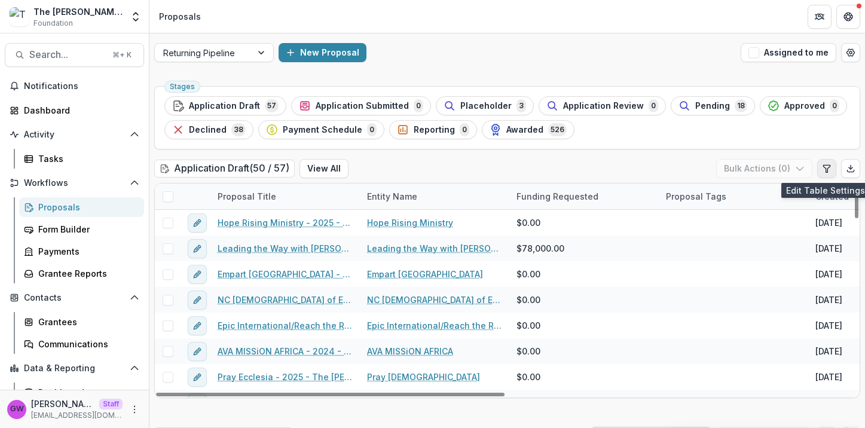
click at [822, 172] on icon "Edit table settings" at bounding box center [827, 169] width 10 height 10
select select "******"
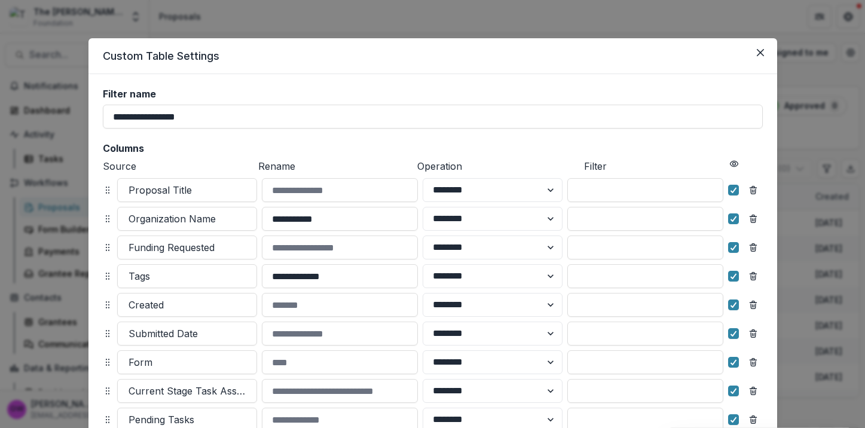
click at [796, 111] on div "**********" at bounding box center [432, 214] width 865 height 428
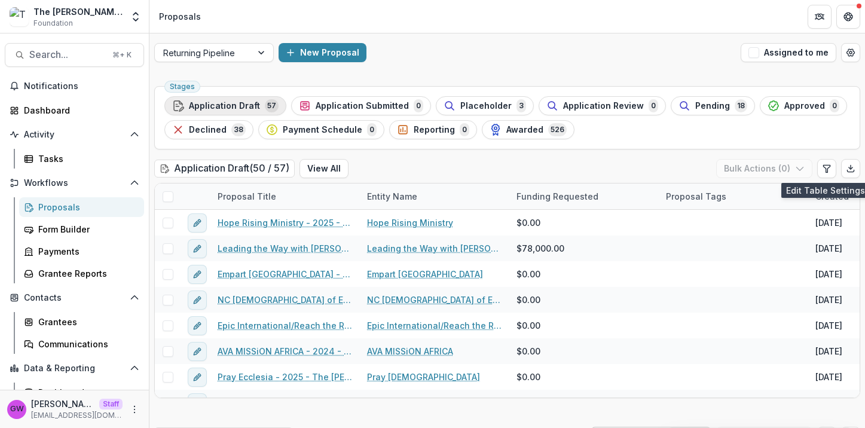
click at [249, 111] on div "Application Draft 57" at bounding box center [225, 105] width 106 height 13
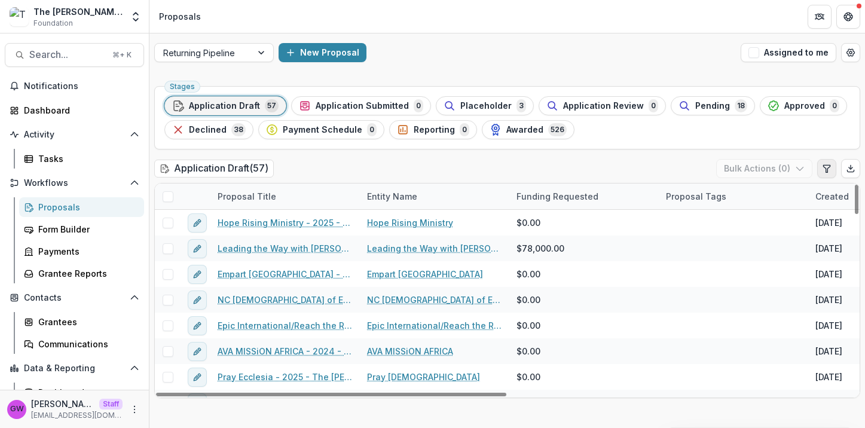
click at [822, 166] on icon "Edit table settings" at bounding box center [827, 169] width 10 height 10
select select "******"
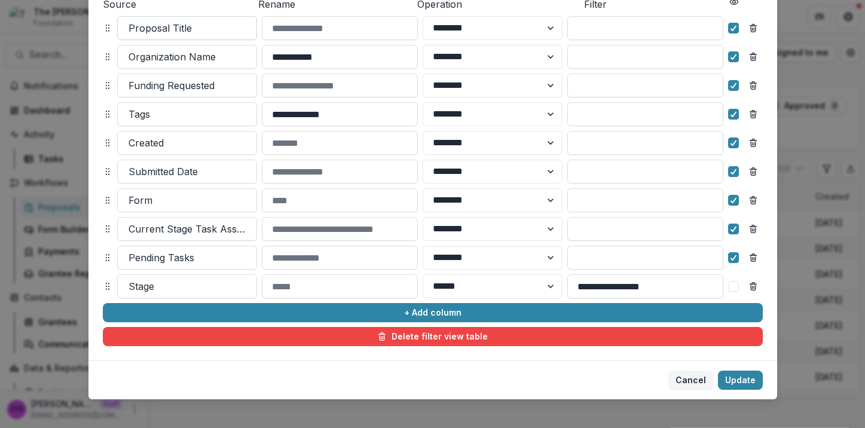
scroll to position [172, 0]
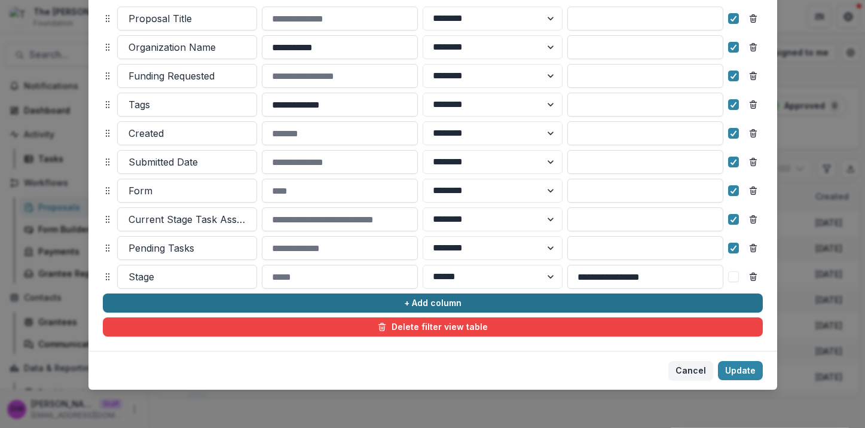
click at [196, 304] on button "+ Add column" at bounding box center [433, 303] width 660 height 19
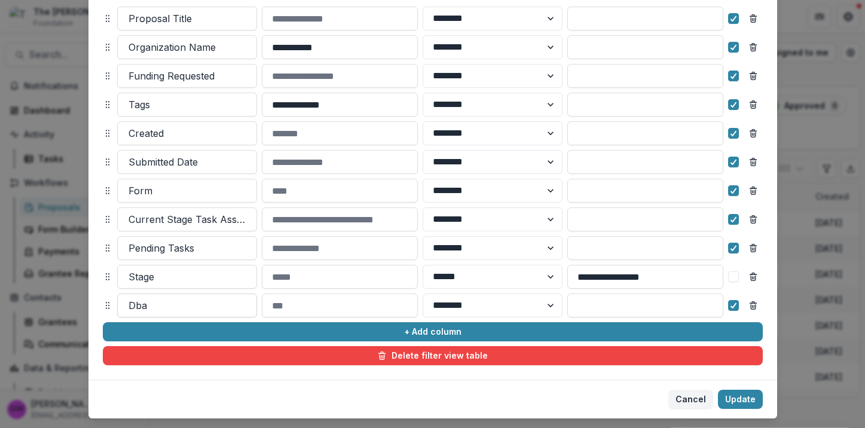
click at [173, 304] on div at bounding box center [187, 305] width 117 height 17
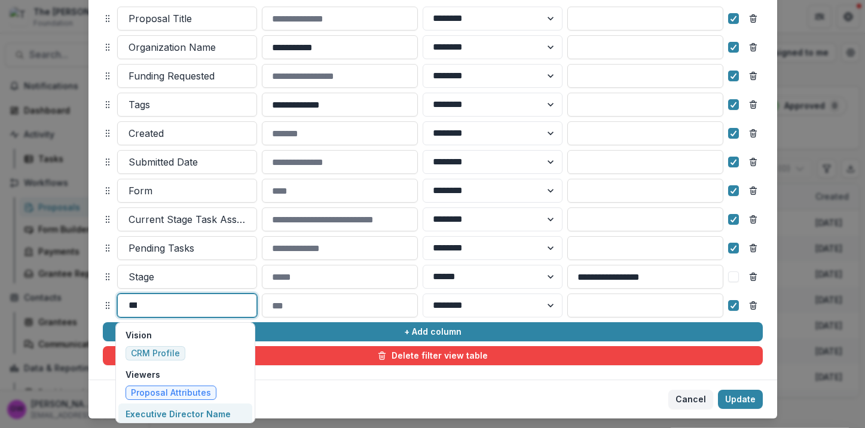
type input "****"
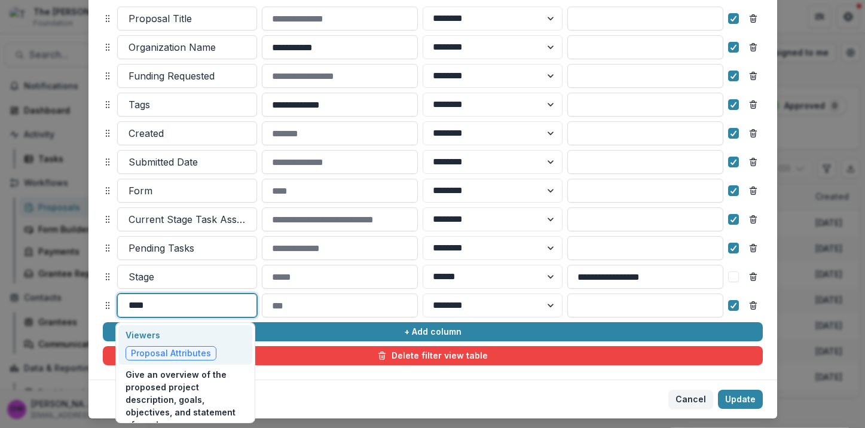
click at [179, 338] on p "Viewers" at bounding box center [171, 335] width 91 height 13
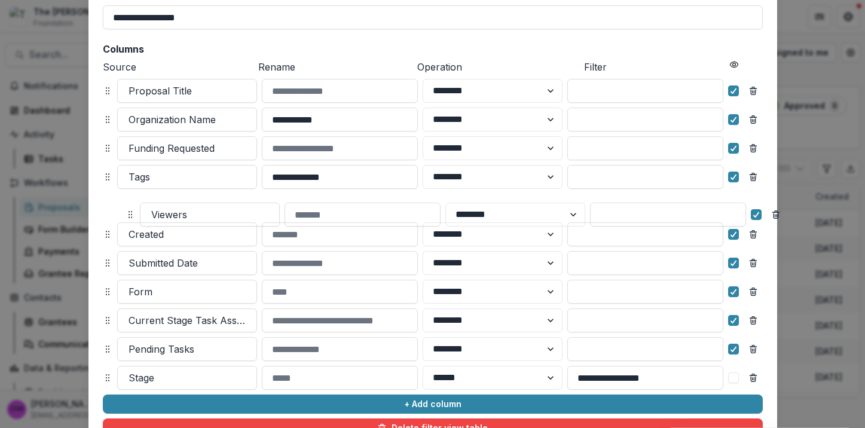
scroll to position [0, 0]
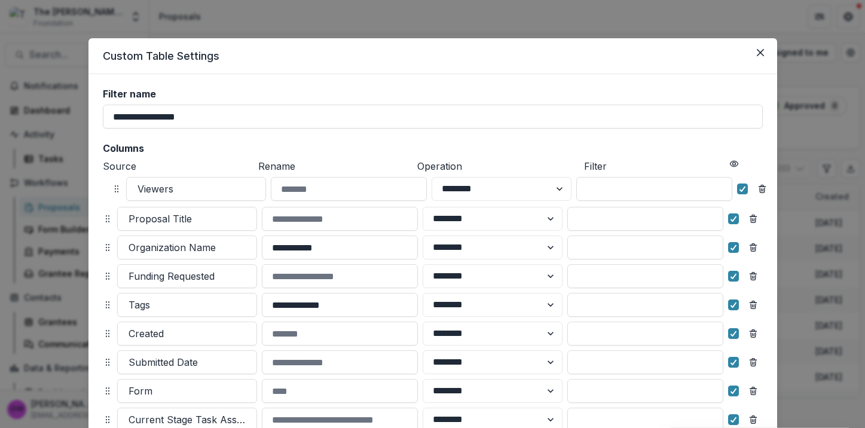
drag, startPoint x: 105, startPoint y: 301, endPoint x: 112, endPoint y: 184, distance: 116.8
click at [112, 184] on icon at bounding box center [117, 189] width 10 height 10
select select "******"
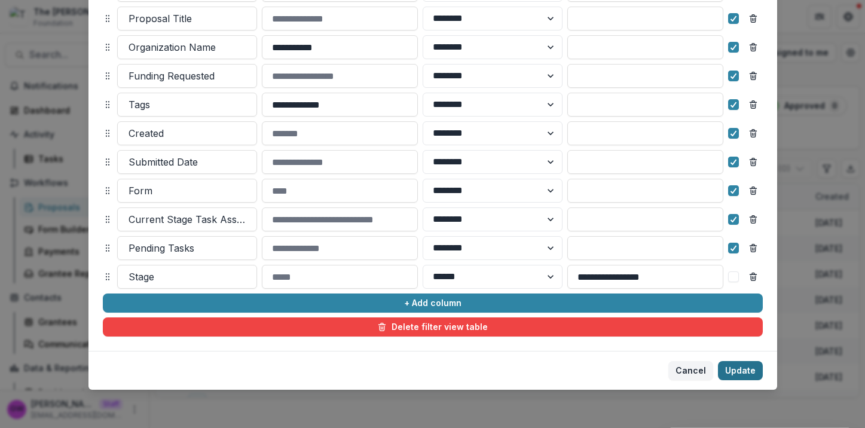
click at [729, 368] on button "Update" at bounding box center [740, 370] width 45 height 19
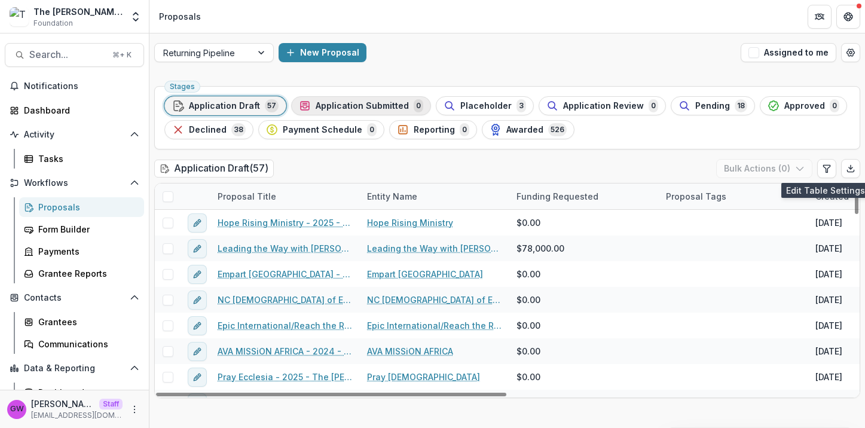
click at [341, 106] on span "Application Submitted" at bounding box center [362, 106] width 93 height 10
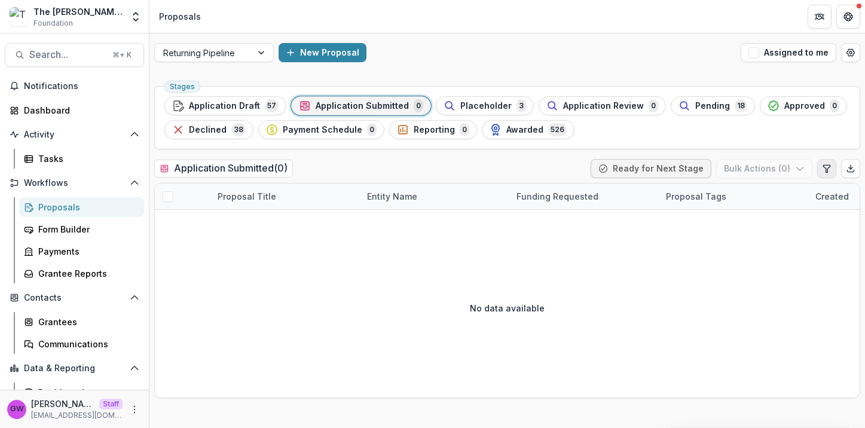
click at [826, 169] on icon "Edit table settings" at bounding box center [826, 168] width 7 height 7
select select "******"
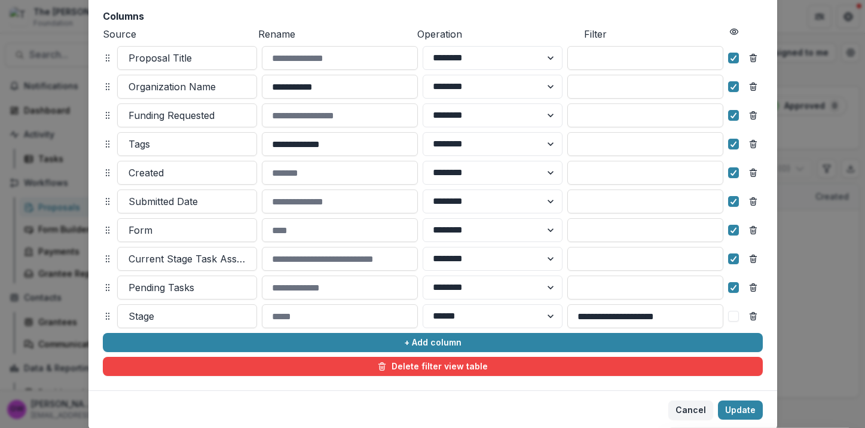
scroll to position [172, 0]
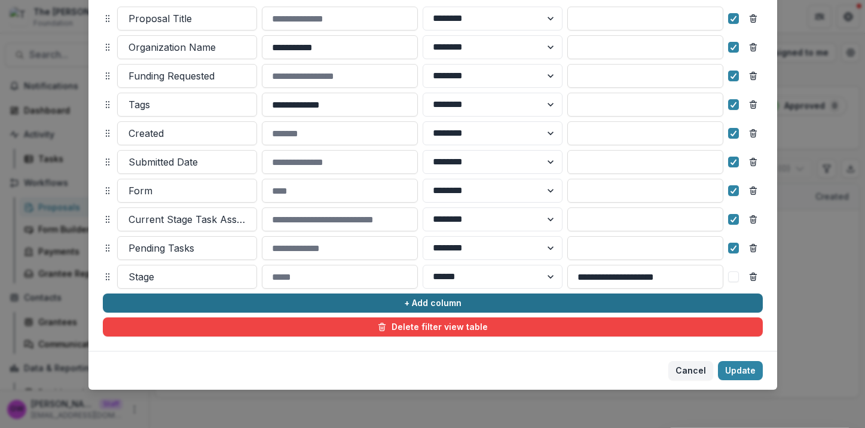
click at [149, 304] on button "+ Add column" at bounding box center [433, 303] width 660 height 19
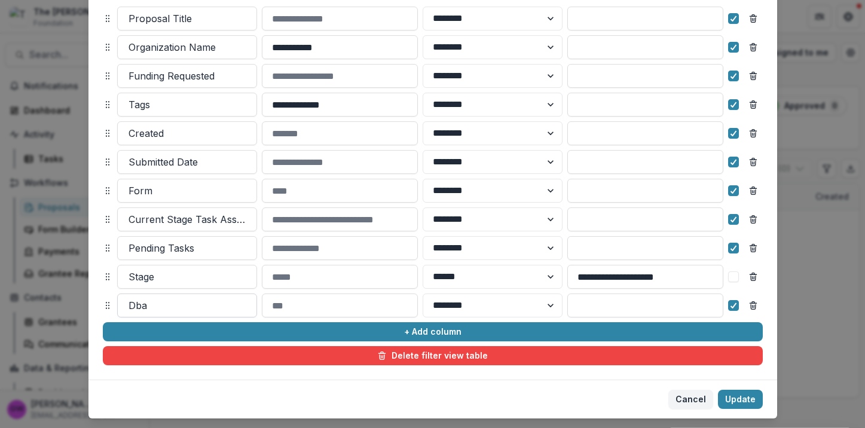
click at [153, 313] on div "Dba" at bounding box center [187, 305] width 139 height 19
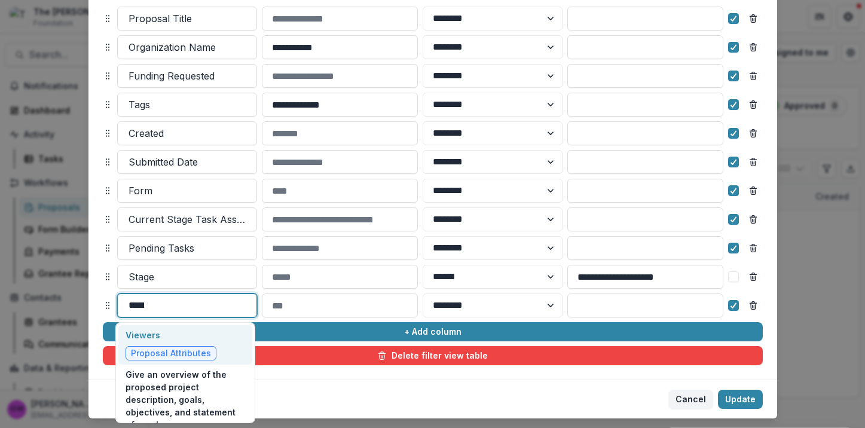
type input "******"
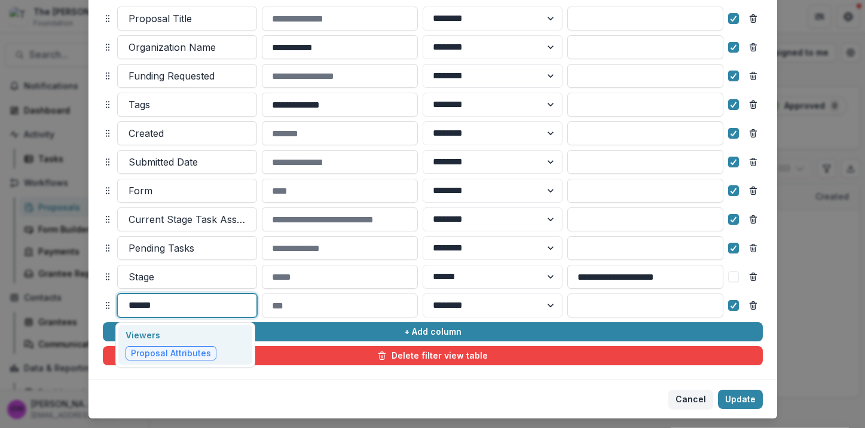
click at [174, 330] on p "Viewers" at bounding box center [171, 335] width 91 height 13
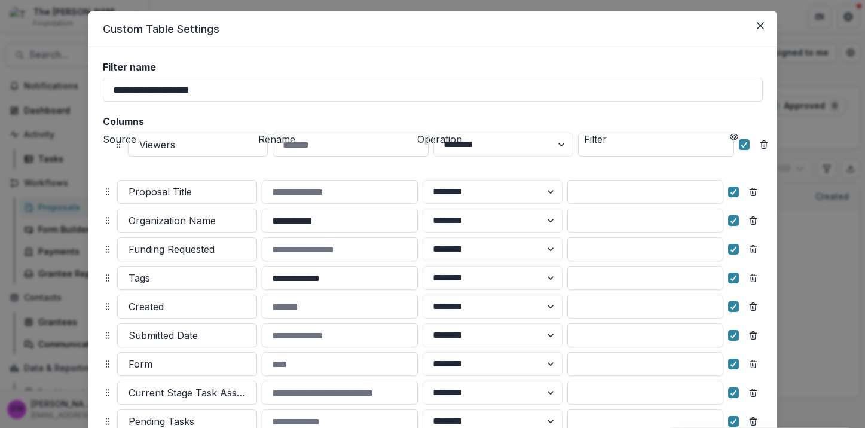
scroll to position [0, 0]
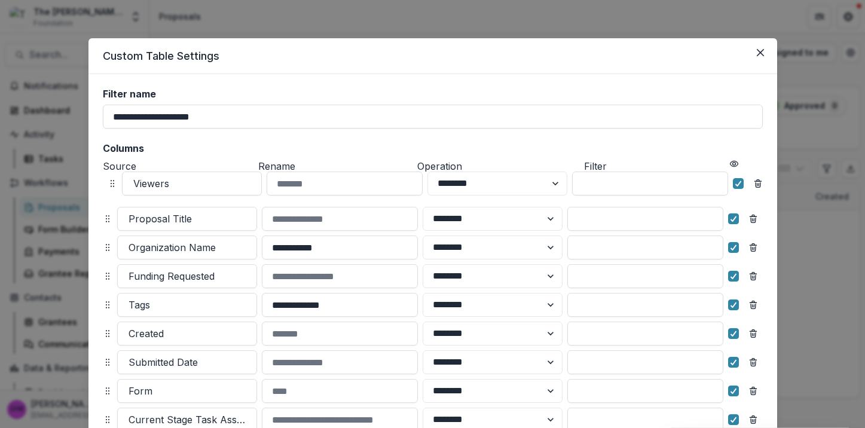
drag, startPoint x: 103, startPoint y: 307, endPoint x: 106, endPoint y: 188, distance: 118.4
click at [108, 188] on icon at bounding box center [113, 184] width 10 height 10
select select "******"
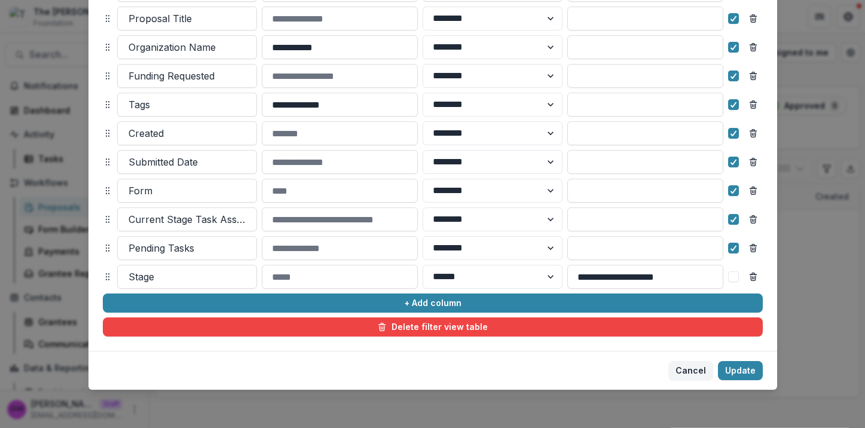
scroll to position [198, 0]
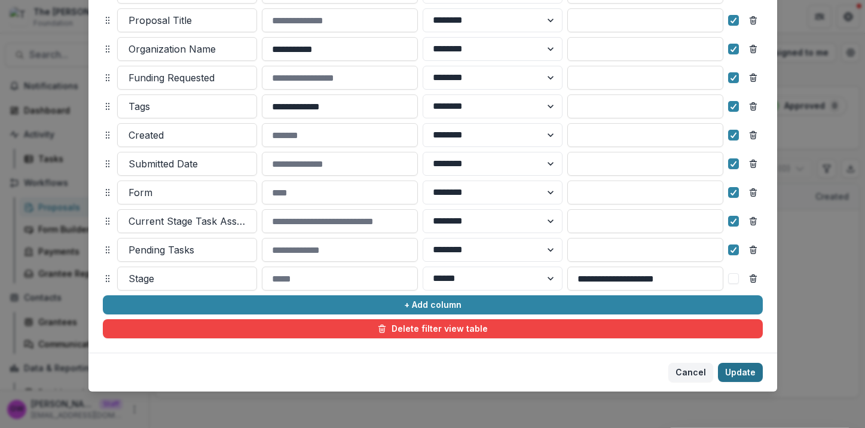
click at [733, 380] on button "Update" at bounding box center [740, 372] width 45 height 19
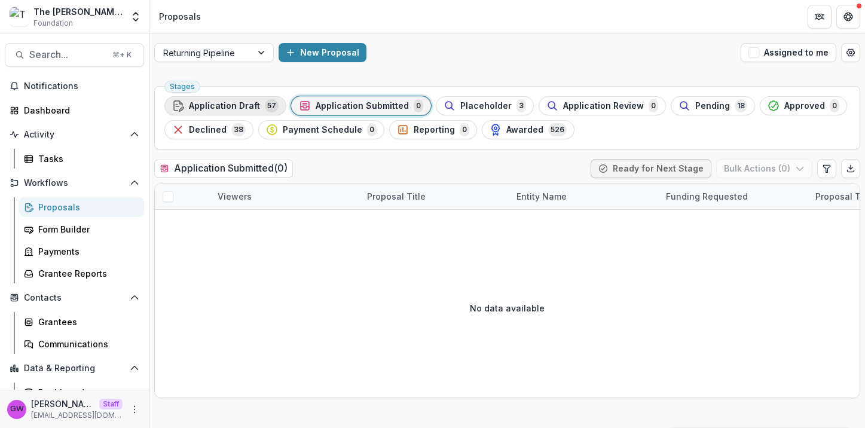
click at [242, 108] on span "Application Draft" at bounding box center [224, 106] width 71 height 10
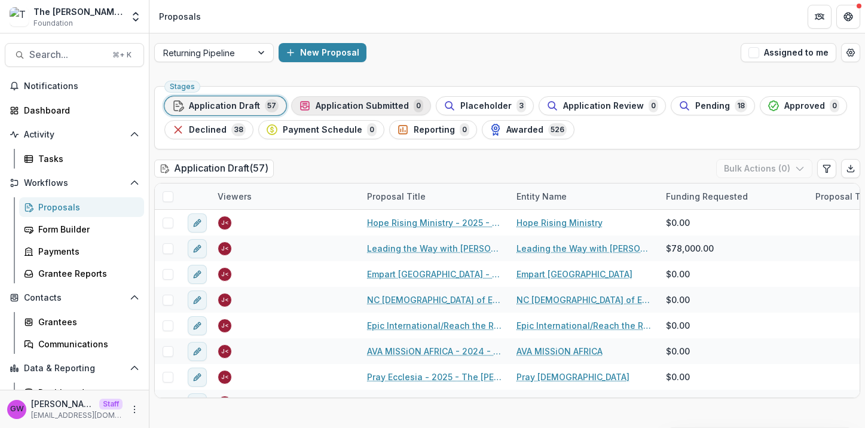
click at [337, 106] on span "Application Submitted" at bounding box center [362, 106] width 93 height 10
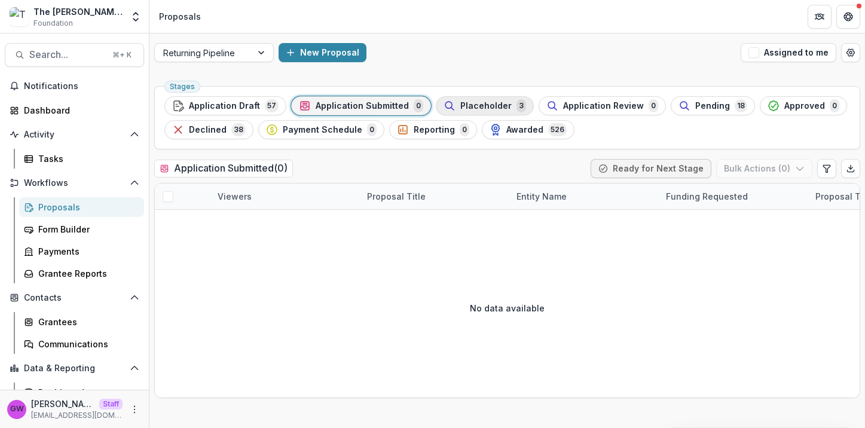
click at [460, 105] on span "Placeholder" at bounding box center [485, 106] width 51 height 10
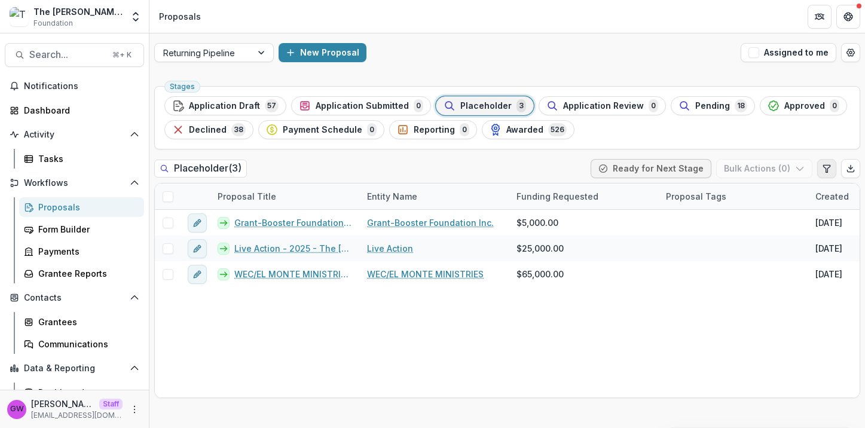
click at [829, 168] on icon "Edit table settings" at bounding box center [827, 169] width 10 height 10
select select "******"
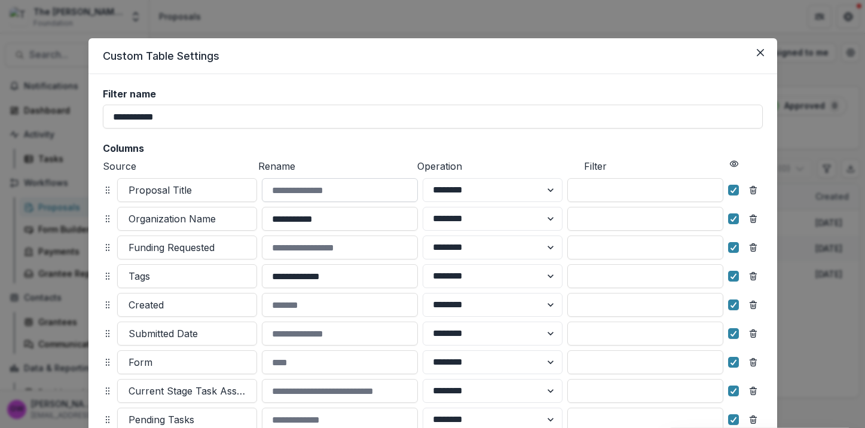
scroll to position [172, 0]
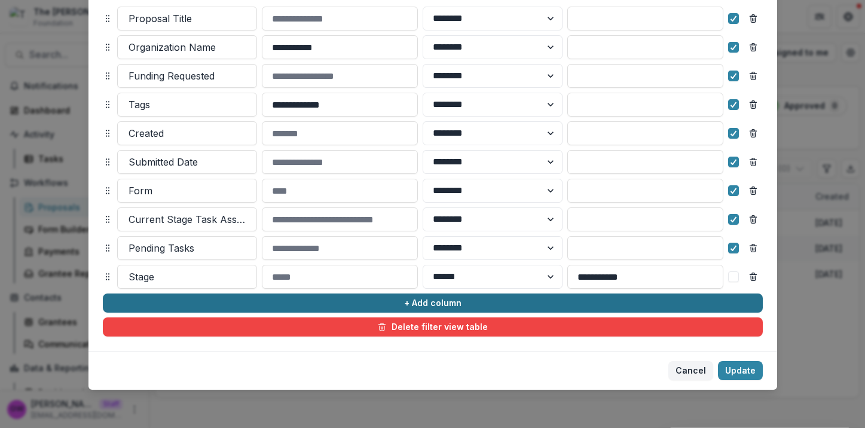
click at [184, 307] on button "+ Add column" at bounding box center [433, 303] width 660 height 19
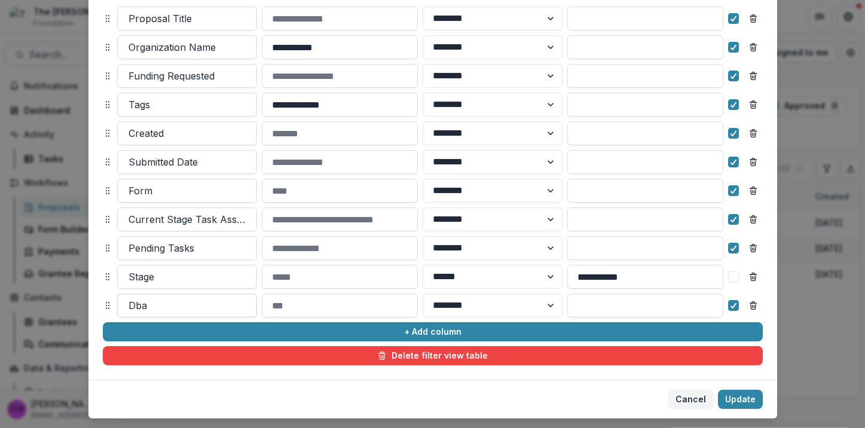
click at [170, 306] on div at bounding box center [187, 305] width 117 height 17
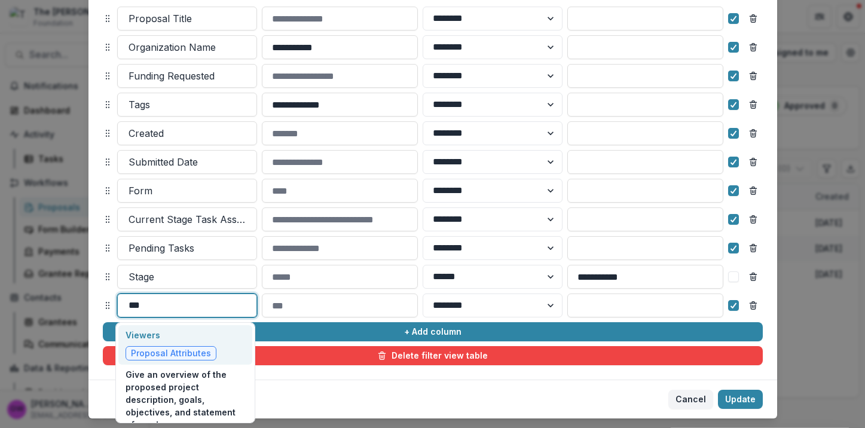
type input "****"
click at [152, 341] on p "Viewers" at bounding box center [171, 335] width 91 height 13
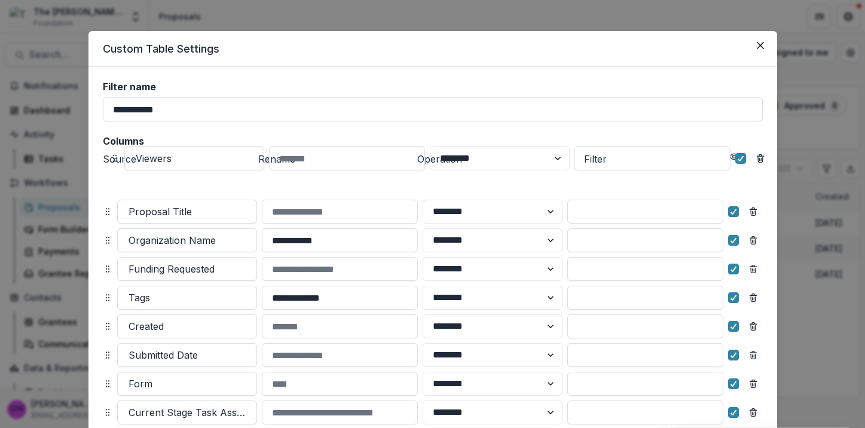
scroll to position [0, 0]
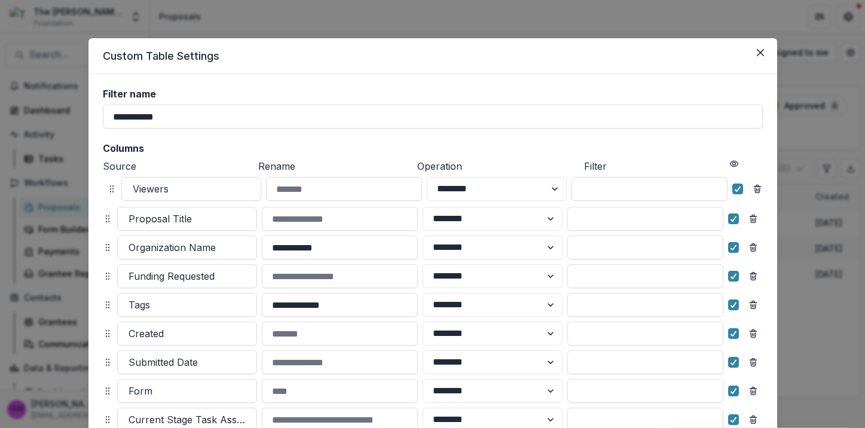
drag, startPoint x: 107, startPoint y: 305, endPoint x: 111, endPoint y: 188, distance: 116.7
click at [111, 188] on icon at bounding box center [112, 189] width 10 height 10
select select "******"
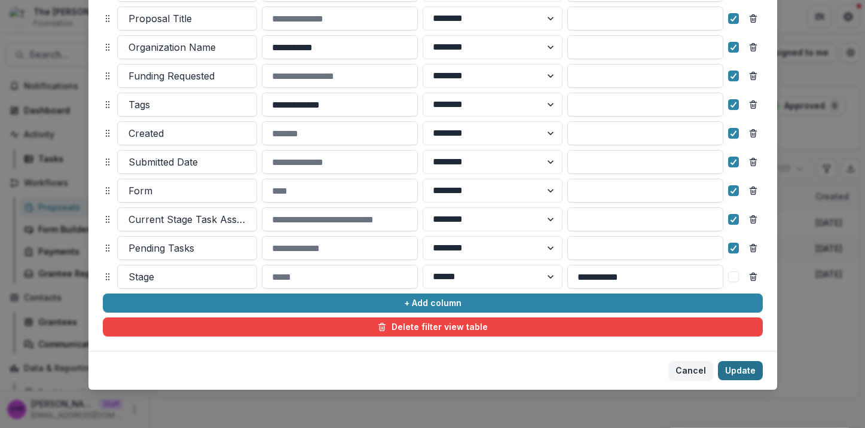
click at [748, 376] on button "Update" at bounding box center [740, 370] width 45 height 19
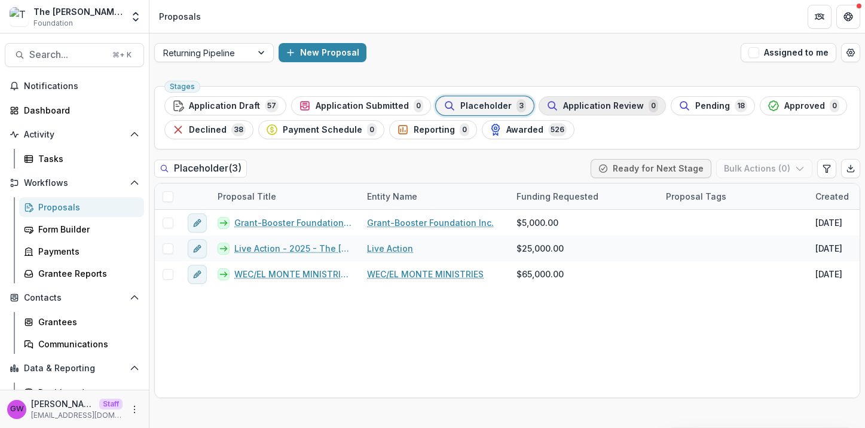
click at [581, 108] on span "Application Review" at bounding box center [603, 106] width 81 height 10
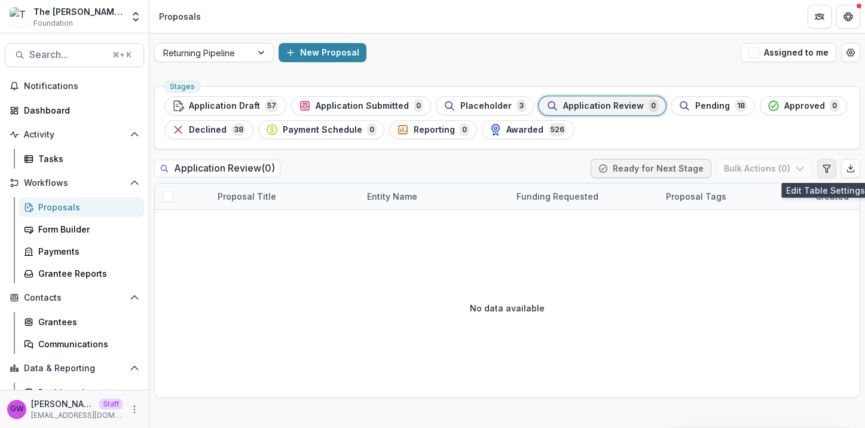
click at [823, 163] on button "Edit table settings" at bounding box center [826, 168] width 19 height 19
select select "******"
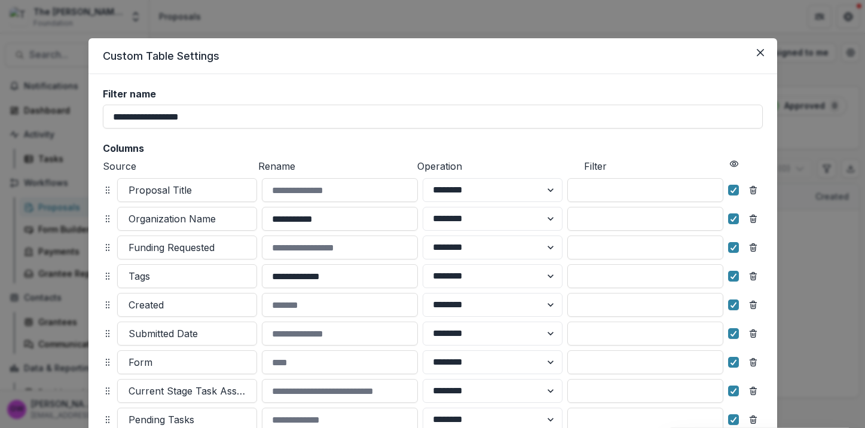
scroll to position [172, 0]
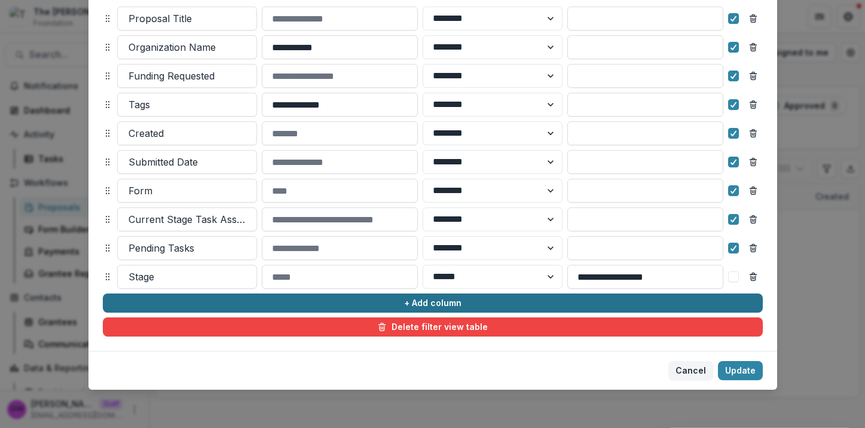
click at [264, 303] on button "+ Add column" at bounding box center [433, 303] width 660 height 19
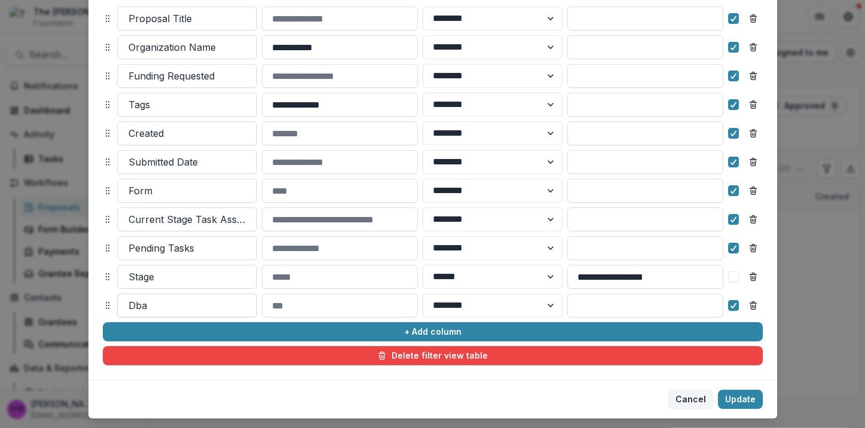
click at [172, 298] on div at bounding box center [187, 305] width 117 height 17
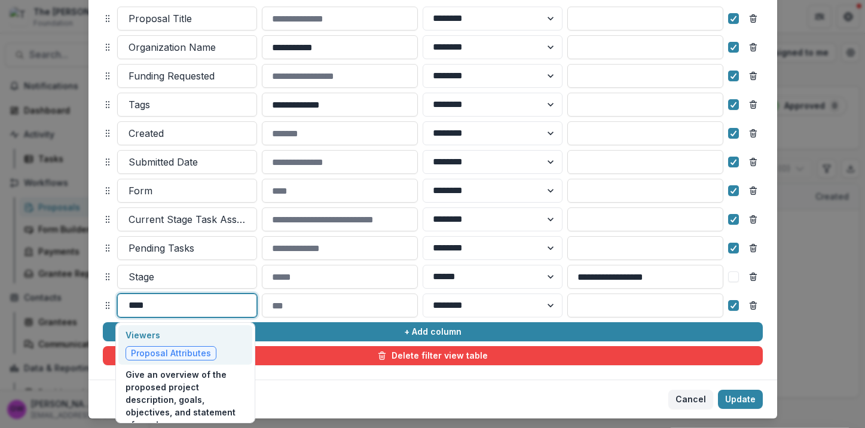
type input "*****"
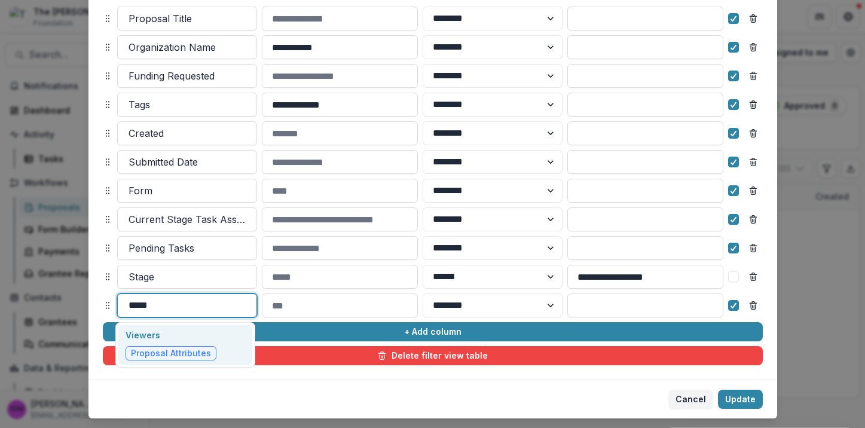
click at [139, 345] on div "Viewers Proposal Attributes" at bounding box center [171, 345] width 91 height 32
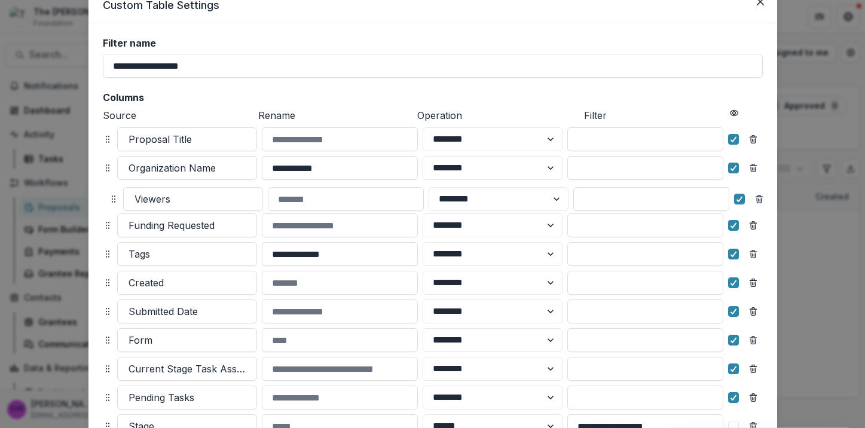
scroll to position [38, 0]
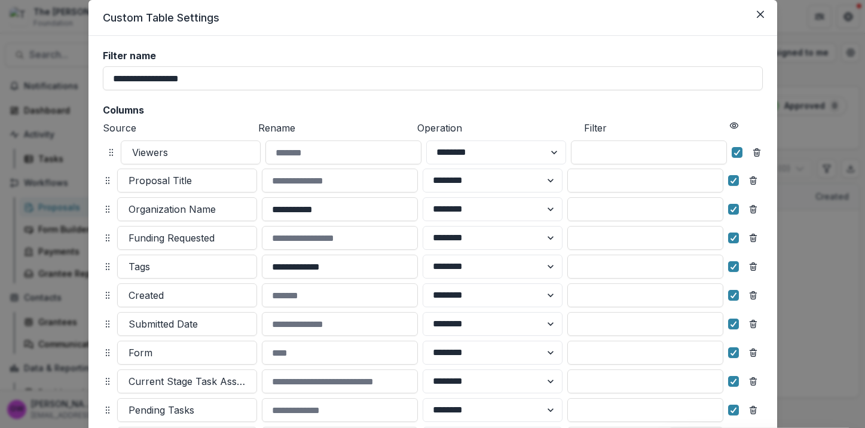
drag, startPoint x: 105, startPoint y: 307, endPoint x: 109, endPoint y: 155, distance: 152.5
click at [109, 155] on icon at bounding box center [111, 153] width 10 height 10
select select "******"
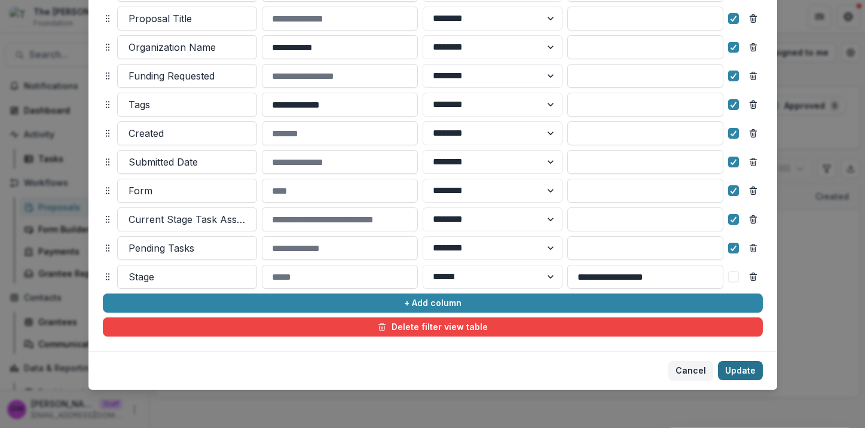
click at [731, 366] on button "Update" at bounding box center [740, 370] width 45 height 19
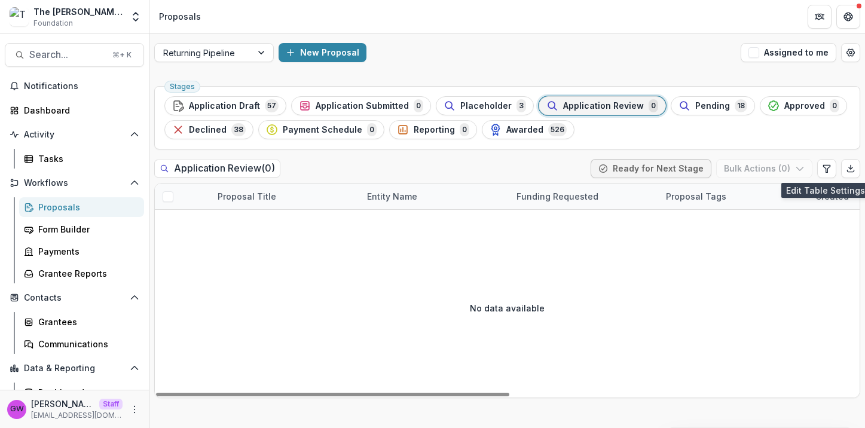
click at [717, 115] on ul "Stages Application Draft 57 Application Submitted 0 Placeholder 3 Application R…" at bounding box center [507, 117] width 686 height 43
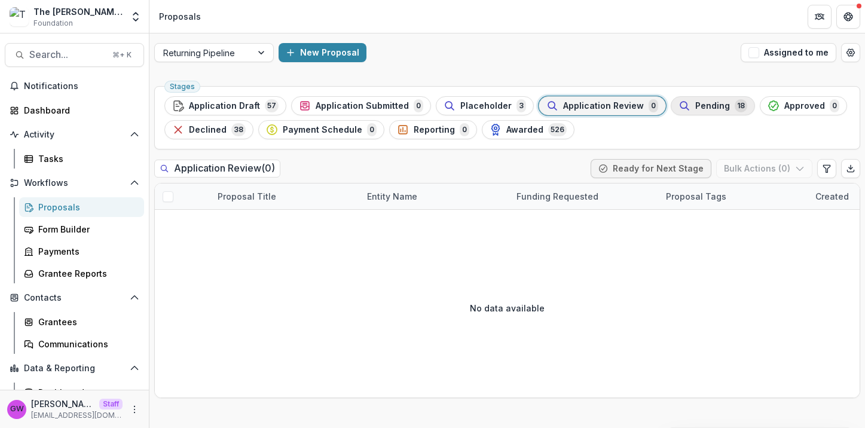
click at [735, 103] on span "18" at bounding box center [741, 105] width 13 height 13
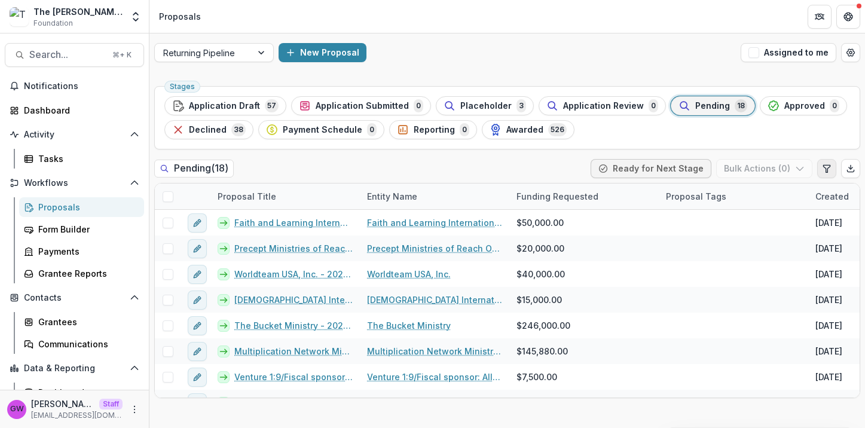
click at [827, 165] on icon "Edit table settings" at bounding box center [826, 168] width 7 height 7
select select "******"
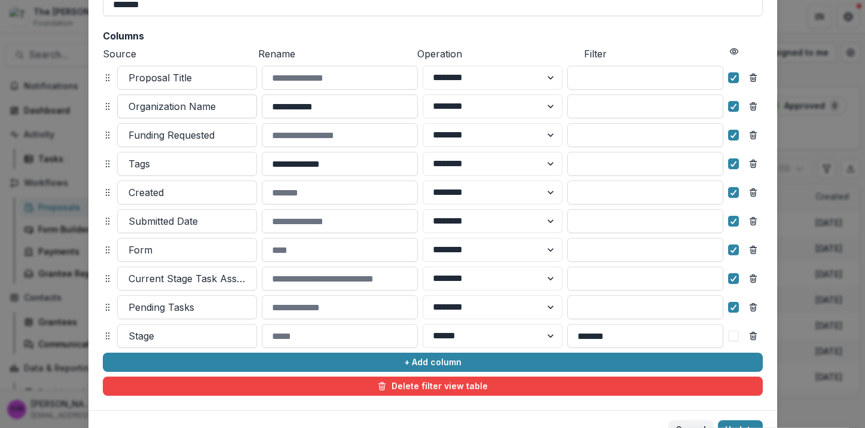
scroll to position [172, 0]
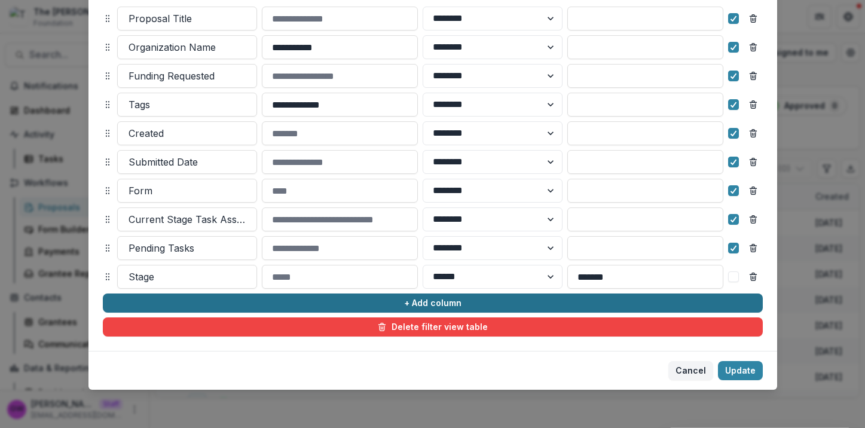
click at [164, 303] on button "+ Add column" at bounding box center [433, 303] width 660 height 19
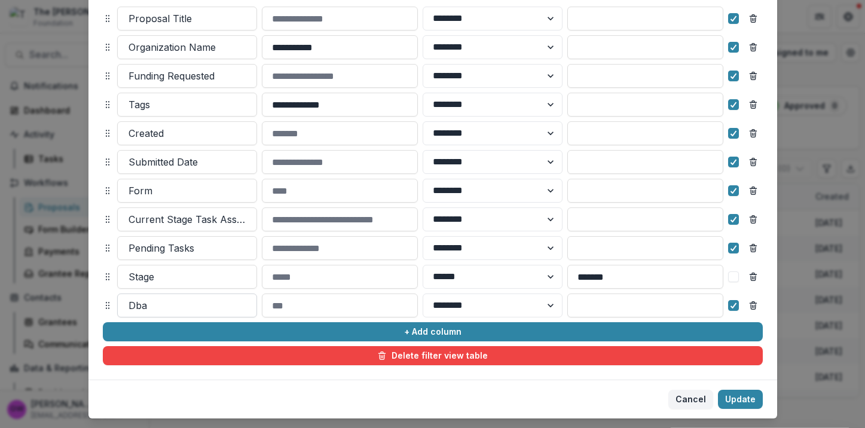
click at [153, 310] on div at bounding box center [187, 305] width 117 height 17
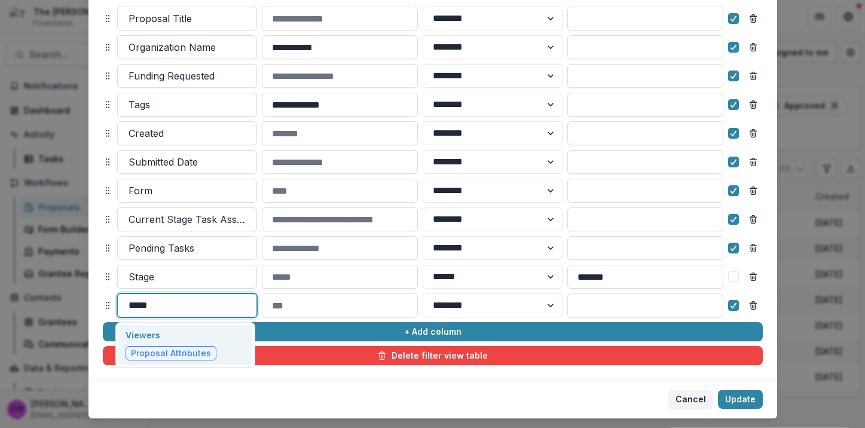
type input "******"
click at [205, 340] on p "Viewers" at bounding box center [171, 335] width 91 height 13
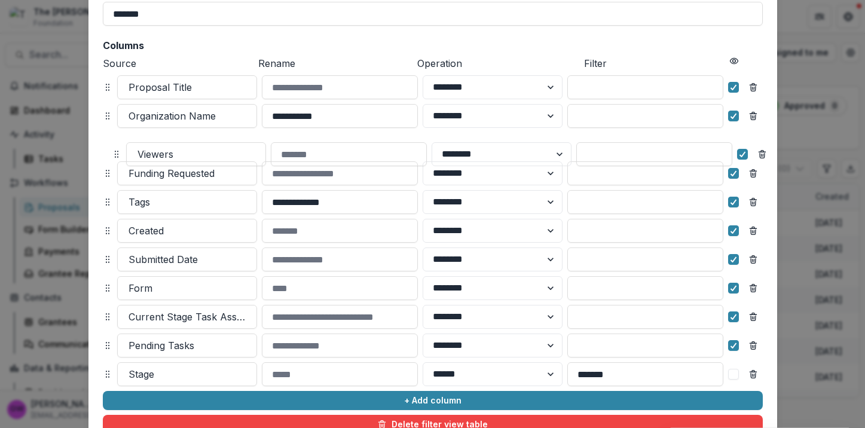
scroll to position [81, 0]
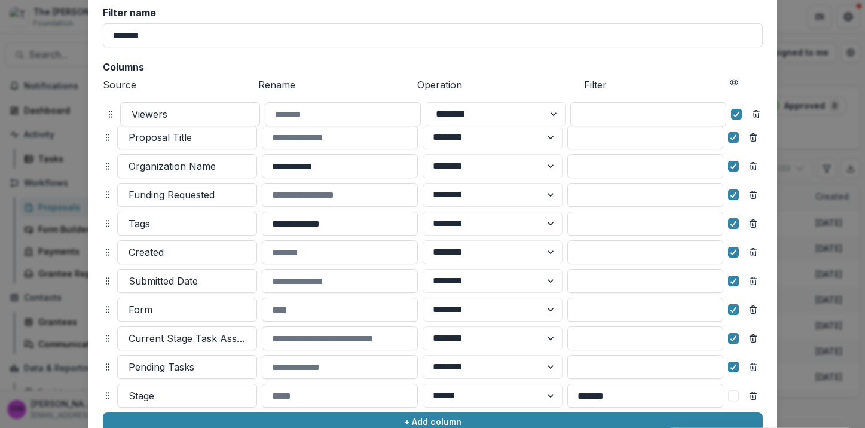
drag, startPoint x: 106, startPoint y: 304, endPoint x: 108, endPoint y: 112, distance: 191.3
click at [108, 112] on icon at bounding box center [111, 114] width 10 height 10
select select "******"
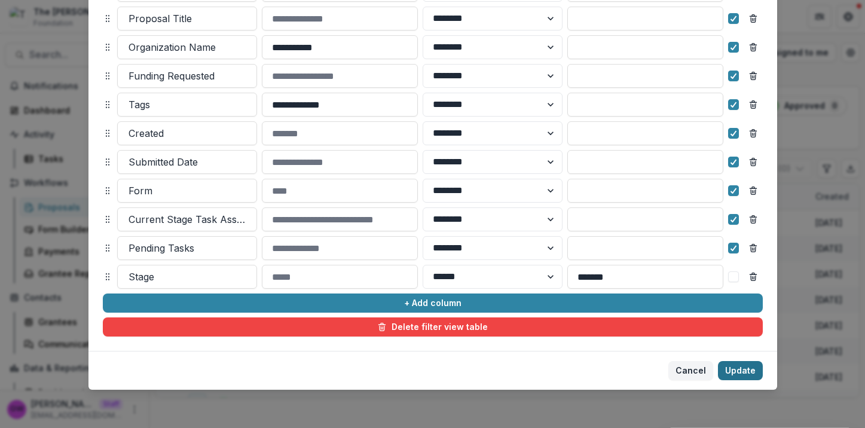
click at [734, 368] on button "Update" at bounding box center [740, 370] width 45 height 19
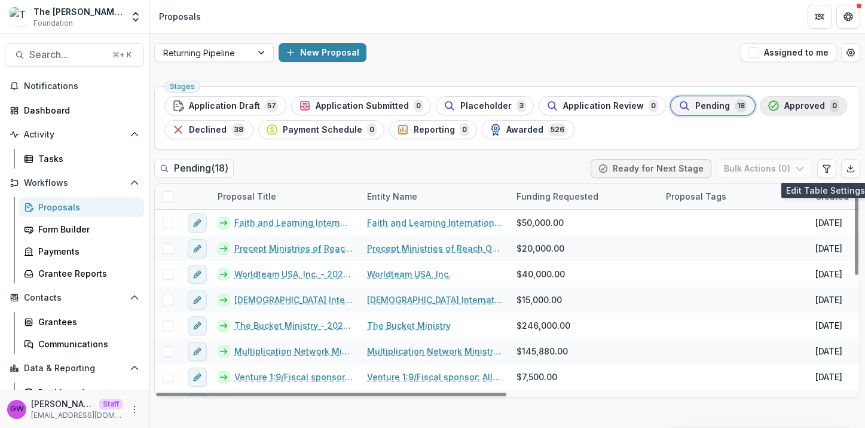
click at [806, 103] on span "Approved" at bounding box center [804, 106] width 41 height 10
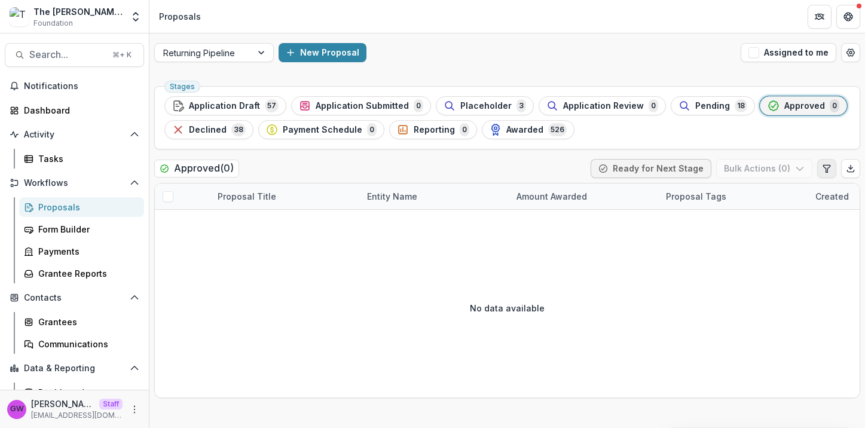
click at [825, 164] on icon "Edit table settings" at bounding box center [827, 169] width 10 height 10
select select "******"
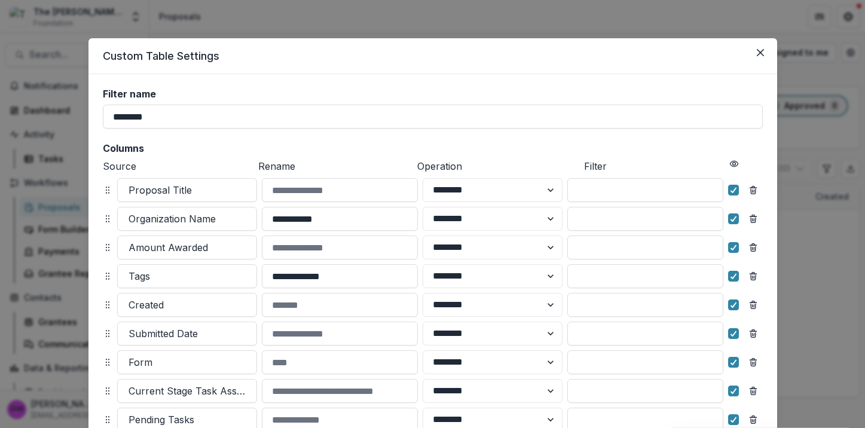
scroll to position [172, 0]
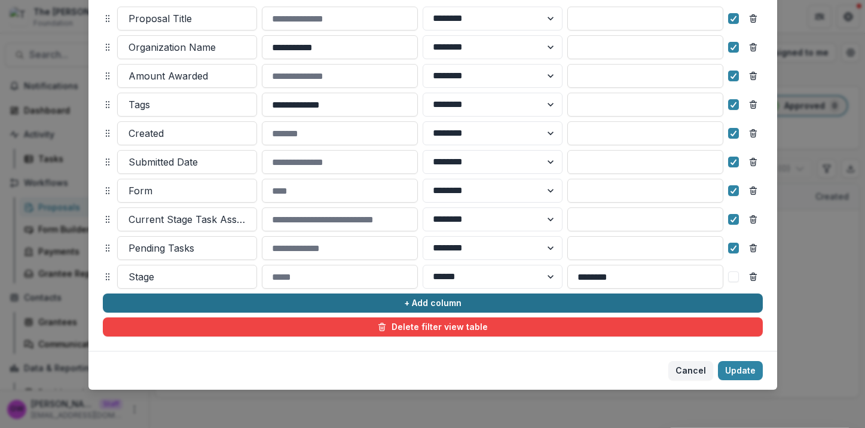
click at [222, 308] on button "+ Add column" at bounding box center [433, 303] width 660 height 19
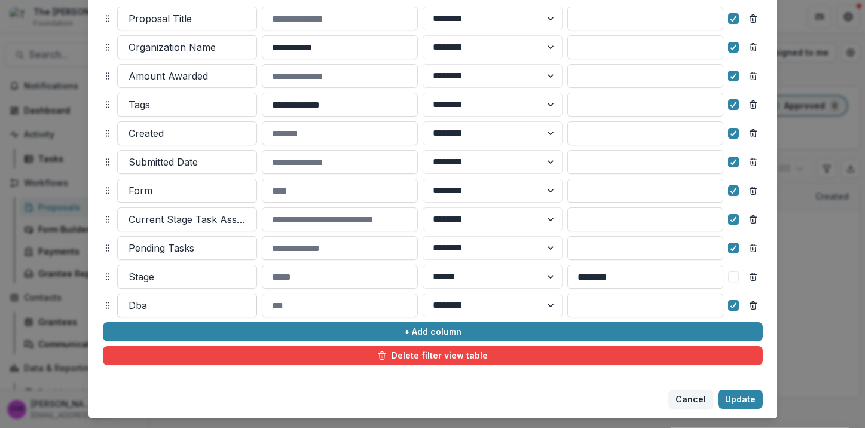
click at [169, 308] on div at bounding box center [187, 305] width 117 height 17
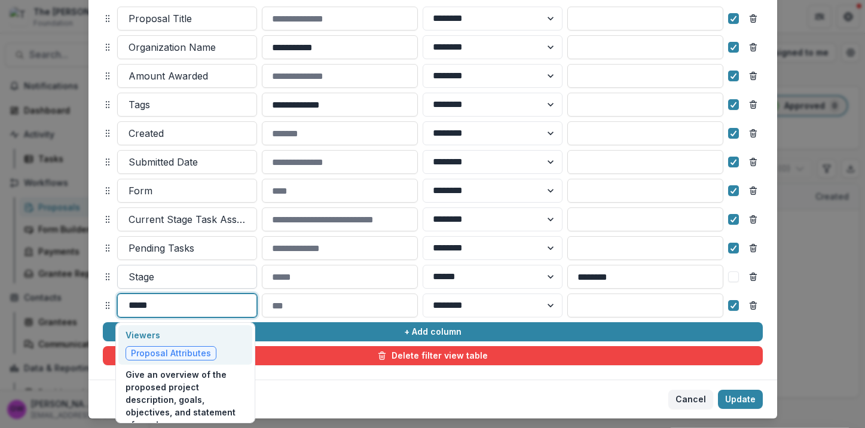
type input "******"
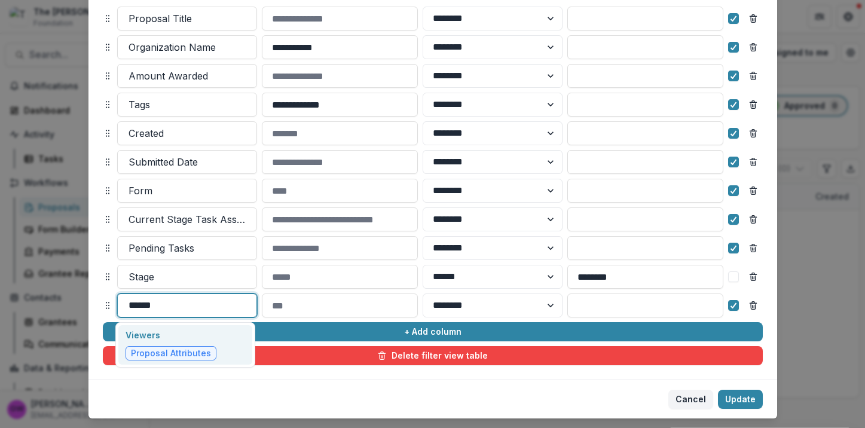
click at [210, 335] on p "Viewers" at bounding box center [171, 335] width 91 height 13
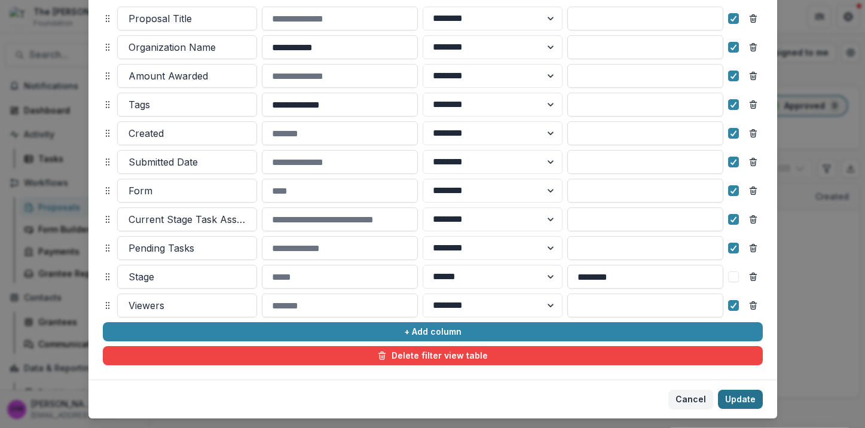
click at [743, 395] on button "Update" at bounding box center [740, 399] width 45 height 19
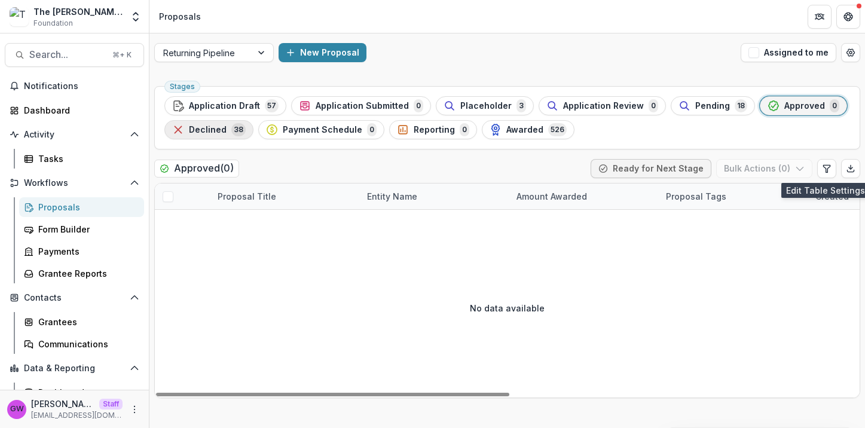
click at [220, 126] on span "Declined" at bounding box center [208, 130] width 38 height 10
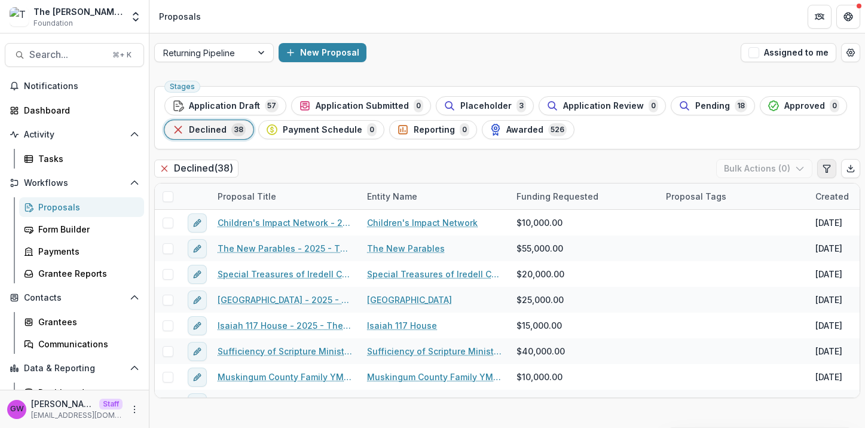
click at [825, 162] on button "Edit table settings" at bounding box center [826, 168] width 19 height 19
select select "******"
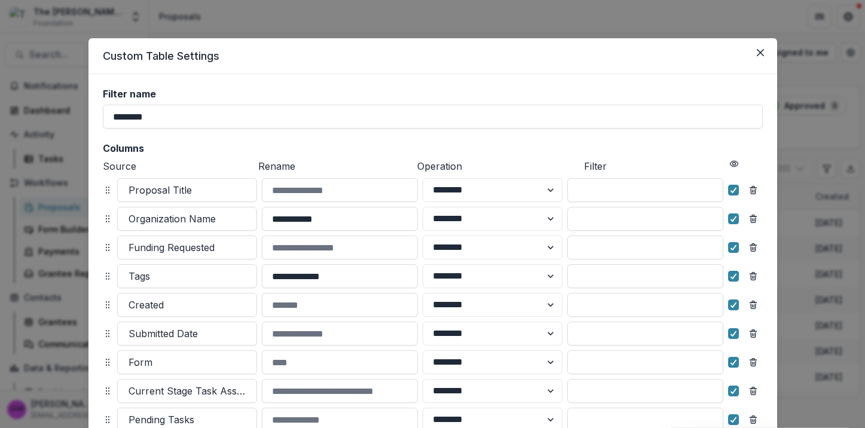
scroll to position [172, 0]
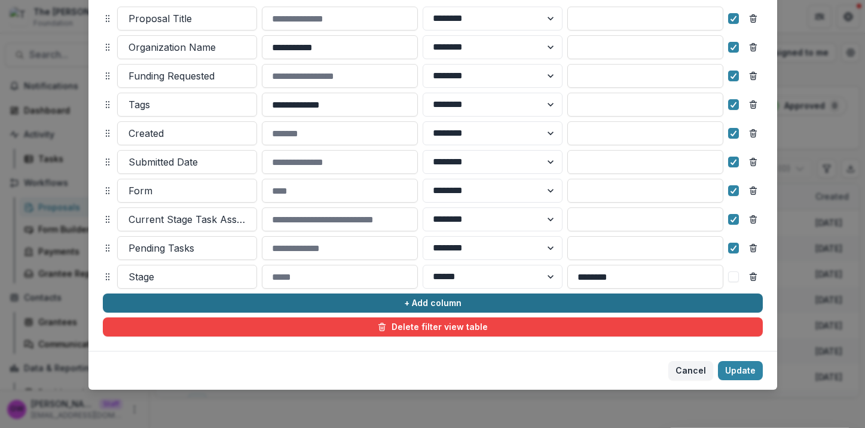
click at [220, 303] on button "+ Add column" at bounding box center [433, 303] width 660 height 19
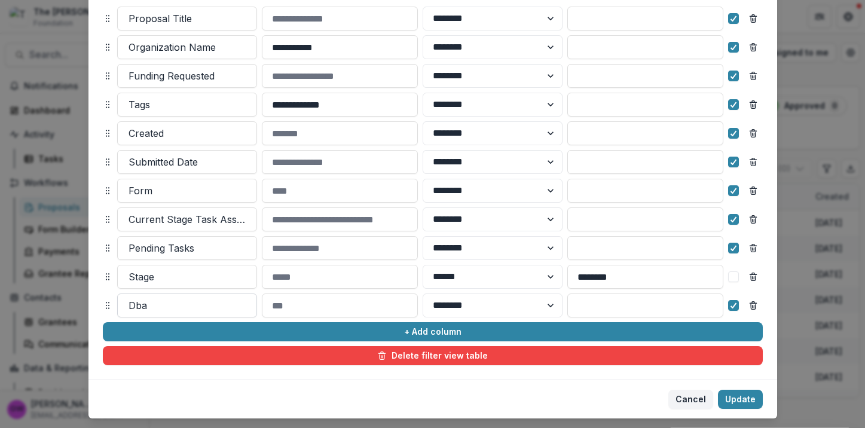
click at [172, 298] on div at bounding box center [187, 305] width 117 height 17
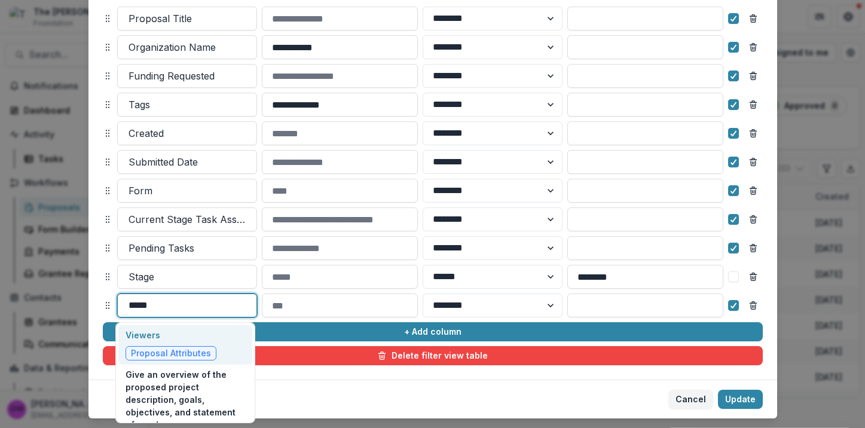
type input "******"
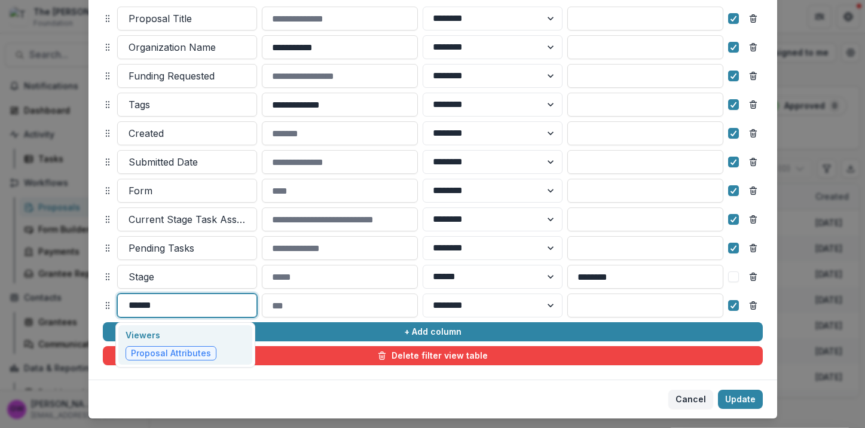
click at [216, 341] on div "Viewers Proposal Attributes" at bounding box center [185, 344] width 134 height 39
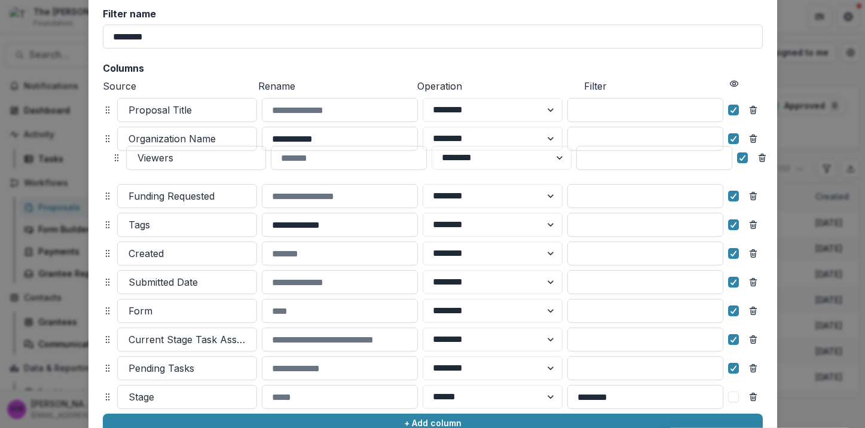
scroll to position [66, 0]
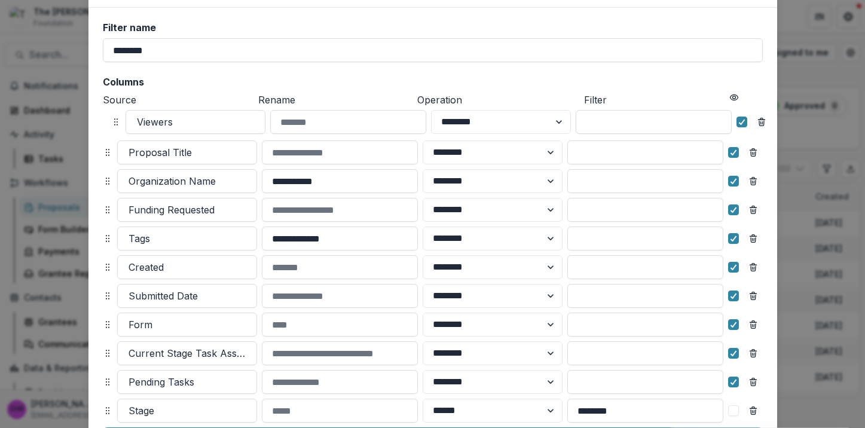
drag, startPoint x: 104, startPoint y: 305, endPoint x: 112, endPoint y: 123, distance: 183.1
click at [112, 123] on icon at bounding box center [116, 122] width 10 height 10
select select "******"
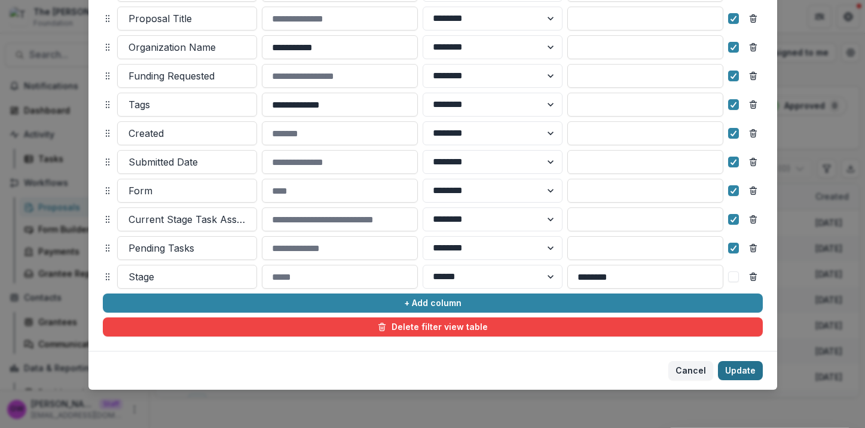
click at [740, 374] on button "Update" at bounding box center [740, 370] width 45 height 19
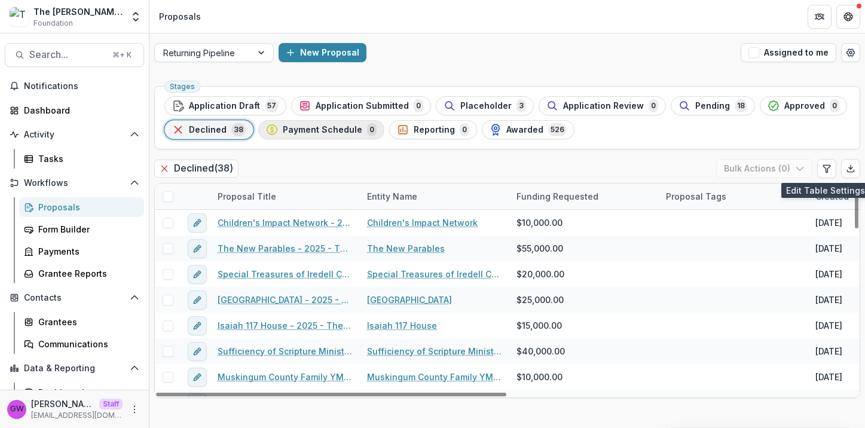
click at [327, 129] on span "Payment Schedule" at bounding box center [323, 130] width 80 height 10
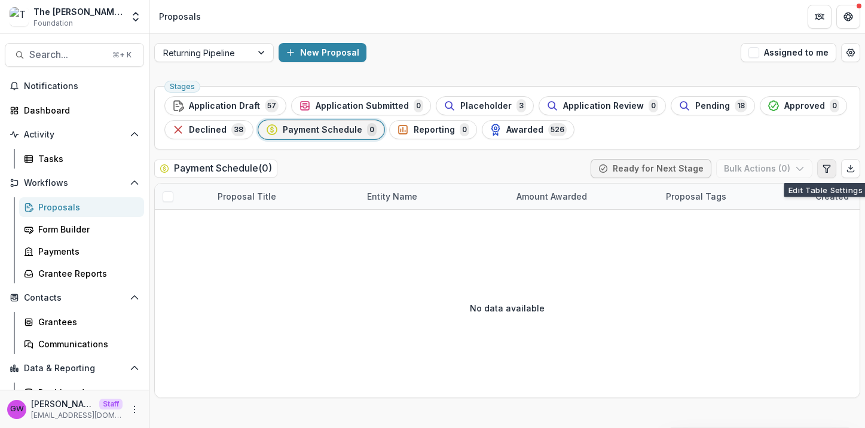
click at [825, 159] on button "Edit table settings" at bounding box center [826, 168] width 19 height 19
select select "******"
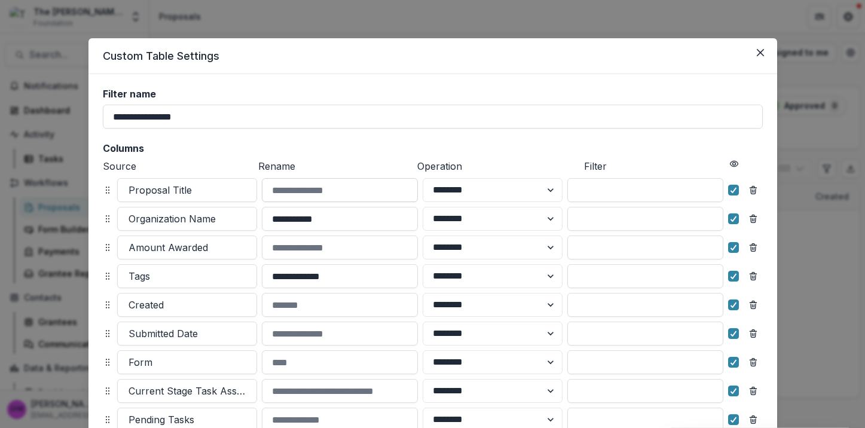
scroll to position [172, 0]
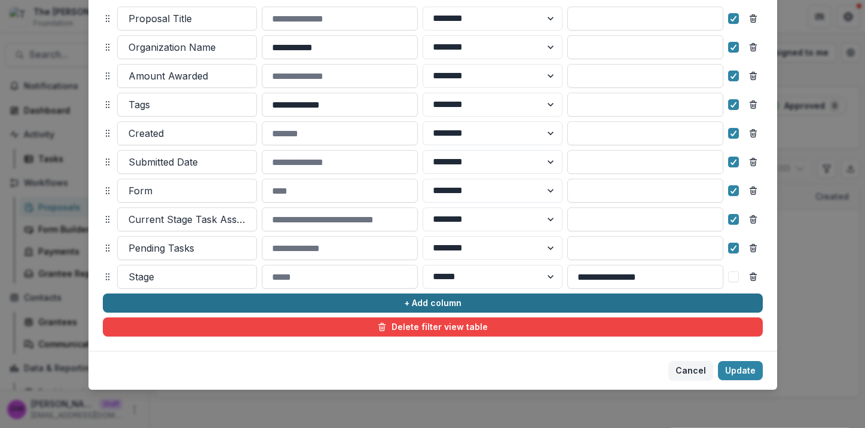
click at [278, 303] on button "+ Add column" at bounding box center [433, 303] width 660 height 19
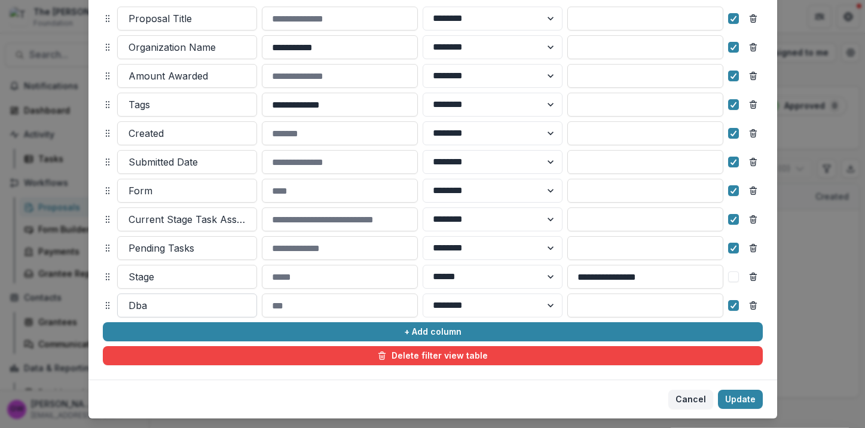
click at [188, 305] on div at bounding box center [187, 305] width 117 height 17
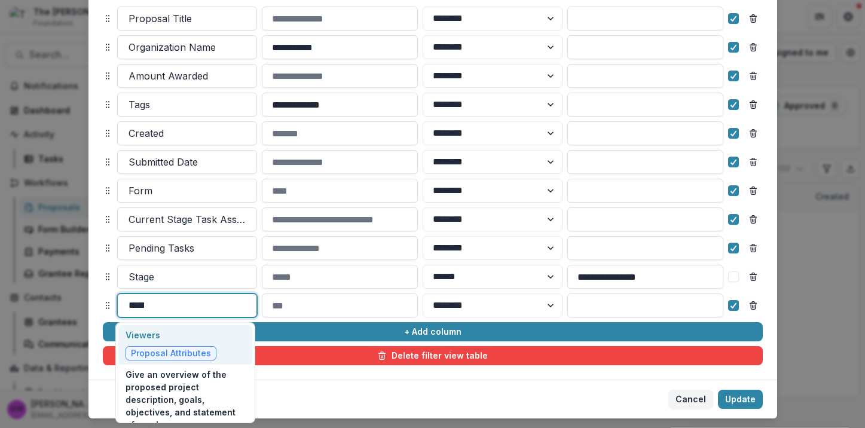
type input "******"
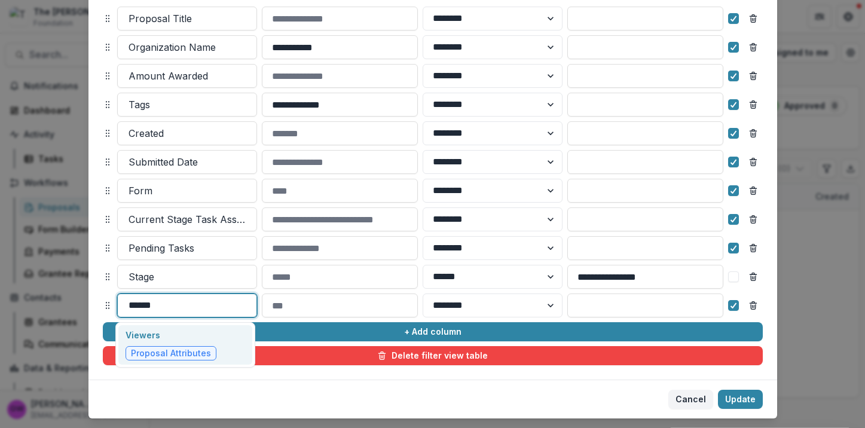
click at [155, 335] on p "Viewers" at bounding box center [171, 335] width 91 height 13
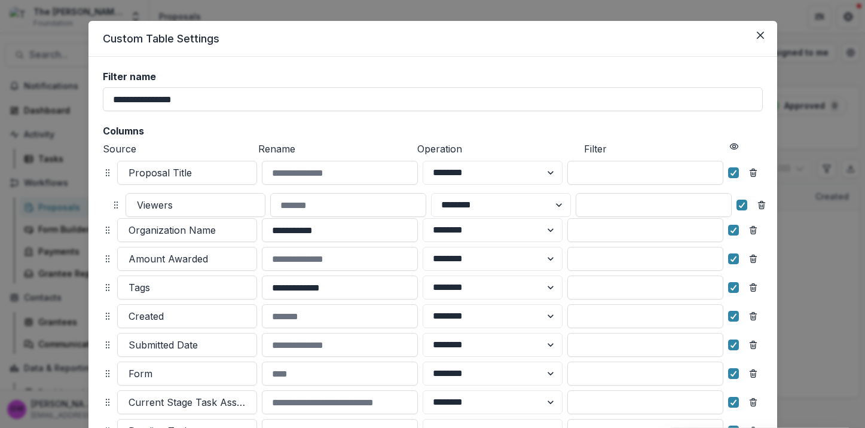
scroll to position [0, 0]
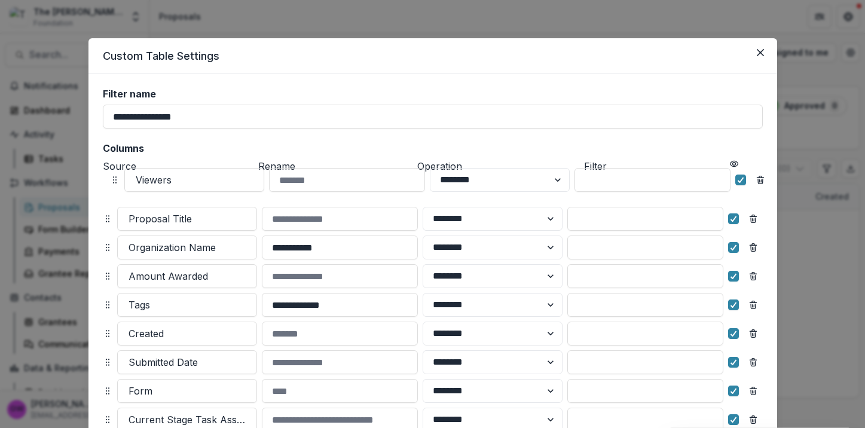
drag, startPoint x: 106, startPoint y: 304, endPoint x: 113, endPoint y: 179, distance: 124.6
click at [113, 179] on icon at bounding box center [115, 180] width 10 height 10
select select "******"
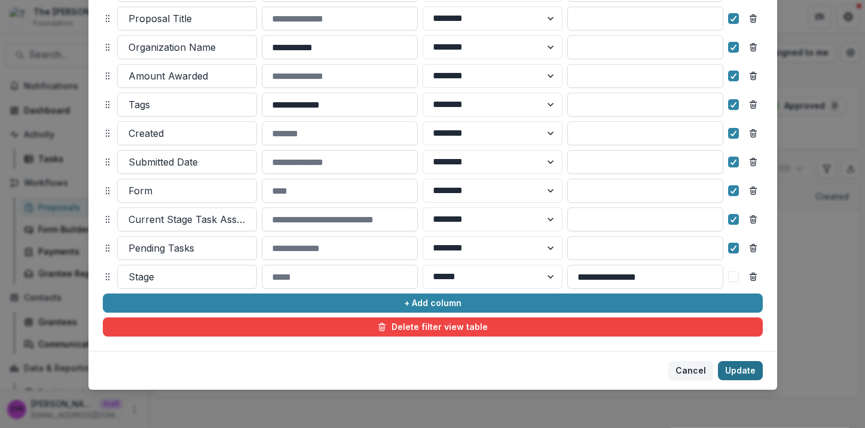
click at [729, 374] on button "Update" at bounding box center [740, 370] width 45 height 19
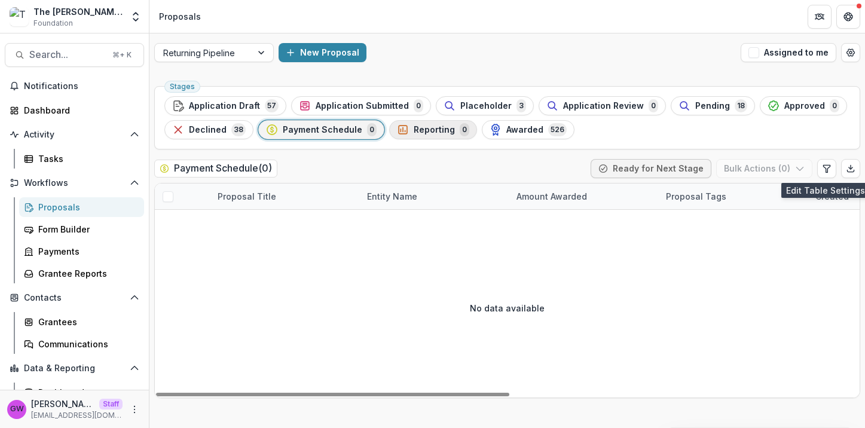
click at [432, 136] on div "Reporting 0" at bounding box center [433, 129] width 72 height 13
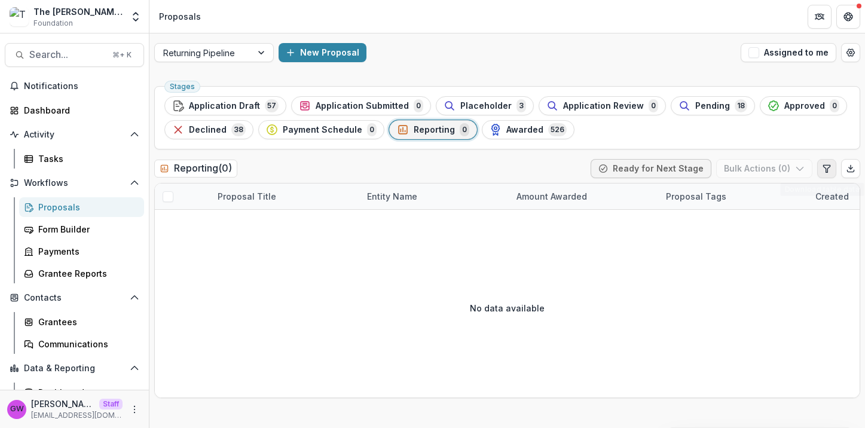
click at [827, 164] on icon "Edit table settings" at bounding box center [827, 169] width 10 height 10
select select "******"
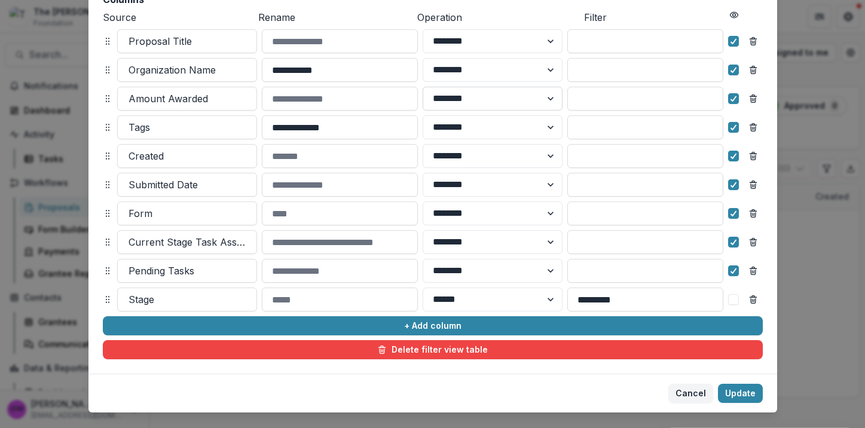
scroll to position [172, 0]
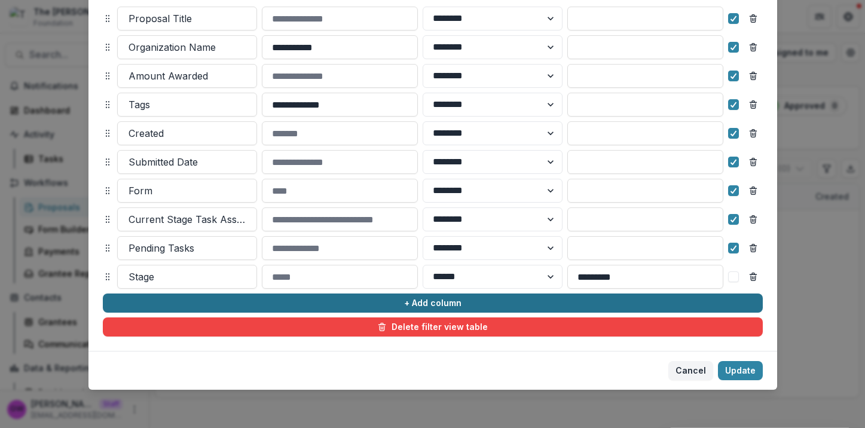
click at [319, 302] on button "+ Add column" at bounding box center [433, 303] width 660 height 19
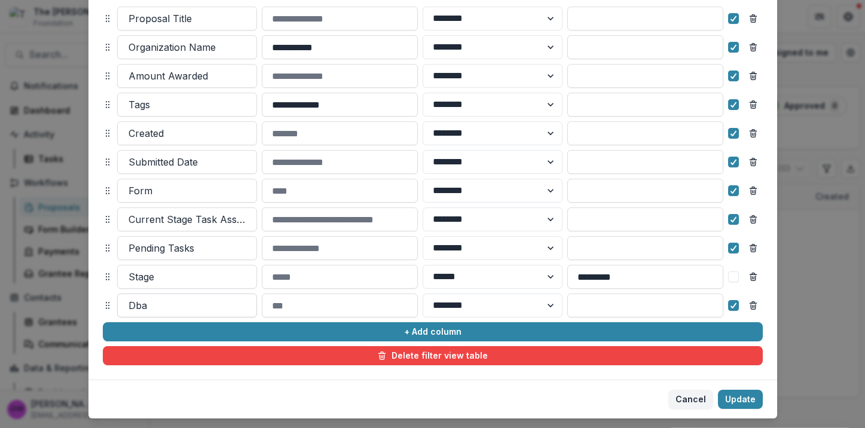
click at [181, 300] on div at bounding box center [187, 305] width 117 height 17
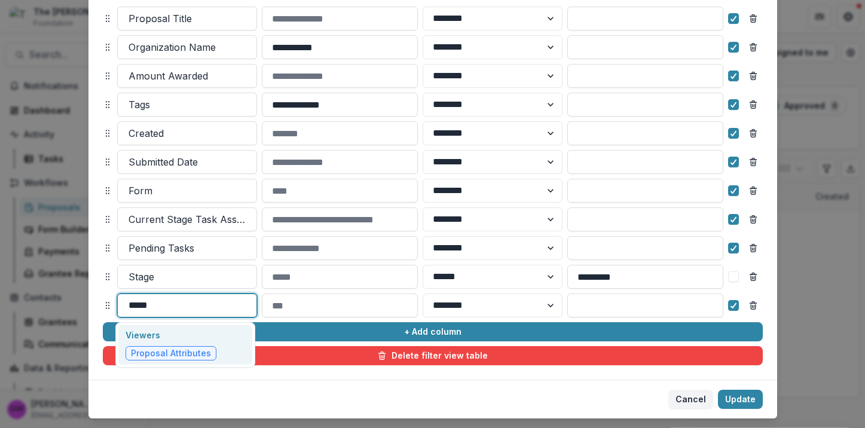
type input "******"
click at [144, 335] on p "Viewers" at bounding box center [171, 335] width 91 height 13
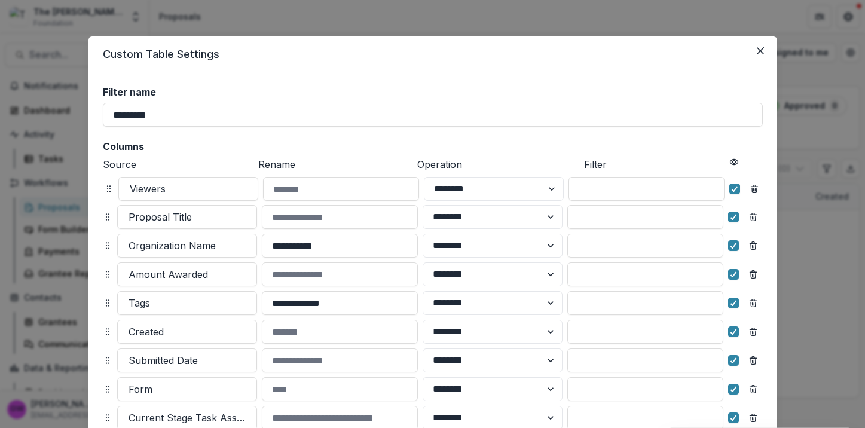
scroll to position [0, 0]
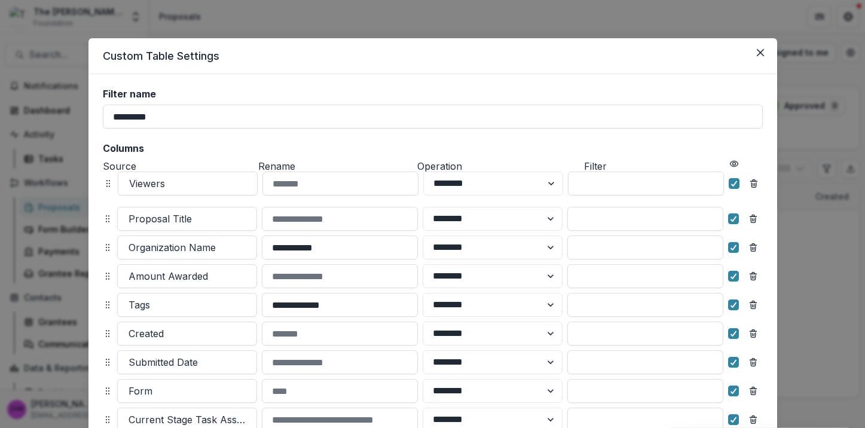
drag, startPoint x: 106, startPoint y: 304, endPoint x: 106, endPoint y: 183, distance: 121.4
click at [106, 183] on icon at bounding box center [108, 184] width 10 height 10
select select "******"
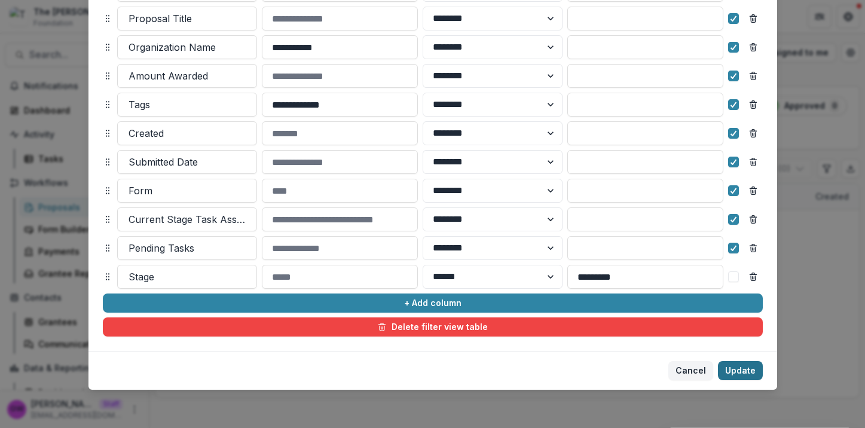
click at [749, 368] on button "Update" at bounding box center [740, 370] width 45 height 19
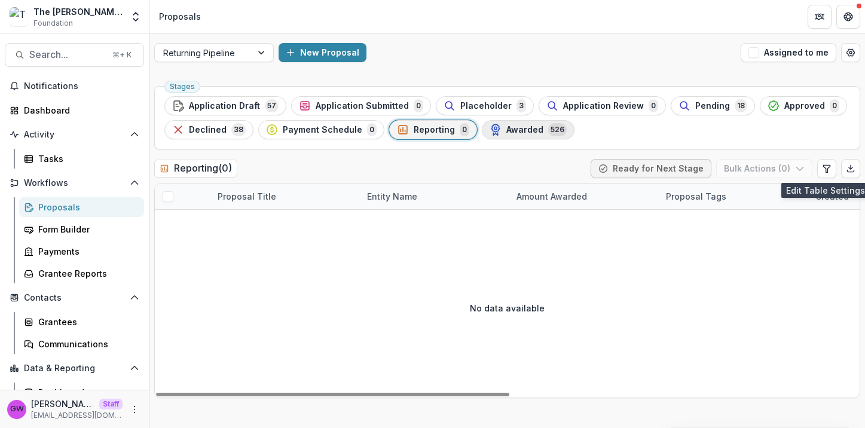
click at [510, 129] on span "Awarded" at bounding box center [524, 130] width 37 height 10
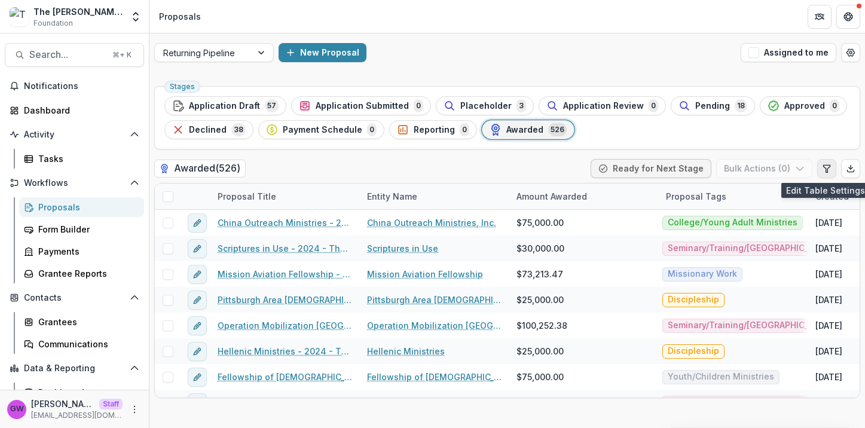
click at [829, 166] on icon "Edit table settings" at bounding box center [827, 169] width 10 height 10
select select "******"
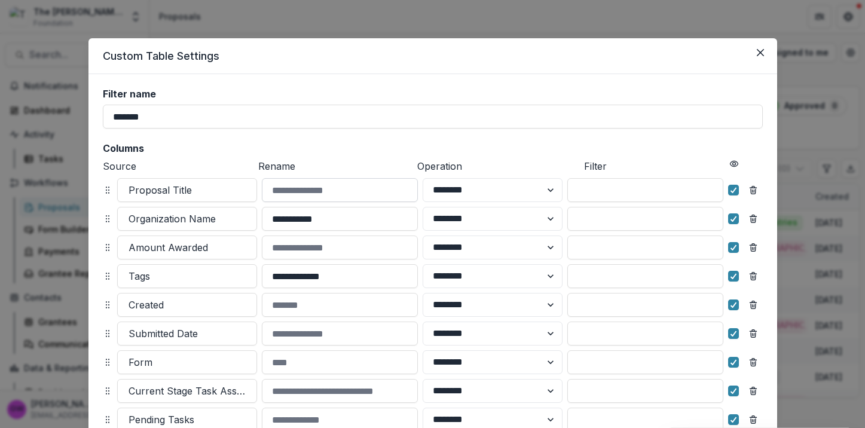
scroll to position [172, 0]
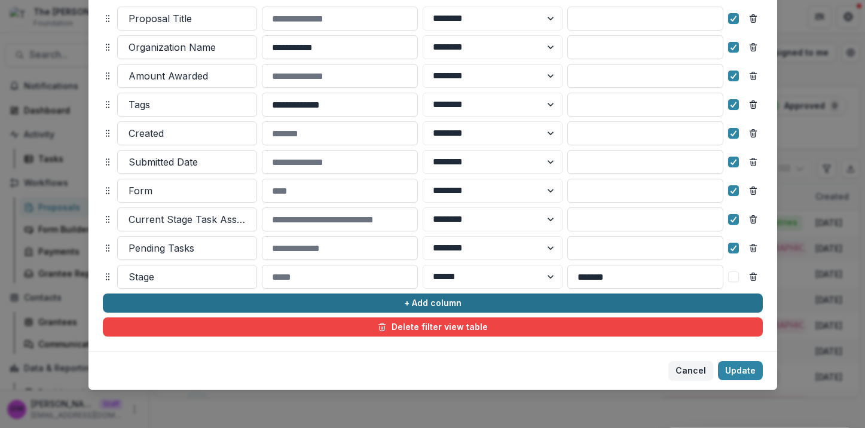
click at [190, 303] on button "+ Add column" at bounding box center [433, 303] width 660 height 19
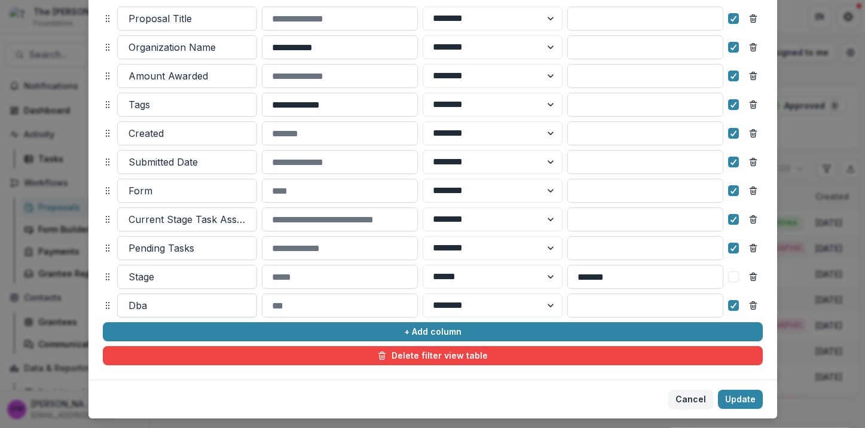
click at [159, 301] on div at bounding box center [187, 305] width 117 height 17
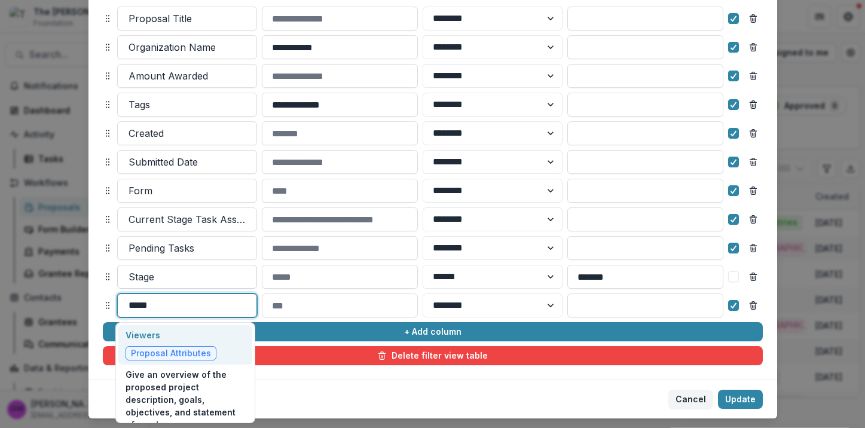
type input "******"
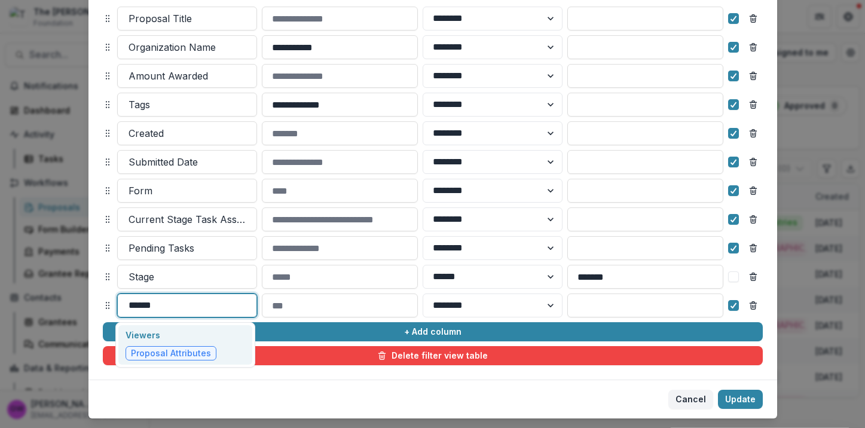
click at [203, 331] on p "Viewers" at bounding box center [171, 335] width 91 height 13
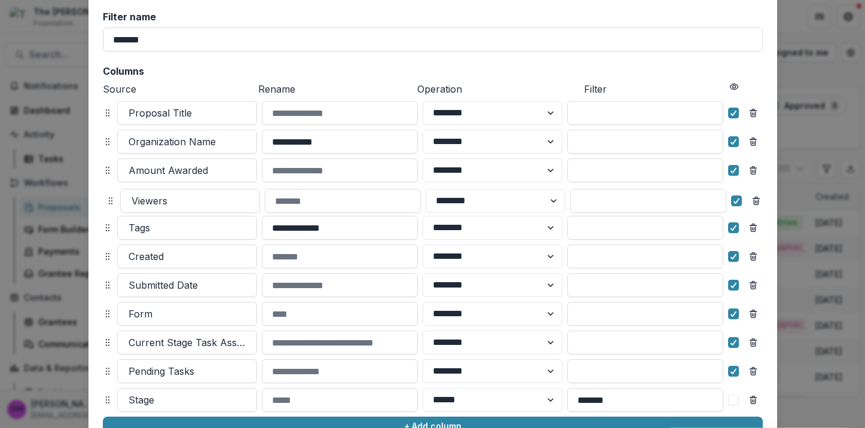
scroll to position [70, 0]
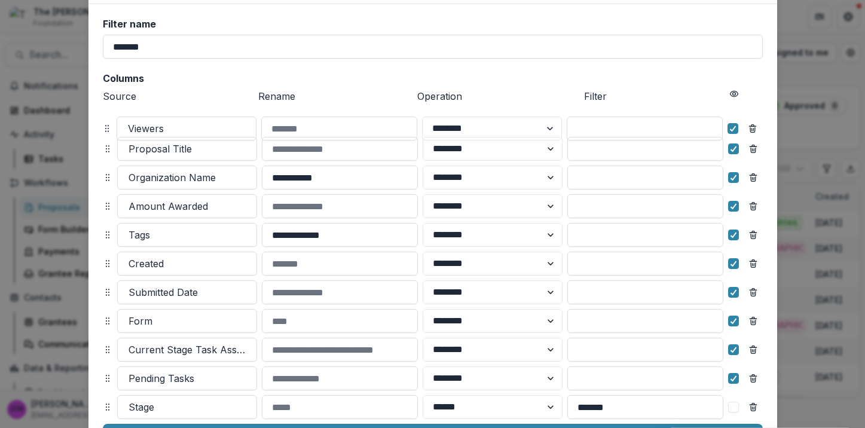
drag, startPoint x: 106, startPoint y: 310, endPoint x: 105, endPoint y: 130, distance: 179.4
click at [105, 130] on icon at bounding box center [107, 129] width 10 height 10
select select "******"
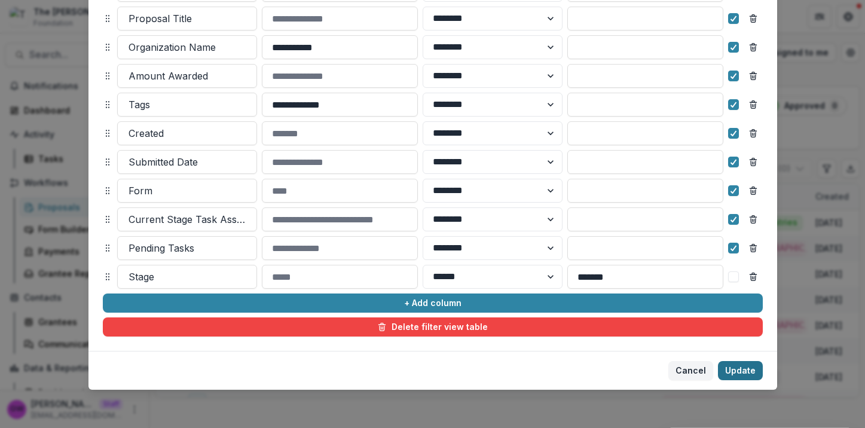
click at [741, 377] on button "Update" at bounding box center [740, 370] width 45 height 19
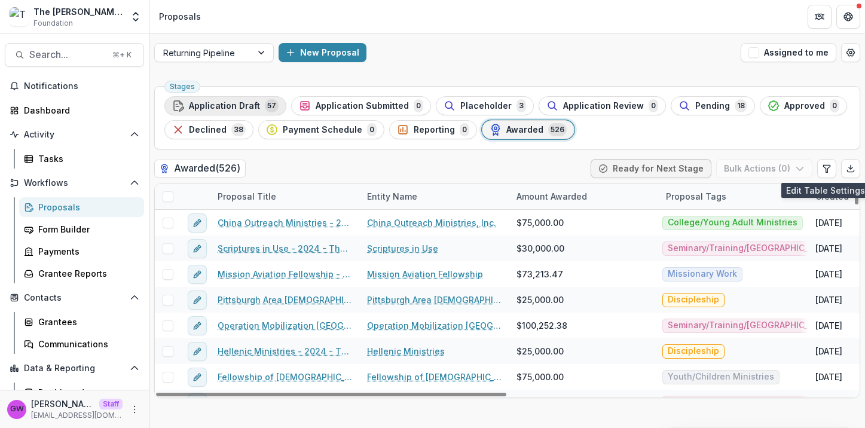
click at [228, 106] on span "Application Draft" at bounding box center [224, 106] width 71 height 10
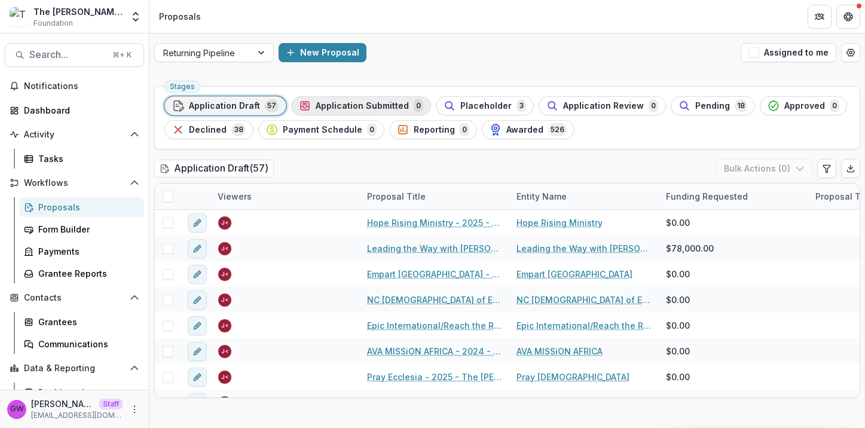
click at [320, 105] on span "Application Submitted" at bounding box center [362, 106] width 93 height 10
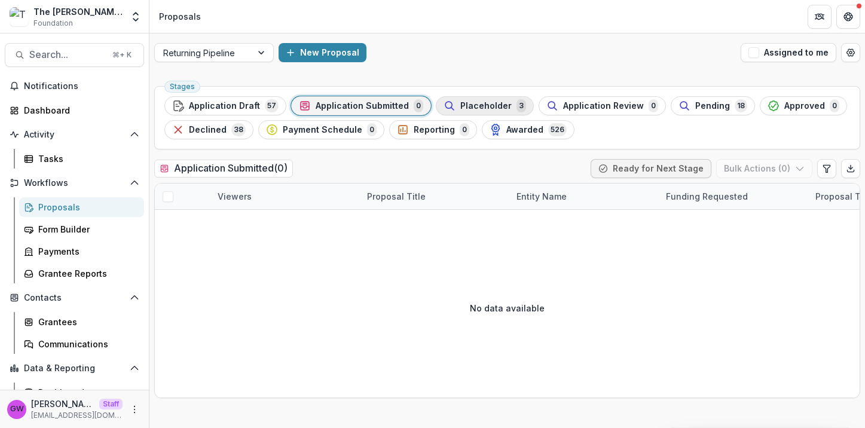
click at [460, 108] on span "Placeholder" at bounding box center [485, 106] width 51 height 10
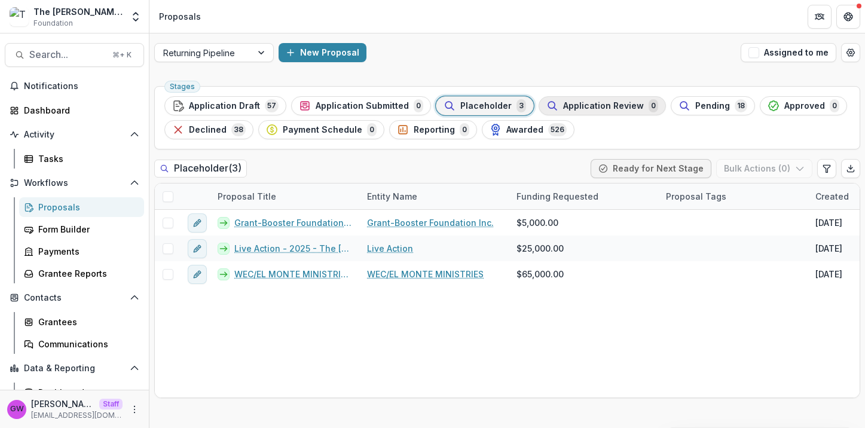
click at [598, 102] on span "Application Review" at bounding box center [603, 106] width 81 height 10
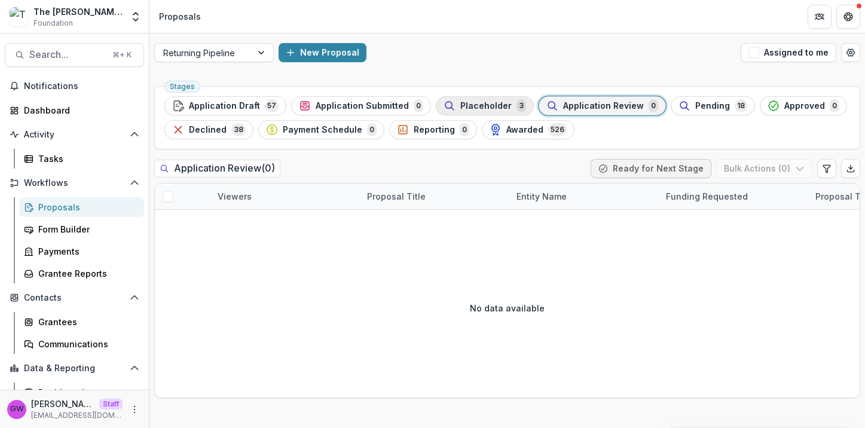
click at [494, 105] on span "Placeholder" at bounding box center [485, 106] width 51 height 10
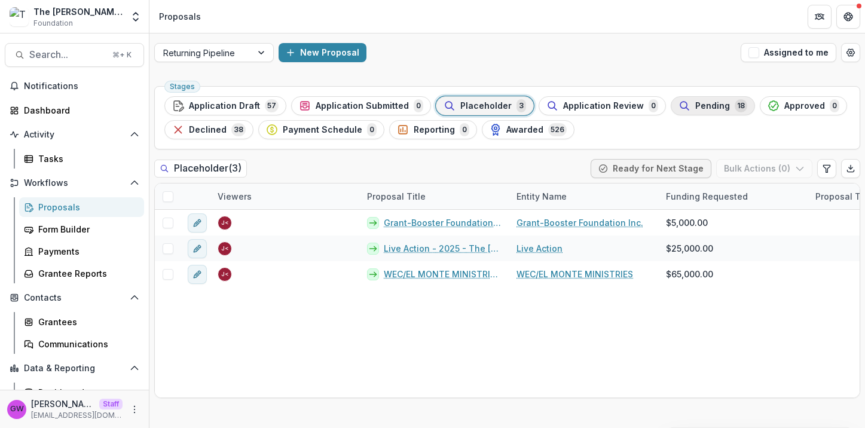
click at [698, 101] on span "Pending" at bounding box center [712, 106] width 35 height 10
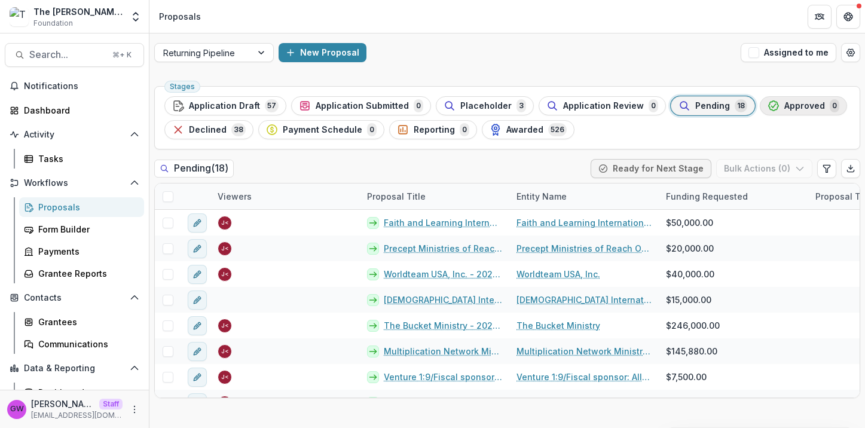
click at [795, 109] on span "Approved" at bounding box center [804, 106] width 41 height 10
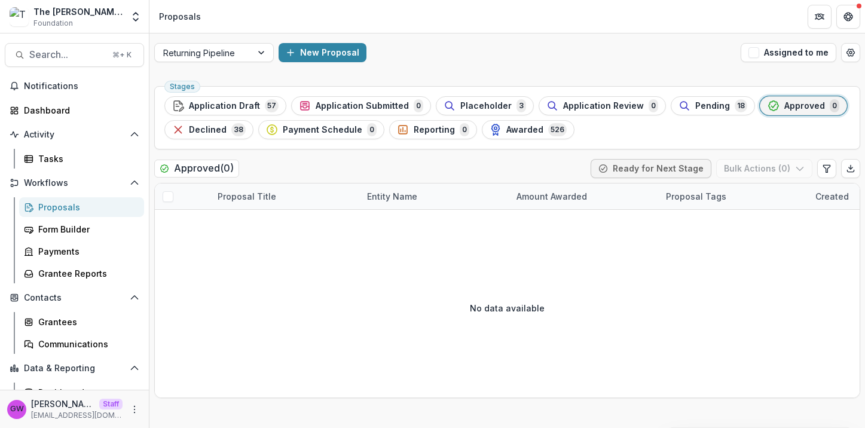
click at [798, 107] on span "Approved" at bounding box center [804, 106] width 41 height 10
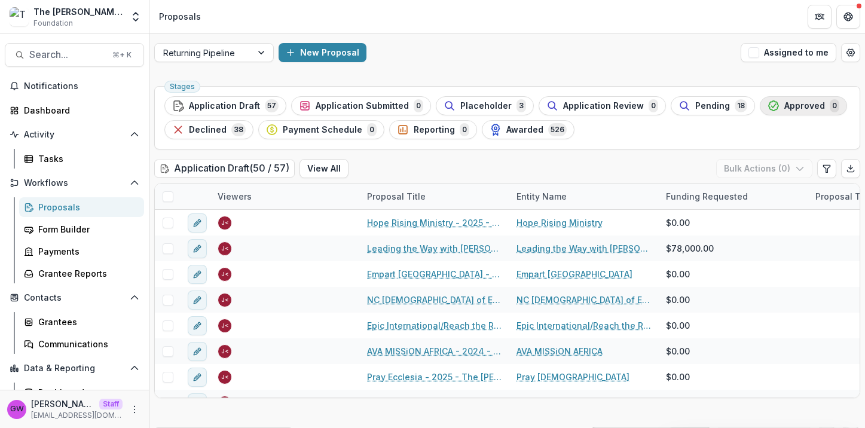
click at [802, 97] on button "Approved 0" at bounding box center [803, 105] width 87 height 19
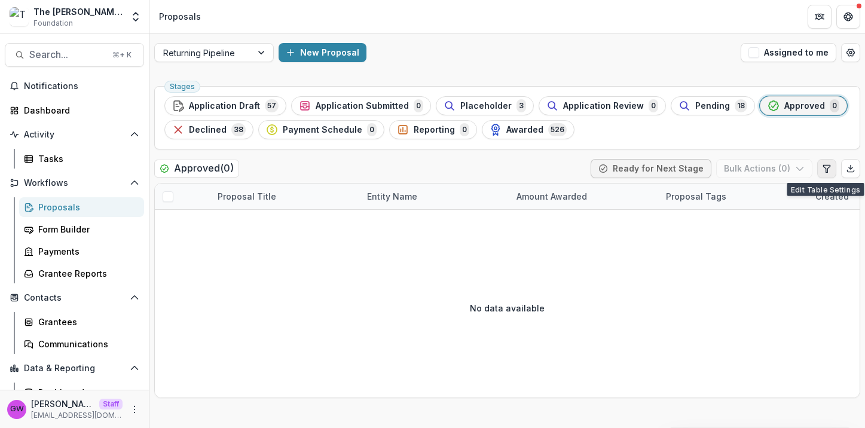
click at [826, 166] on icon "Edit table settings" at bounding box center [827, 169] width 10 height 10
select select "******"
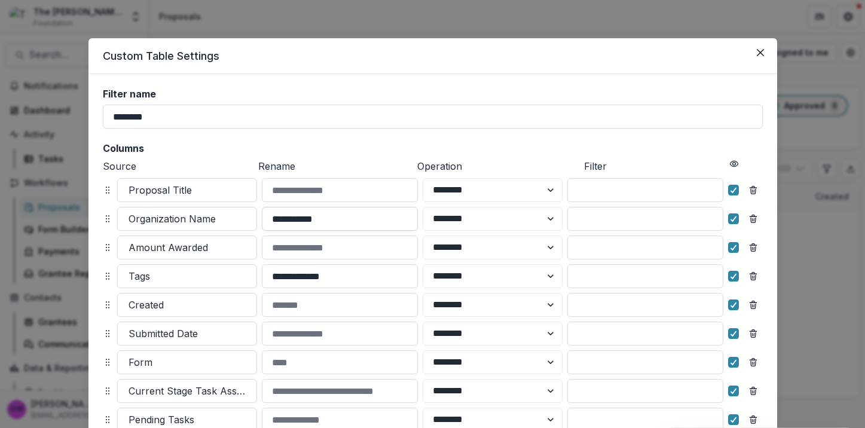
scroll to position [200, 0]
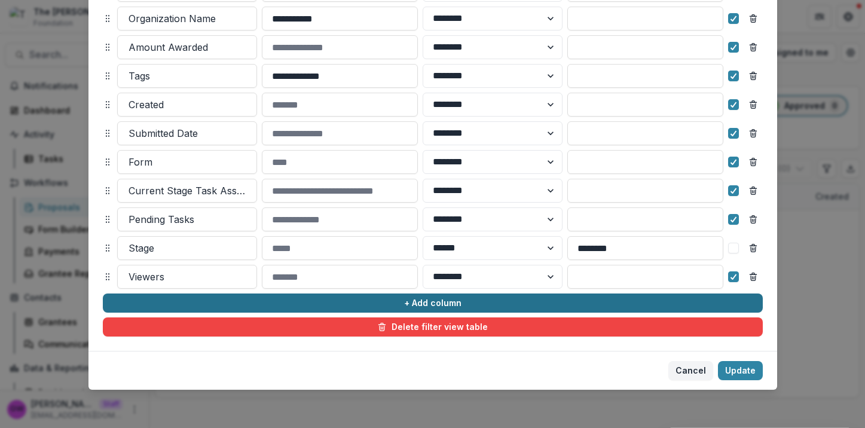
click at [271, 305] on button "+ Add column" at bounding box center [433, 303] width 660 height 19
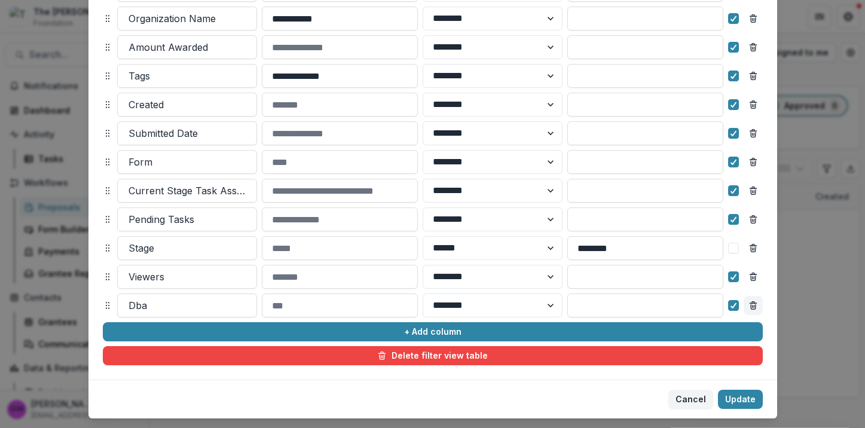
click at [746, 304] on button "Remove column" at bounding box center [753, 305] width 19 height 19
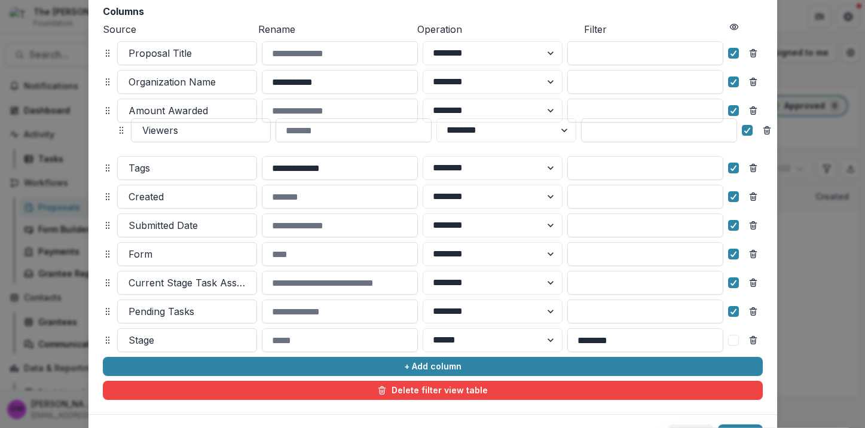
scroll to position [0, 0]
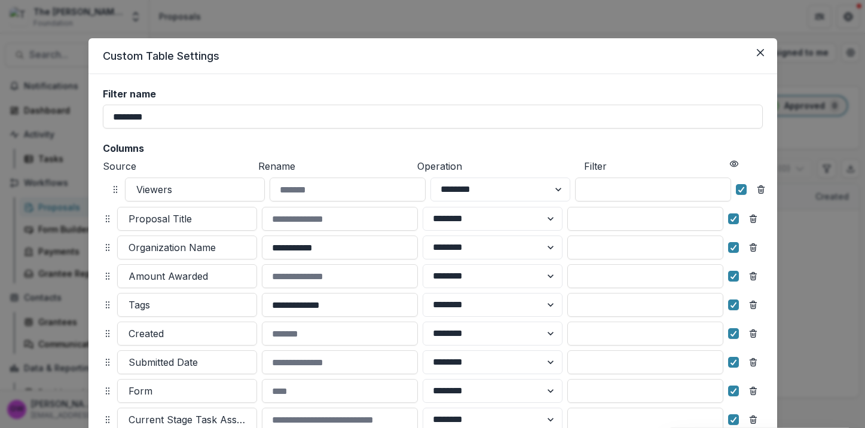
drag, startPoint x: 105, startPoint y: 276, endPoint x: 111, endPoint y: 190, distance: 86.9
click at [114, 190] on circle at bounding box center [114, 190] width 1 height 1
select select "******"
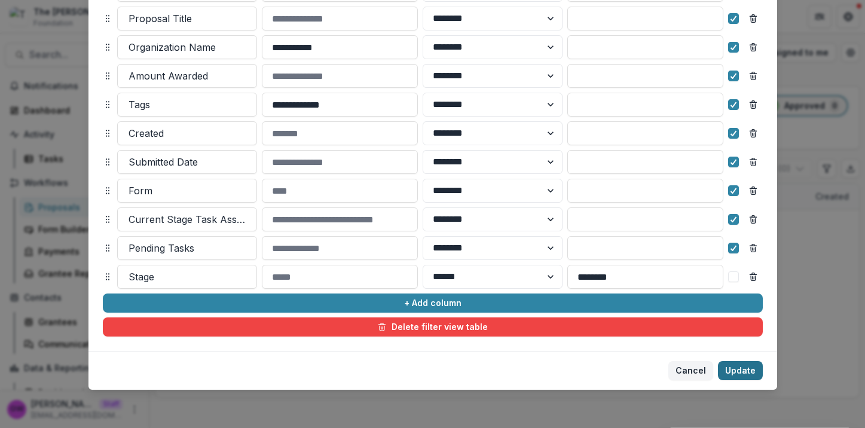
click at [738, 369] on button "Update" at bounding box center [740, 370] width 45 height 19
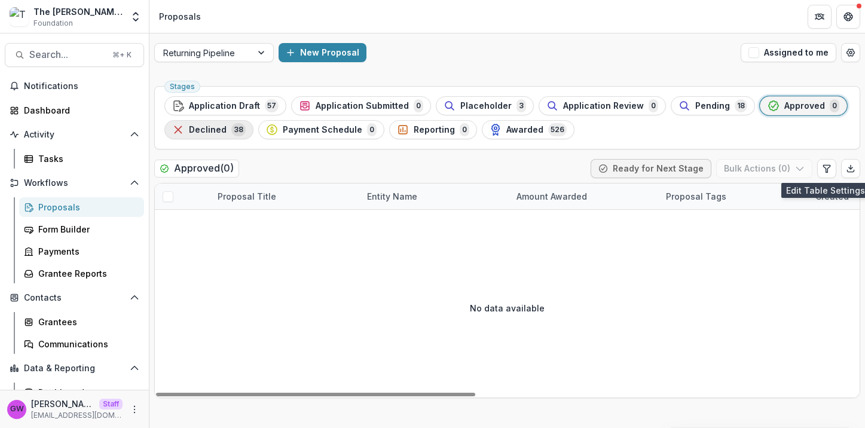
click at [232, 129] on span "38" at bounding box center [238, 129] width 14 height 13
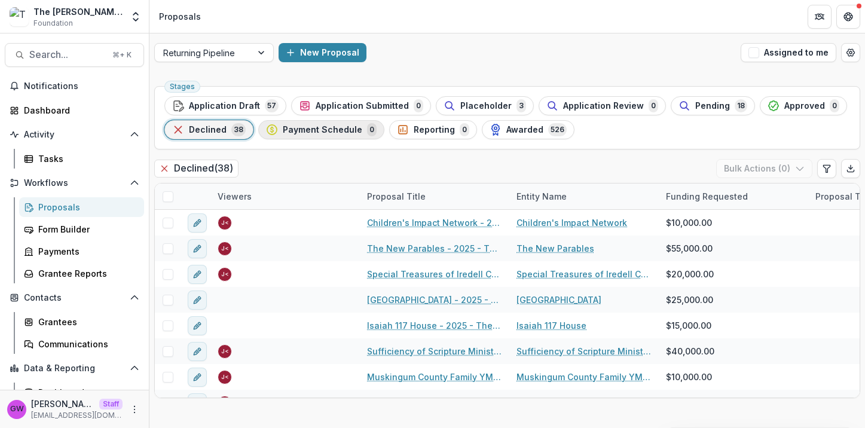
click at [300, 127] on span "Payment Schedule" at bounding box center [323, 130] width 80 height 10
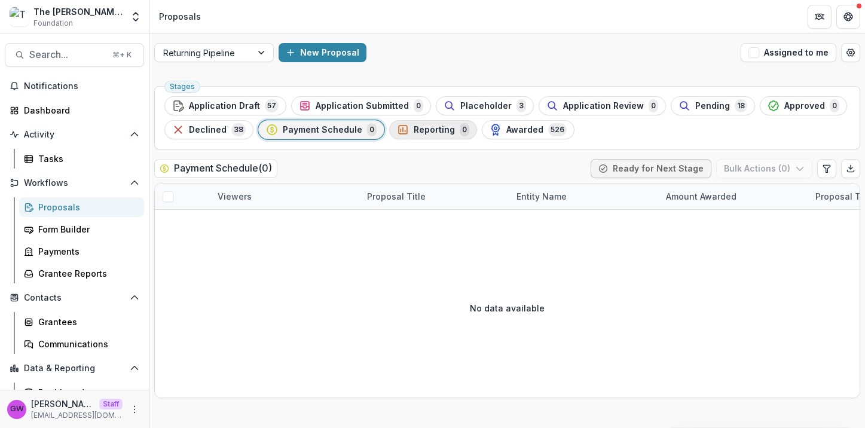
click at [414, 132] on span "Reporting" at bounding box center [434, 130] width 41 height 10
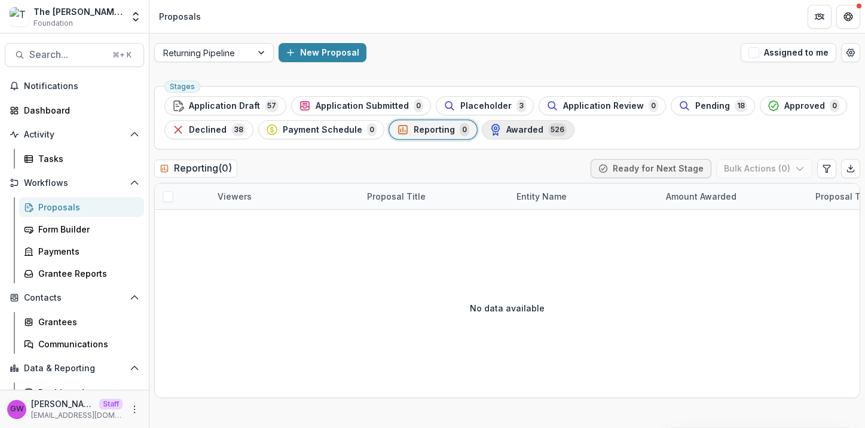
click at [510, 134] on span "Awarded" at bounding box center [524, 130] width 37 height 10
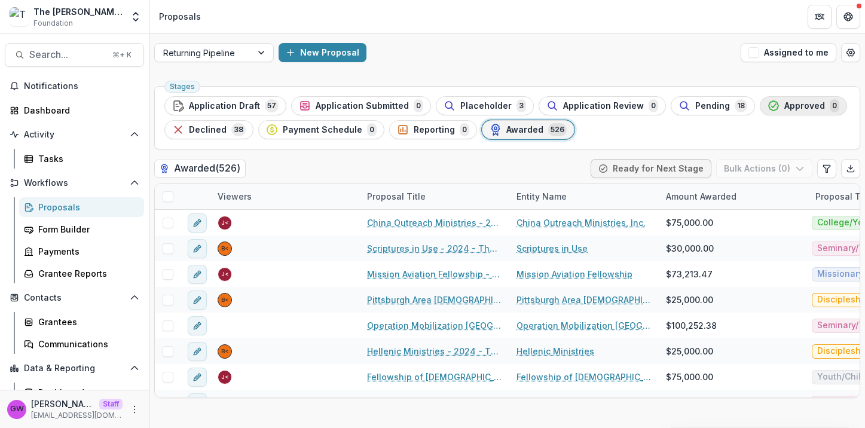
click at [800, 105] on span "Approved" at bounding box center [804, 106] width 41 height 10
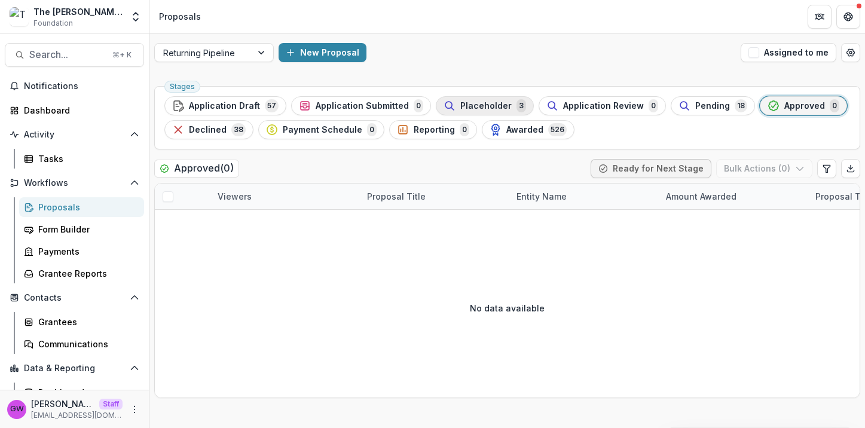
click at [481, 101] on span "Placeholder" at bounding box center [485, 106] width 51 height 10
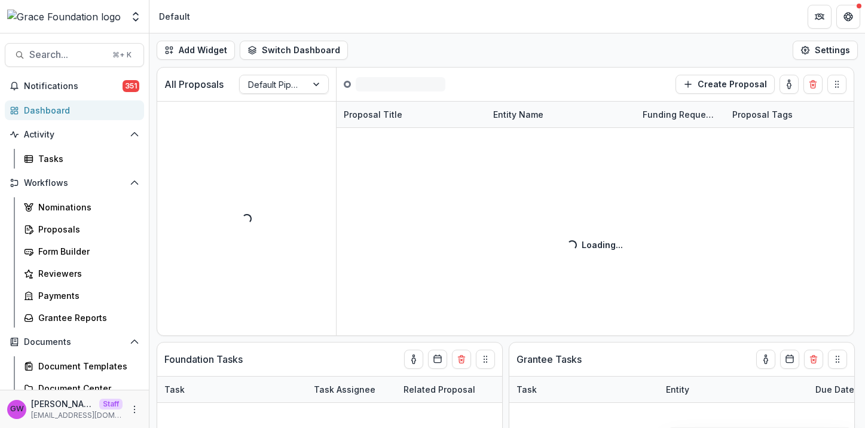
select select "******"
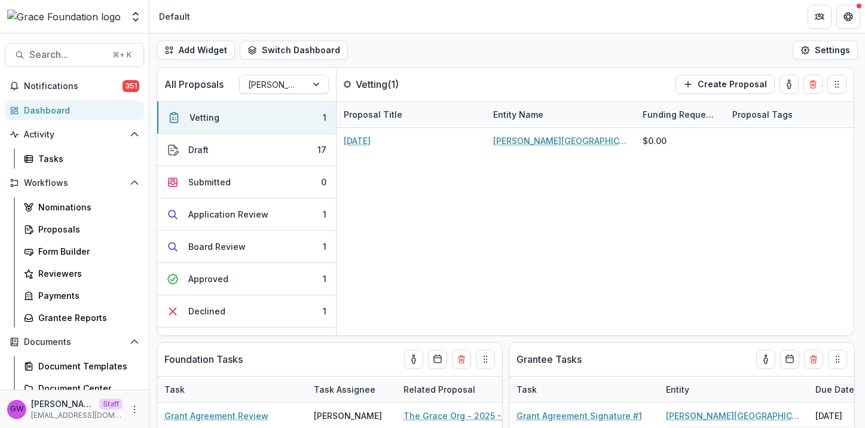
select select "******"
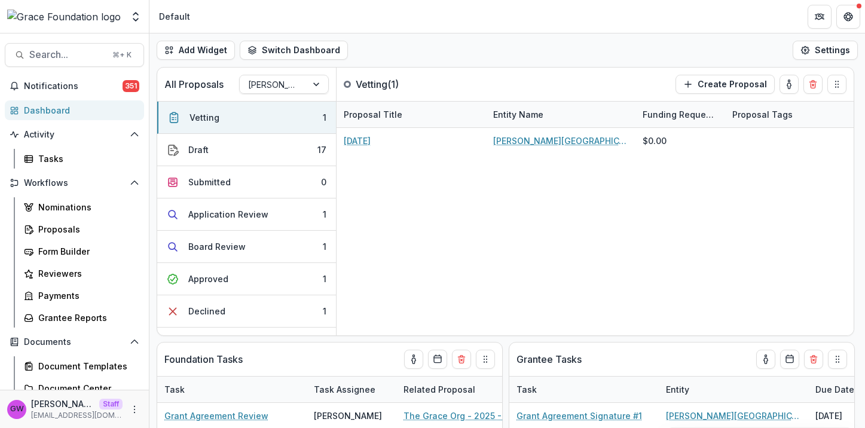
select select "******"
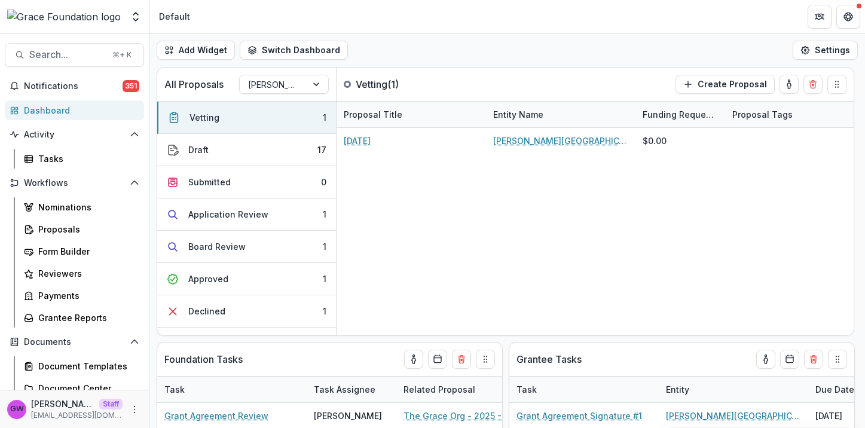
select select "******"
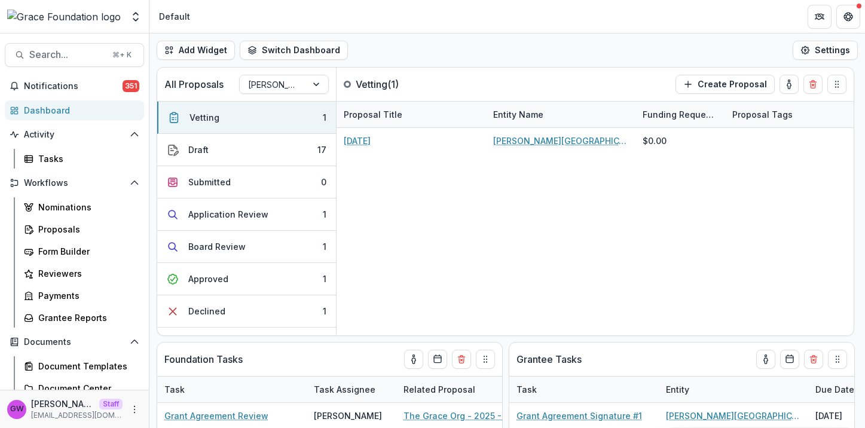
select select "******"
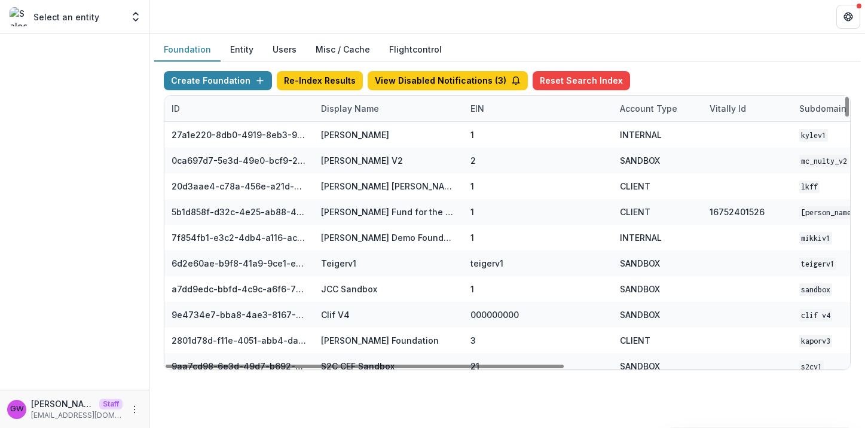
click at [349, 100] on div "Display Name" at bounding box center [388, 109] width 149 height 26
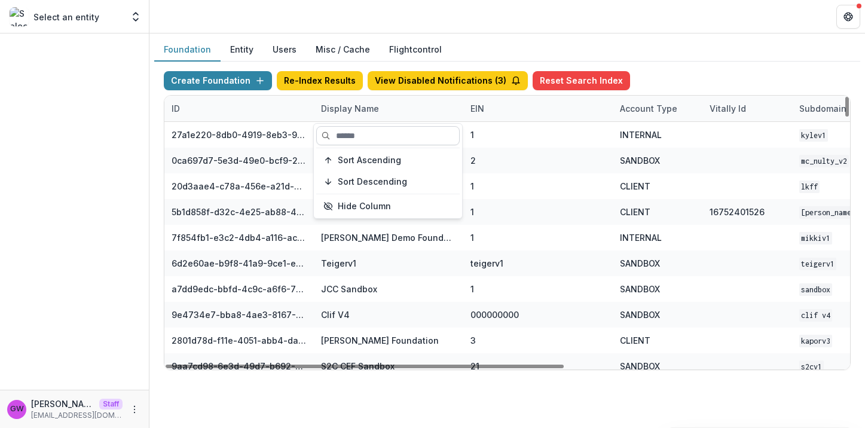
click at [338, 129] on input at bounding box center [387, 135] width 143 height 19
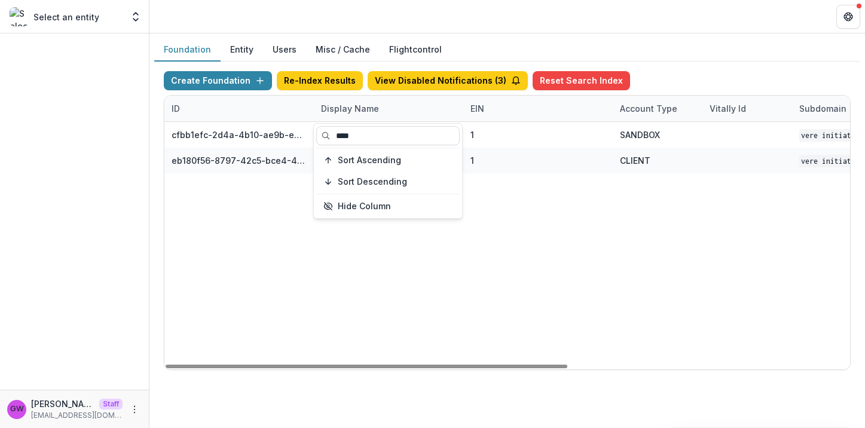
type input "****"
click at [667, 59] on div "Foundation Entity Users Misc / Cache Flightcontrol" at bounding box center [507, 49] width 706 height 23
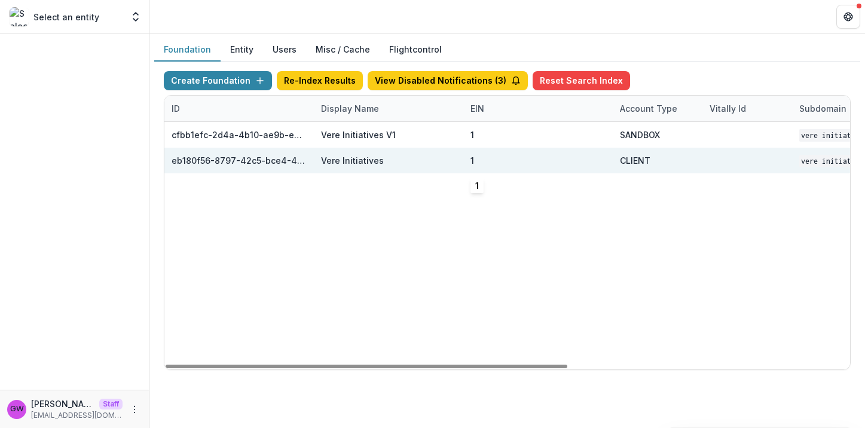
scroll to position [0, 480]
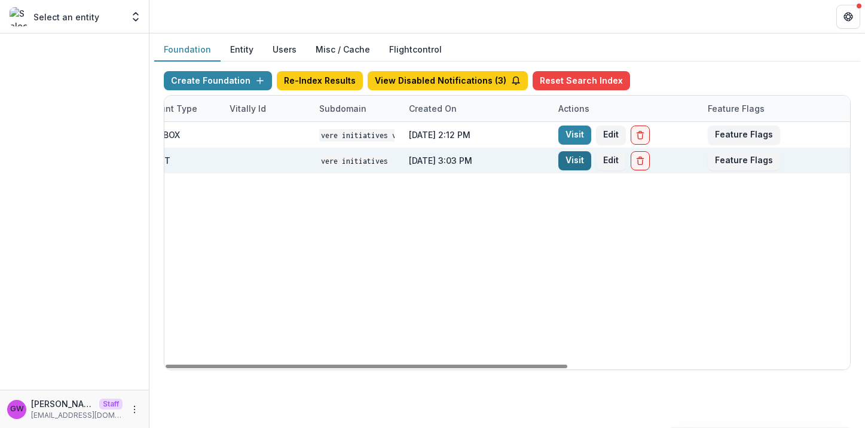
click at [562, 157] on link "Visit" at bounding box center [574, 160] width 33 height 19
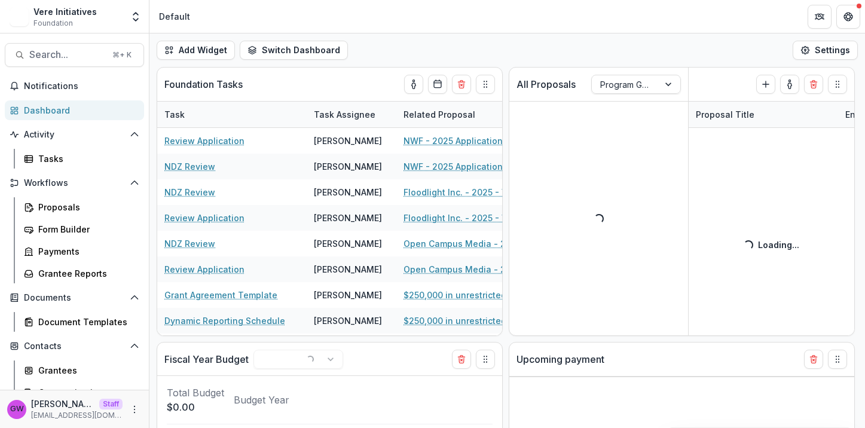
select select "******"
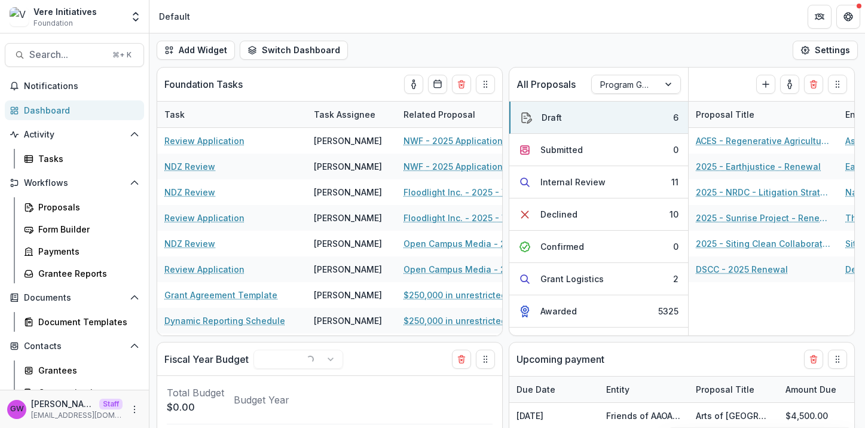
scroll to position [105, 0]
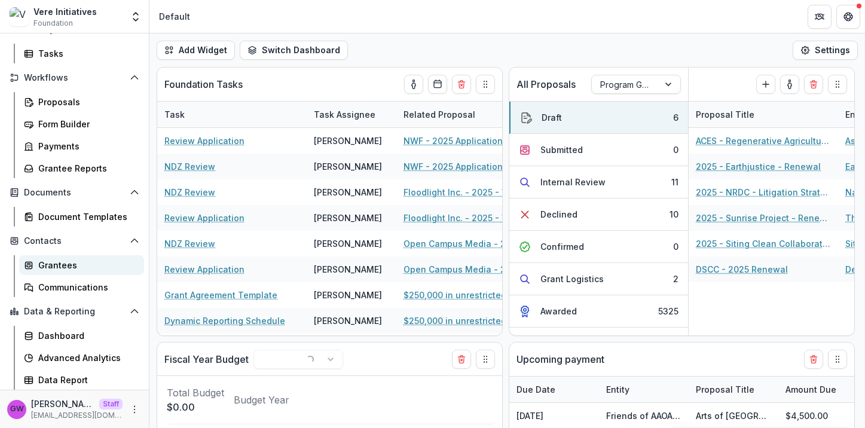
click at [64, 260] on div "Grantees" at bounding box center [86, 265] width 96 height 13
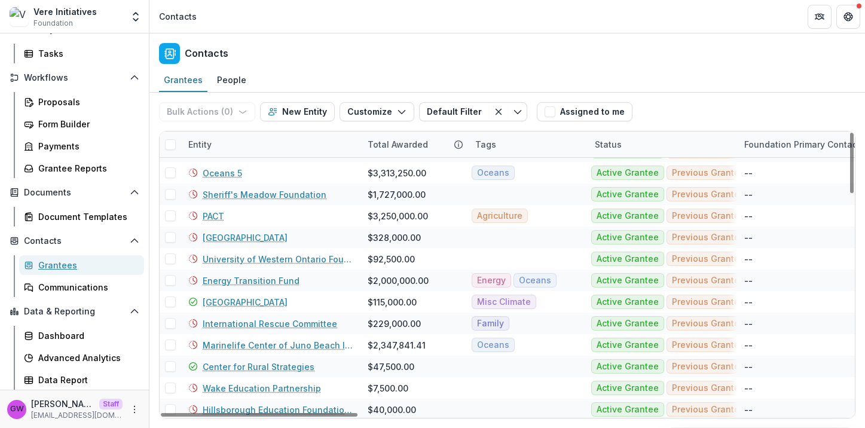
scroll to position [689, 0]
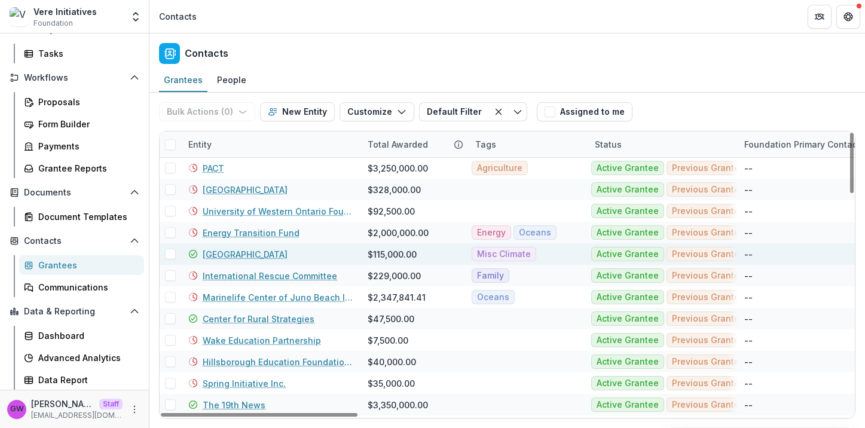
click at [232, 250] on link "[GEOGRAPHIC_DATA]" at bounding box center [245, 254] width 85 height 13
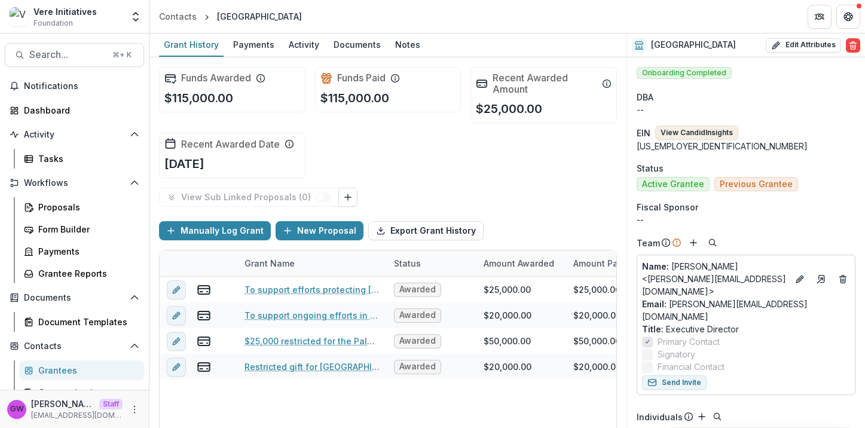
click at [702, 130] on button "View Candid Insights" at bounding box center [696, 133] width 83 height 14
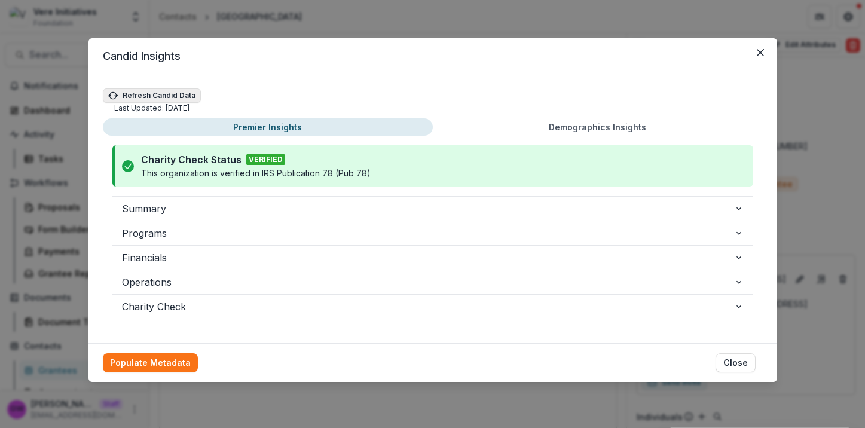
click at [176, 97] on button "Refresh Candid Data" at bounding box center [152, 95] width 98 height 14
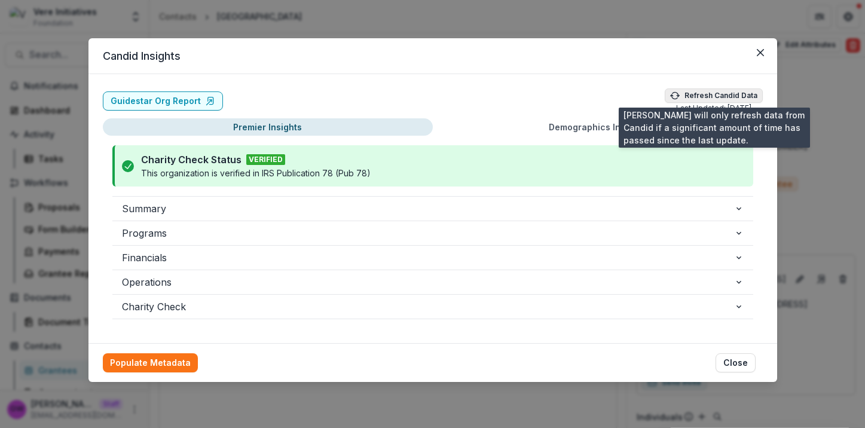
click at [714, 88] on button "Refresh Candid Data" at bounding box center [714, 95] width 98 height 14
click at [711, 96] on button "Refresh Candid Data" at bounding box center [714, 95] width 98 height 14
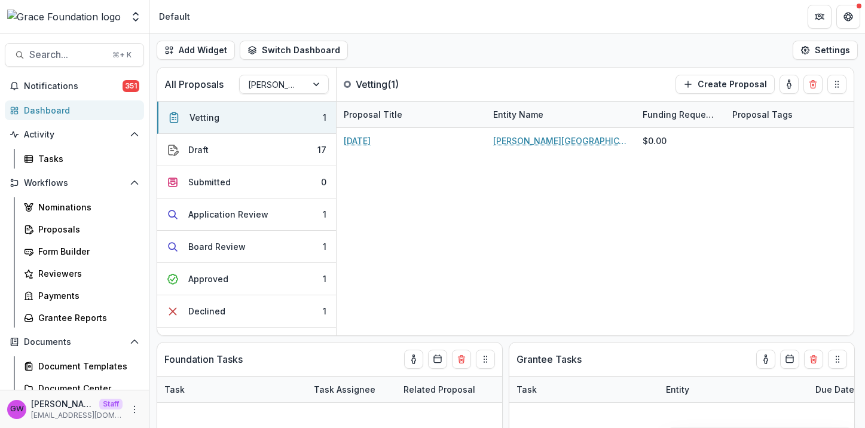
select select "******"
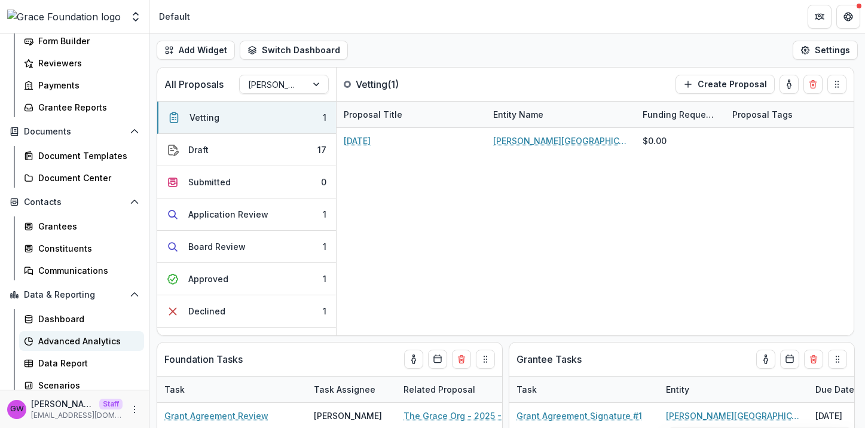
scroll to position [216, 0]
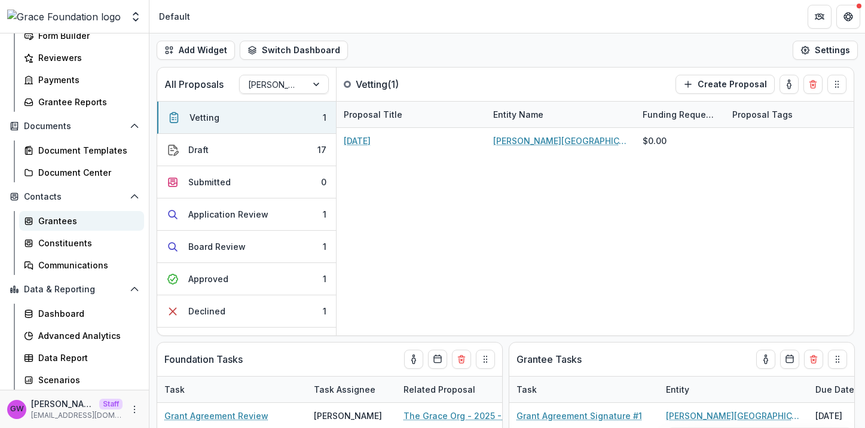
click at [64, 217] on div "Grantees" at bounding box center [86, 221] width 96 height 13
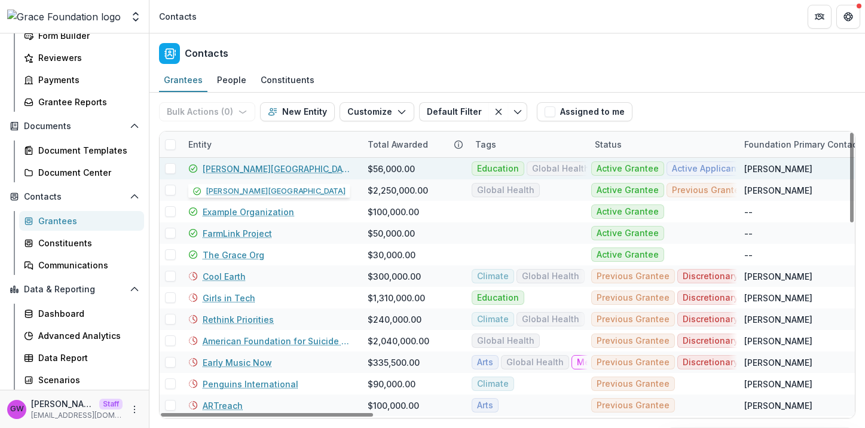
click at [231, 167] on link "Hackley Library" at bounding box center [278, 169] width 151 height 13
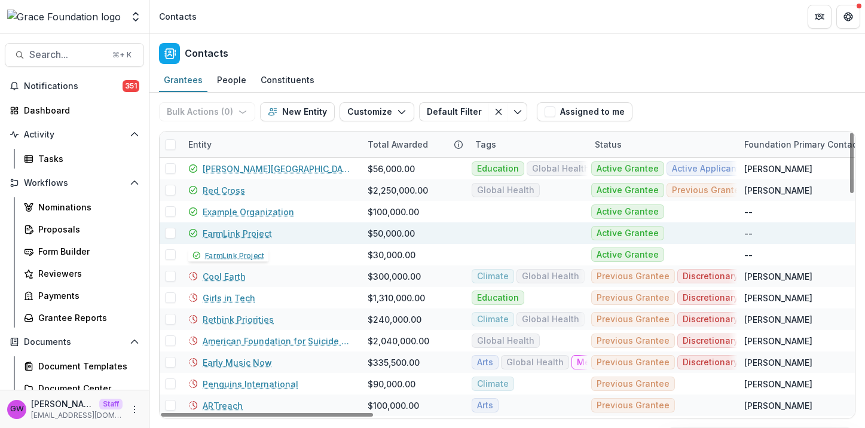
click at [229, 231] on link "FarmLink Project" at bounding box center [237, 233] width 69 height 13
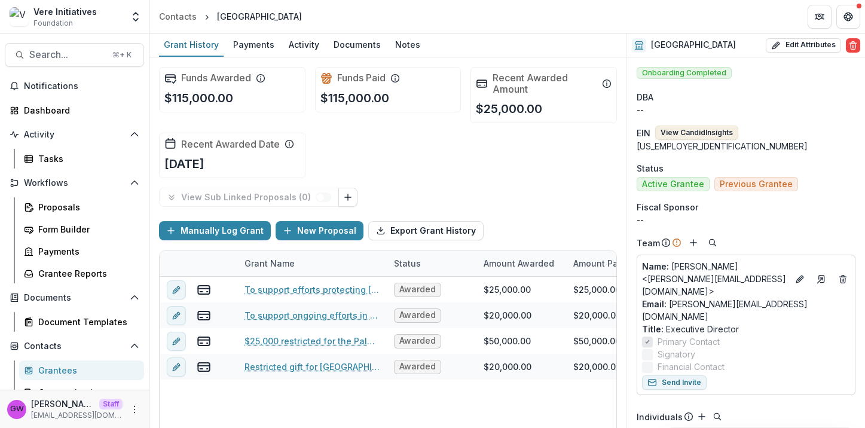
click at [710, 135] on button "View Candid Insights" at bounding box center [696, 133] width 83 height 14
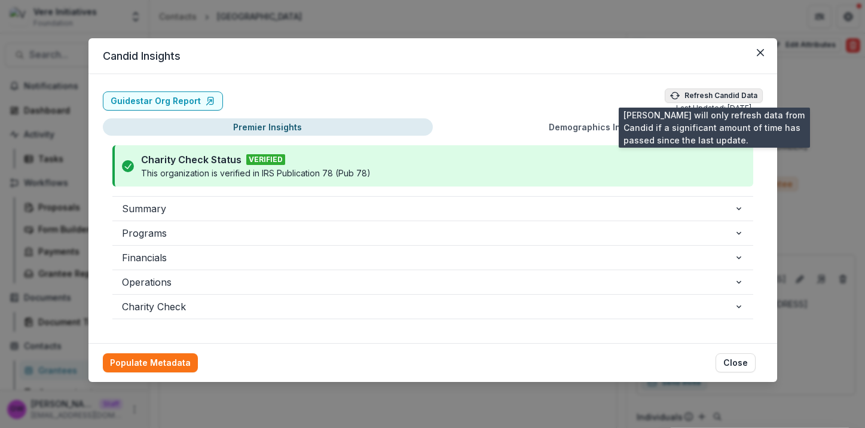
click at [706, 96] on button "Refresh Candid Data" at bounding box center [714, 95] width 98 height 14
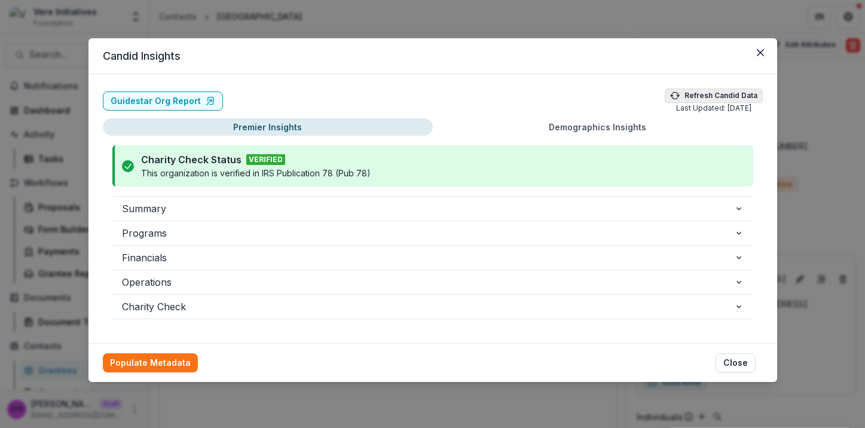
click at [706, 96] on button "Refresh Candid Data" at bounding box center [714, 95] width 98 height 14
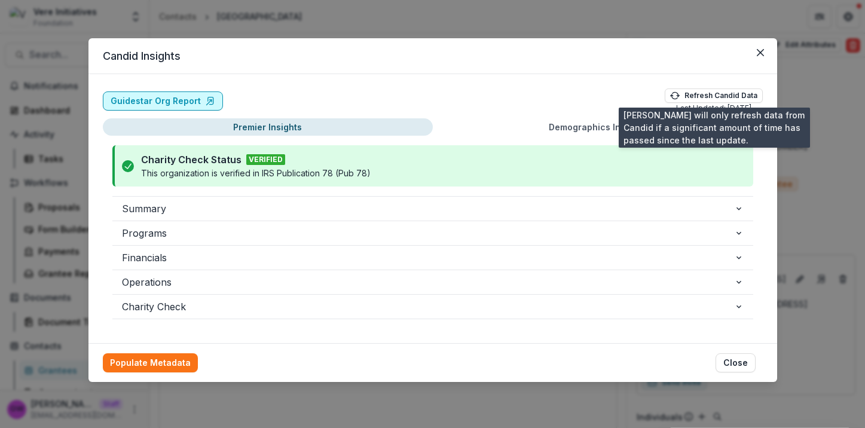
click at [206, 100] on line at bounding box center [208, 102] width 5 height 5
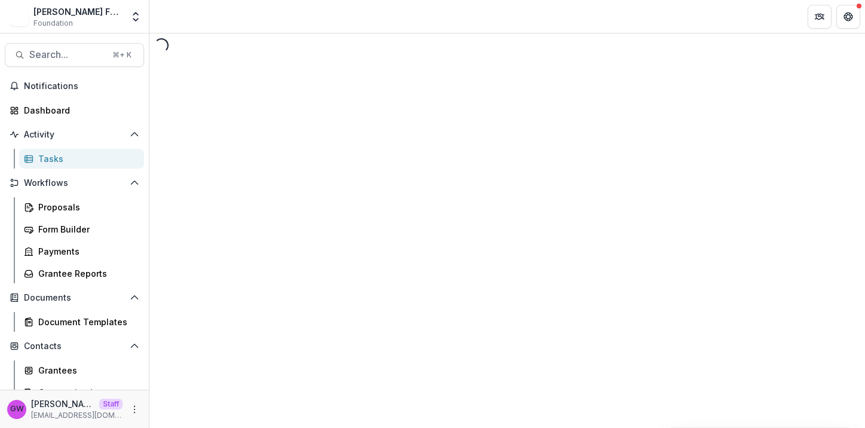
select select "********"
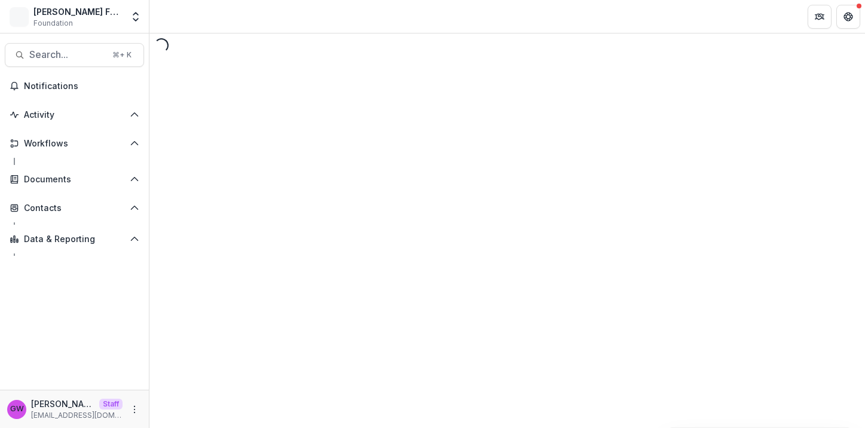
select select "********"
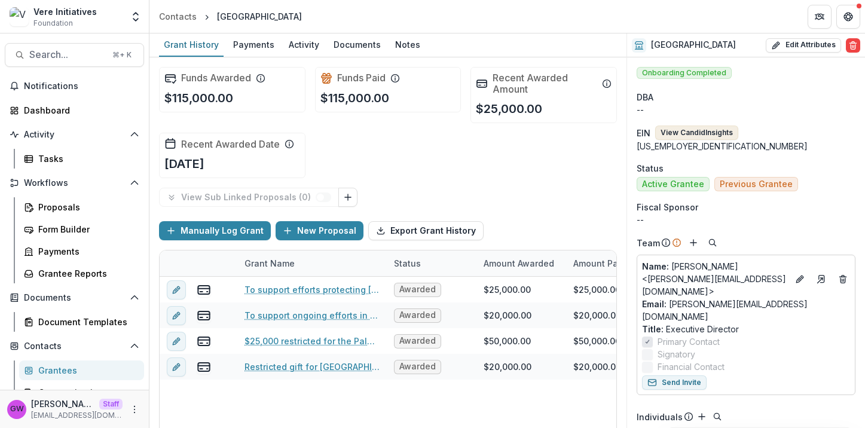
click at [720, 135] on button "View Candid Insights" at bounding box center [696, 133] width 83 height 14
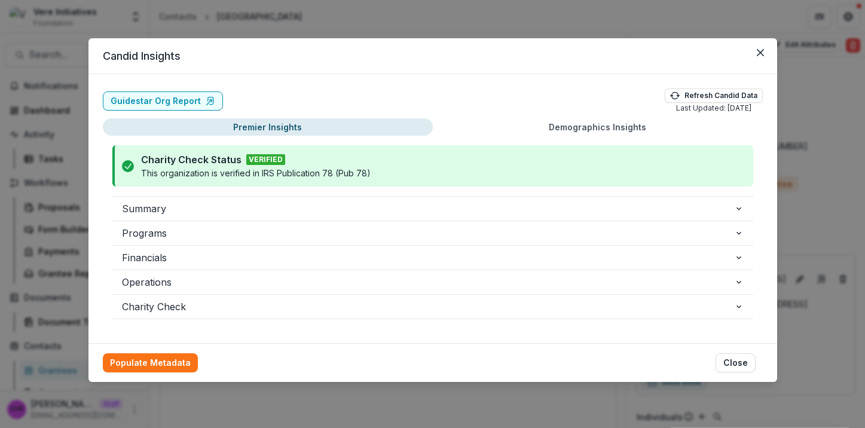
click at [803, 30] on div "Candid Insights Guidestar Org Report Refresh Candid Data Last Updated: [DATE] P…" at bounding box center [432, 214] width 865 height 428
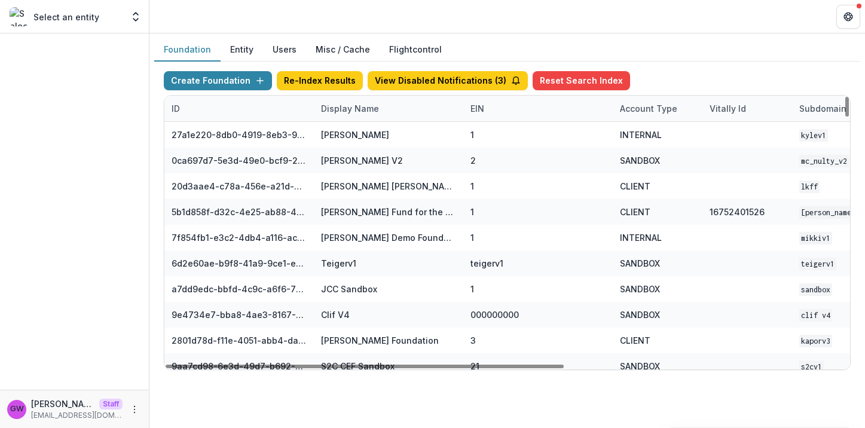
click at [332, 110] on div "Display Name" at bounding box center [350, 108] width 72 height 13
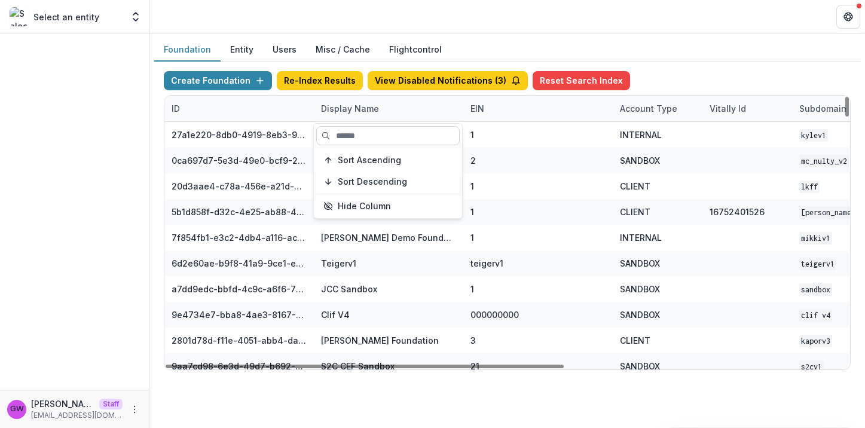
click at [358, 136] on input at bounding box center [387, 135] width 143 height 19
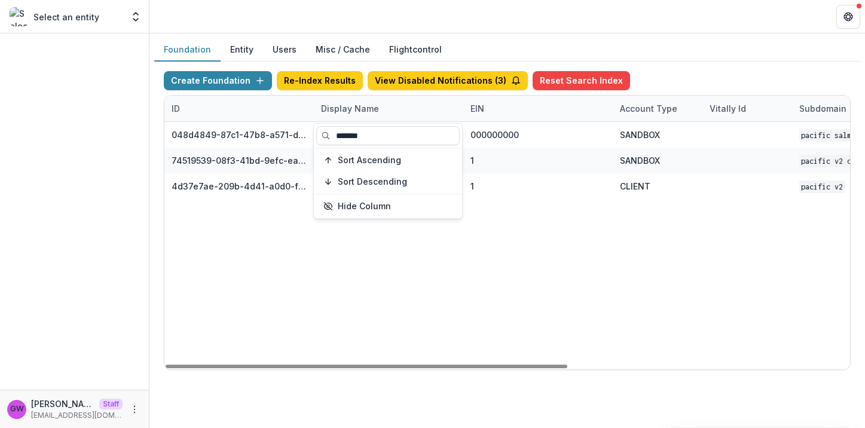
type input "*******"
click at [689, 70] on div "Create Foundation Re-Index Results View Disabled Notifications ( 3 ) Reset Sear…" at bounding box center [507, 221] width 706 height 318
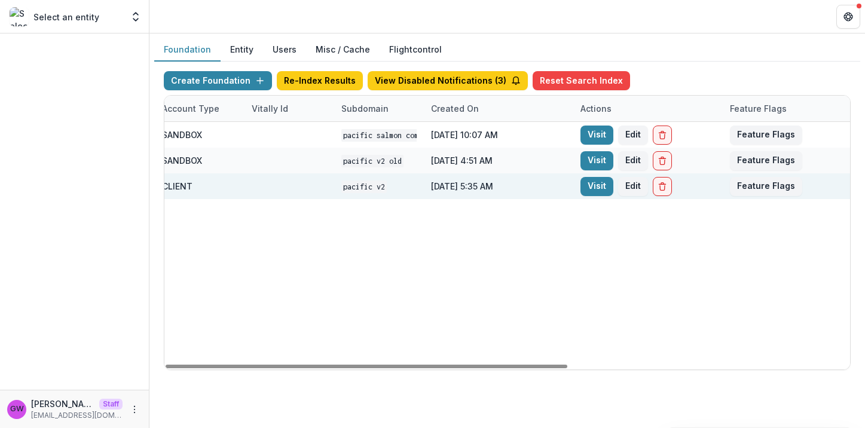
scroll to position [0, 480]
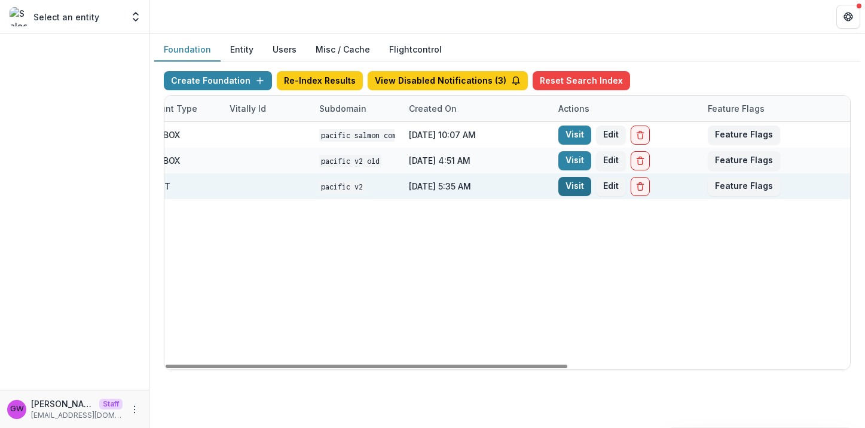
click at [573, 184] on link "Visit" at bounding box center [574, 186] width 33 height 19
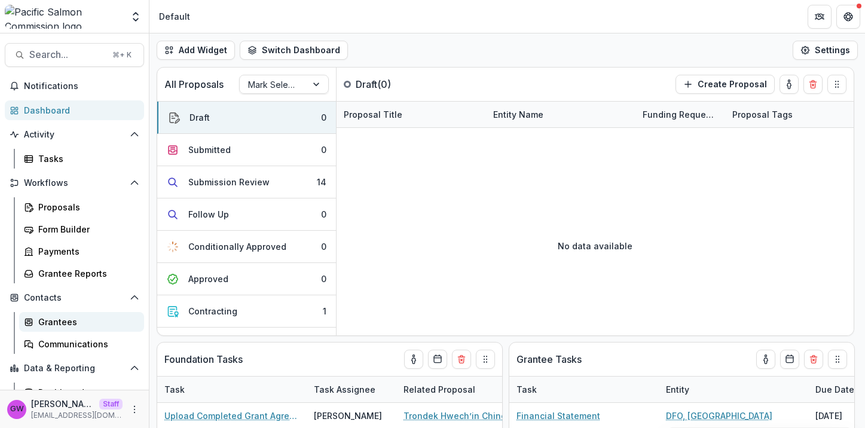
click at [74, 326] on div "Grantees" at bounding box center [86, 322] width 96 height 13
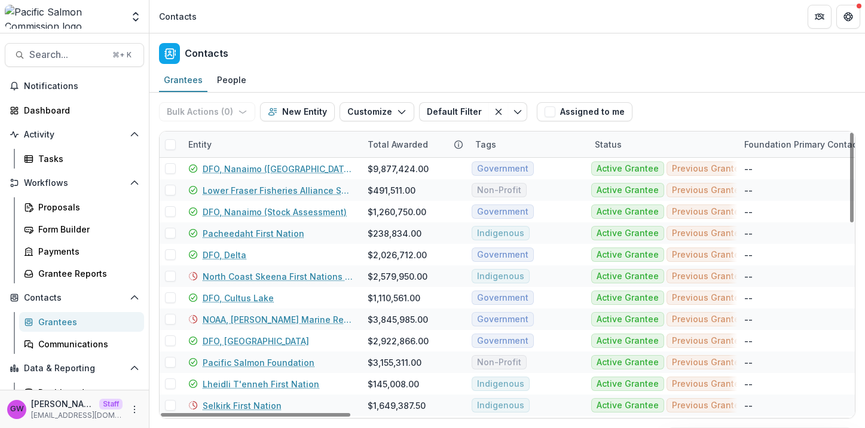
click at [228, 145] on div "Entity" at bounding box center [270, 145] width 179 height 26
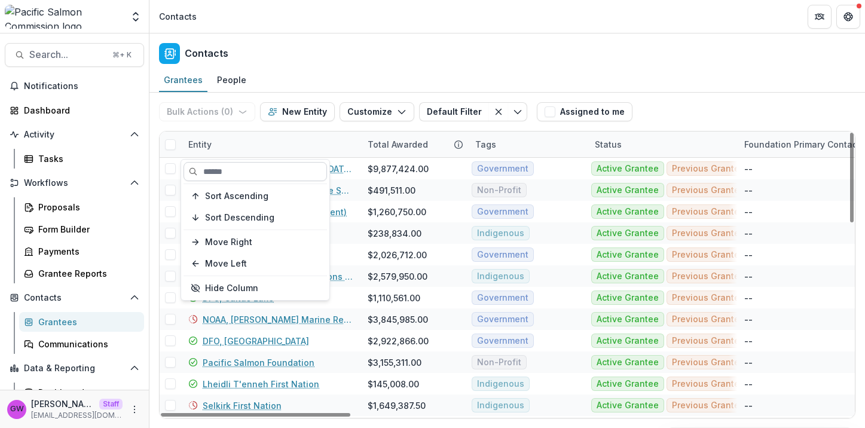
click at [232, 163] on input at bounding box center [255, 171] width 143 height 19
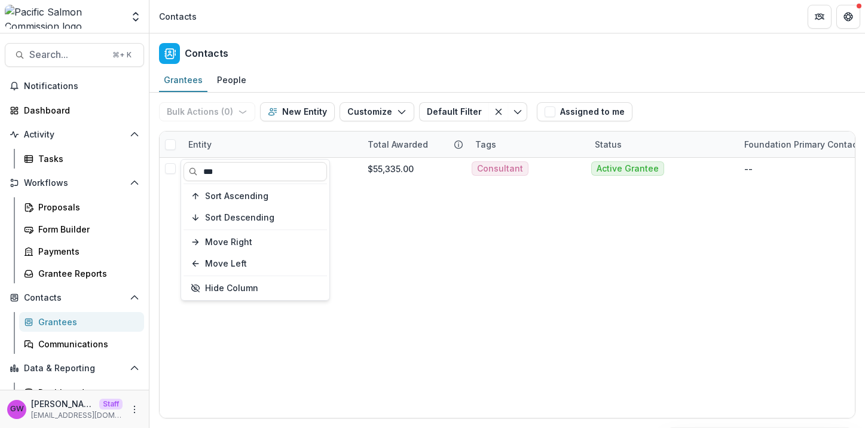
type input "***"
click at [702, 103] on div "Bulk Actions ( 0 ) Send Email Create Proposals Create Tasks New Entity Customiz…" at bounding box center [507, 112] width 696 height 38
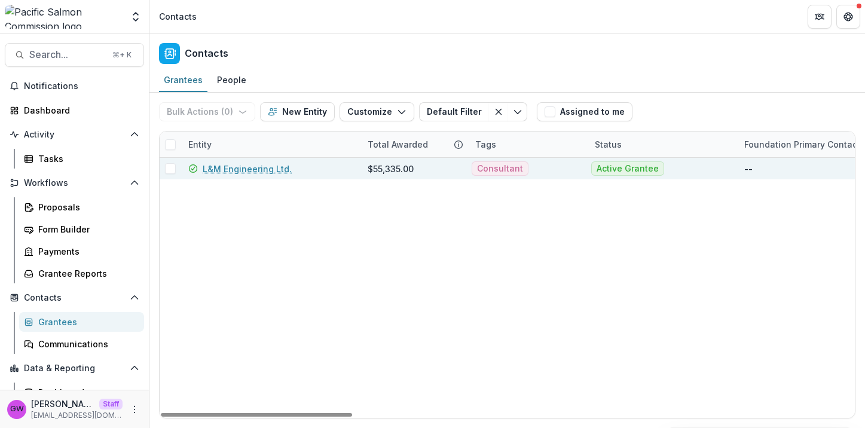
click at [270, 169] on link "L&M Engineering Ltd." at bounding box center [247, 169] width 89 height 13
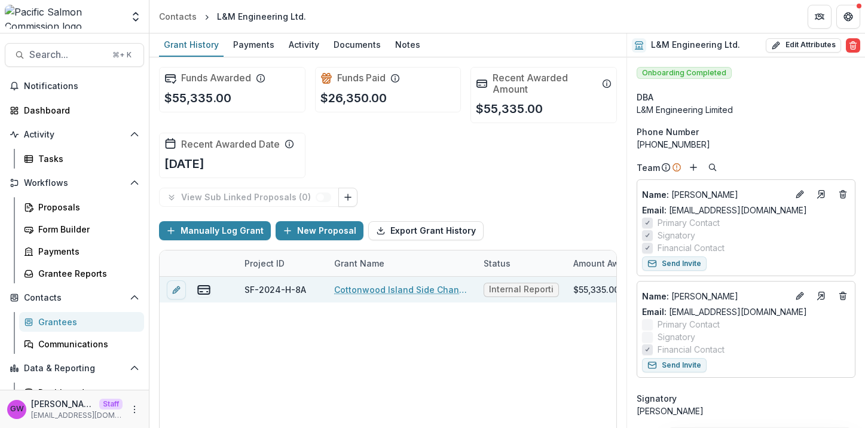
click at [359, 289] on link "Cottonwood Island Side Channel Restoration (L&M Engineering Portion)" at bounding box center [401, 289] width 135 height 13
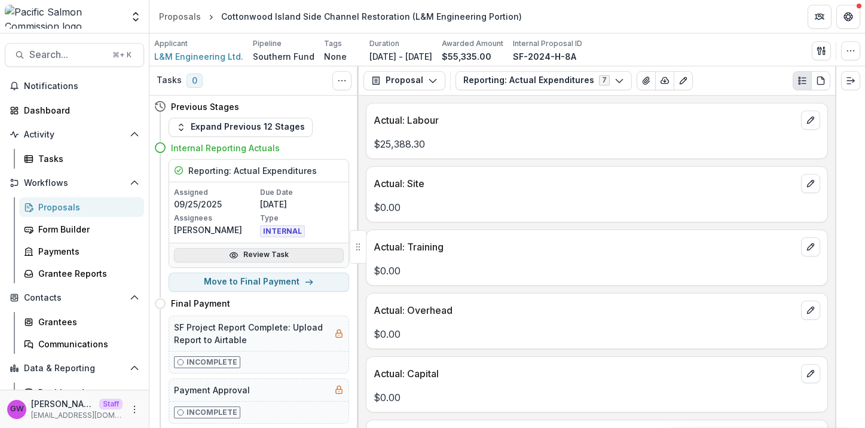
click at [321, 254] on link "Review Task" at bounding box center [259, 255] width 170 height 14
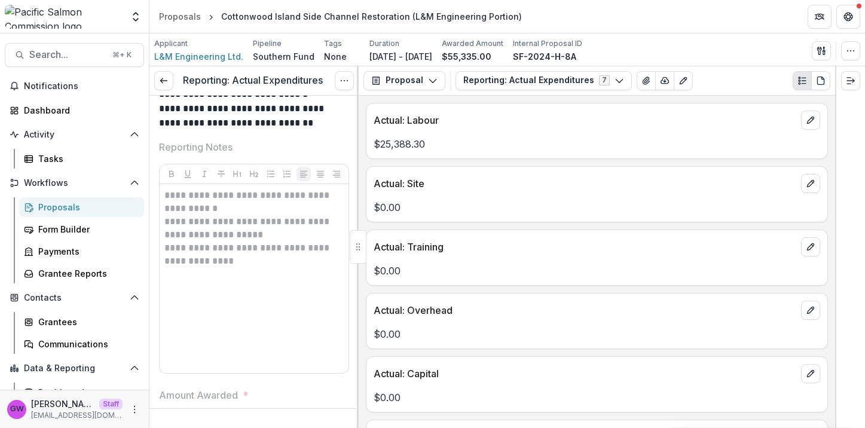
scroll to position [989, 0]
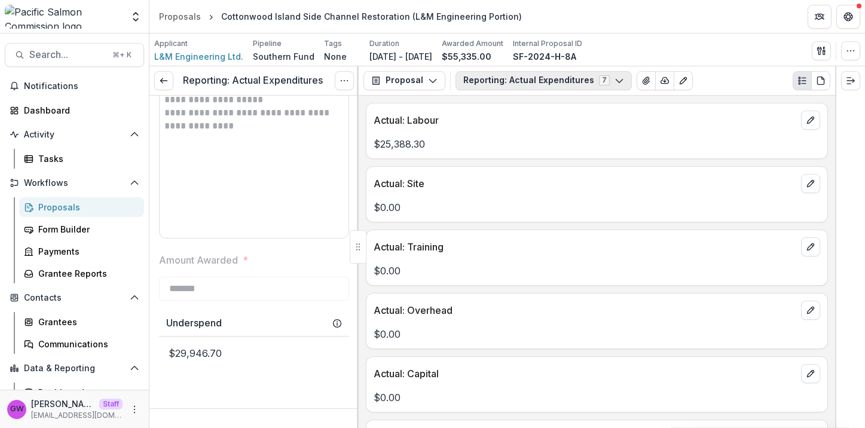
click at [585, 74] on button "Reporting: Actual Expenditures 7" at bounding box center [544, 80] width 176 height 19
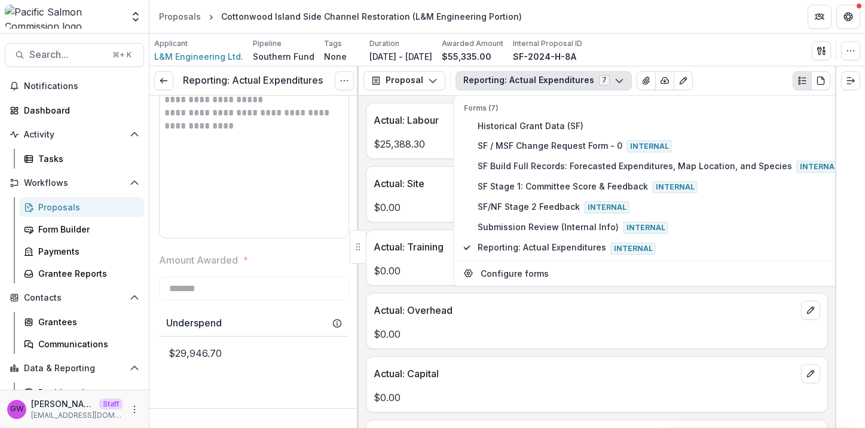
click at [734, 53] on div "Applicant L&M Engineering Ltd. Pipeline Southern Fund Tags None All tags Durati…" at bounding box center [507, 50] width 706 height 25
